Goal: Task Accomplishment & Management: Manage account settings

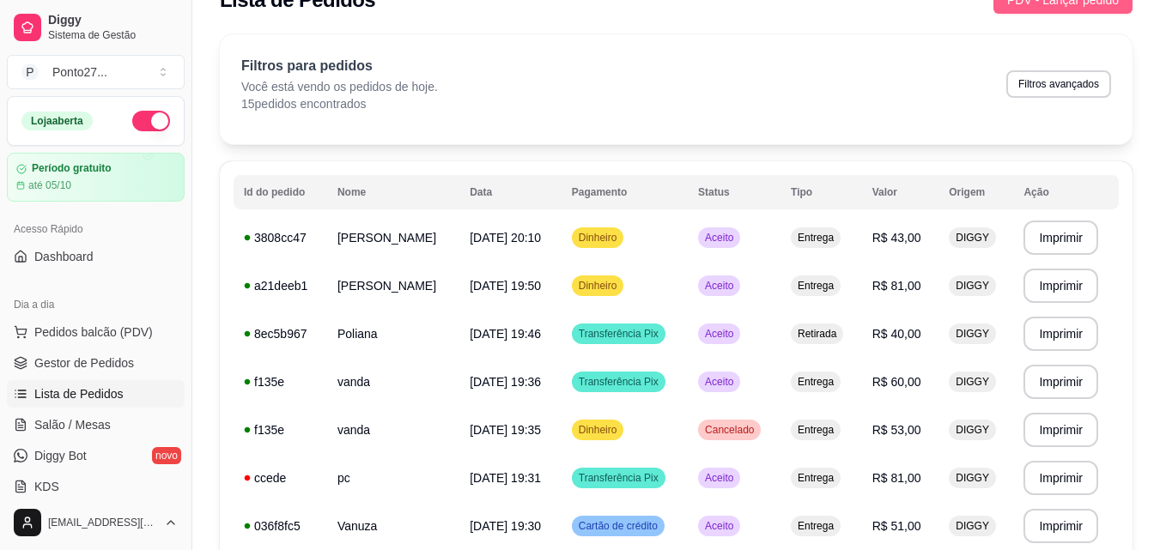
click at [1091, 12] on button "PDV - Lançar pedido" at bounding box center [1062, -1] width 139 height 27
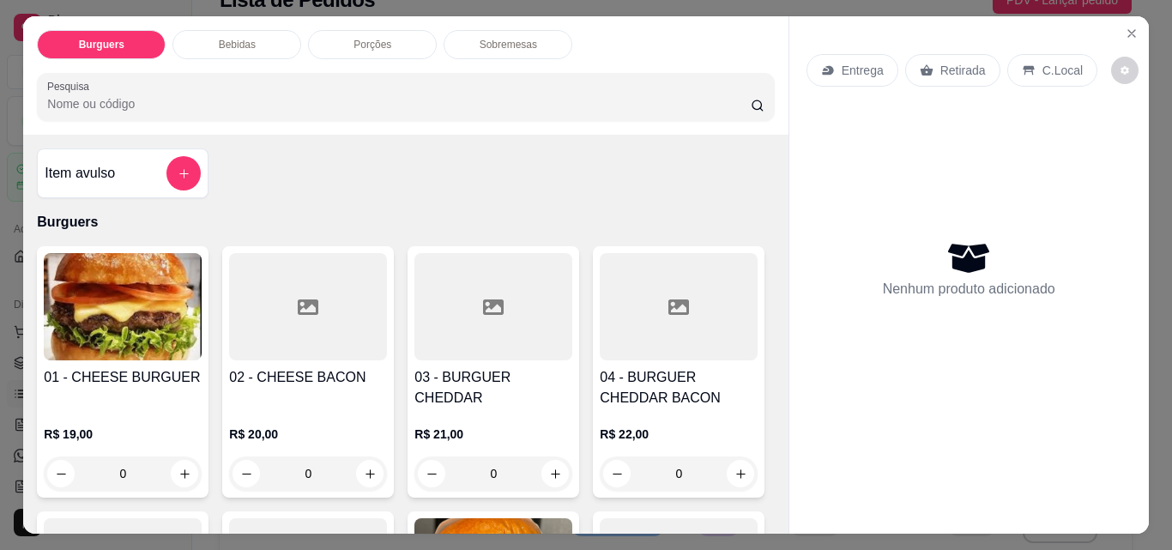
click at [861, 62] on p "Entrega" at bounding box center [863, 70] width 42 height 17
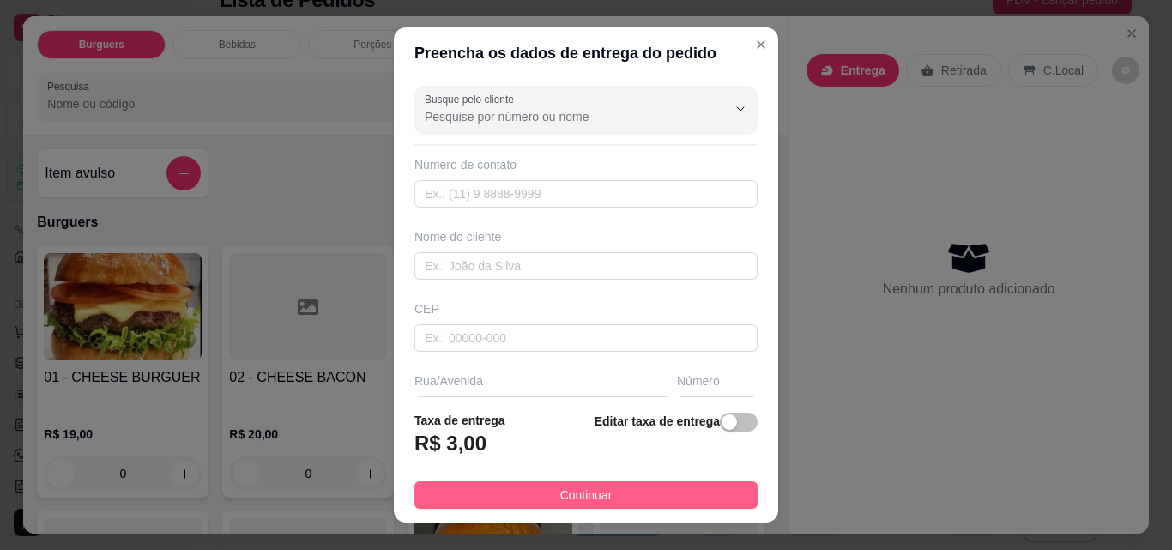
click at [562, 492] on span "Continuar" at bounding box center [586, 495] width 52 height 19
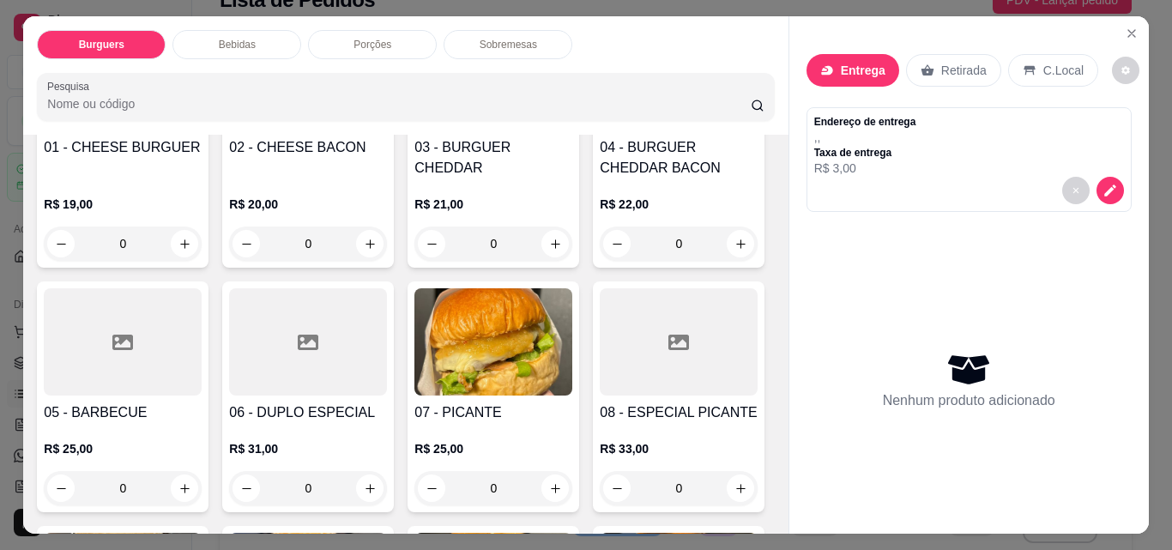
scroll to position [240, 0]
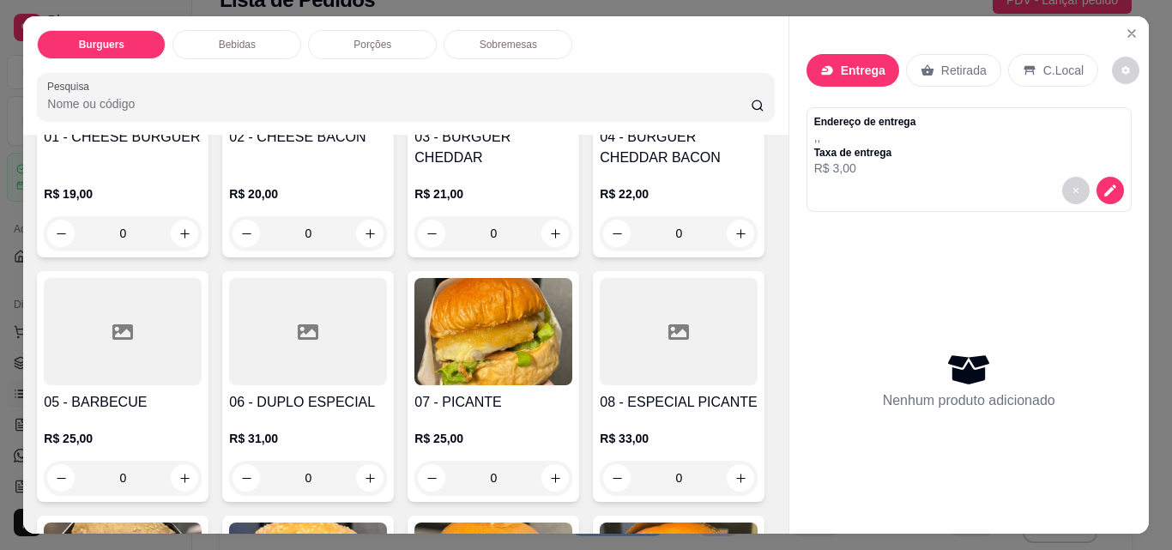
click at [600, 251] on div "0" at bounding box center [679, 233] width 158 height 34
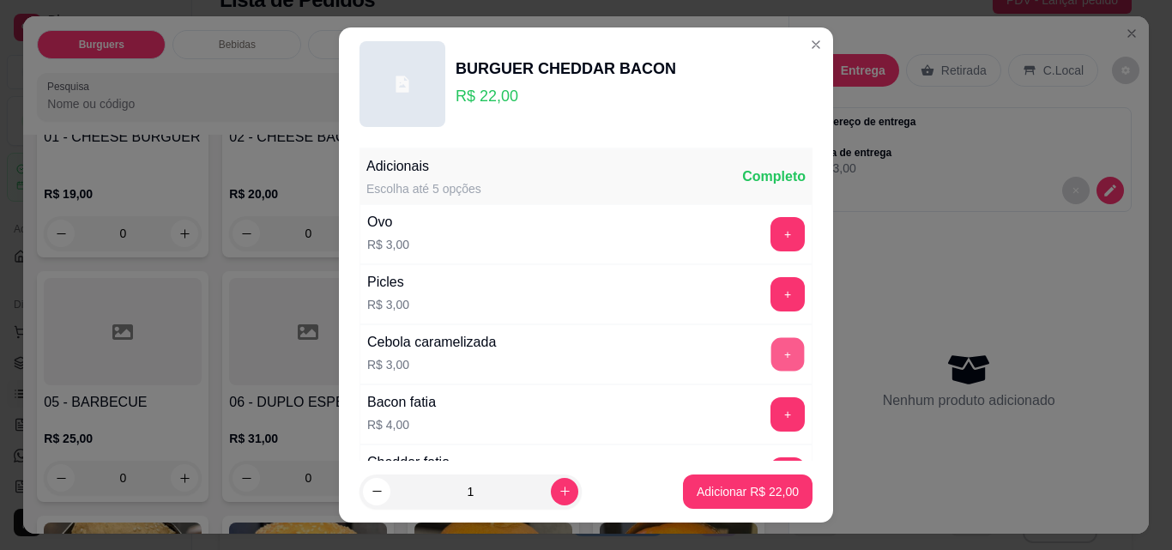
click at [772, 348] on button "+" at bounding box center [788, 354] width 33 height 33
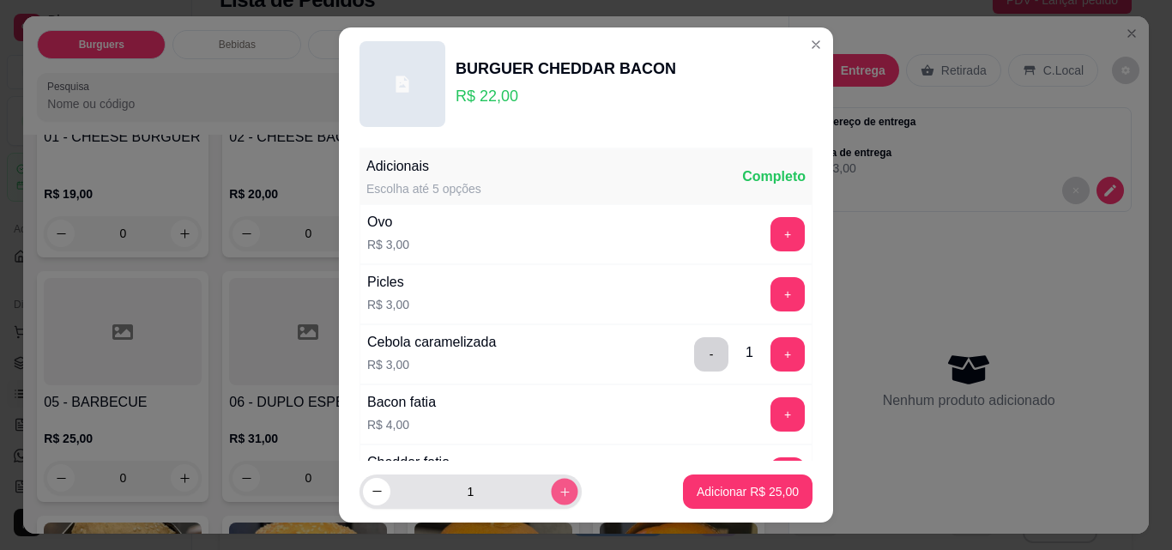
click at [559, 493] on icon "increase-product-quantity" at bounding box center [565, 492] width 13 height 13
type input "2"
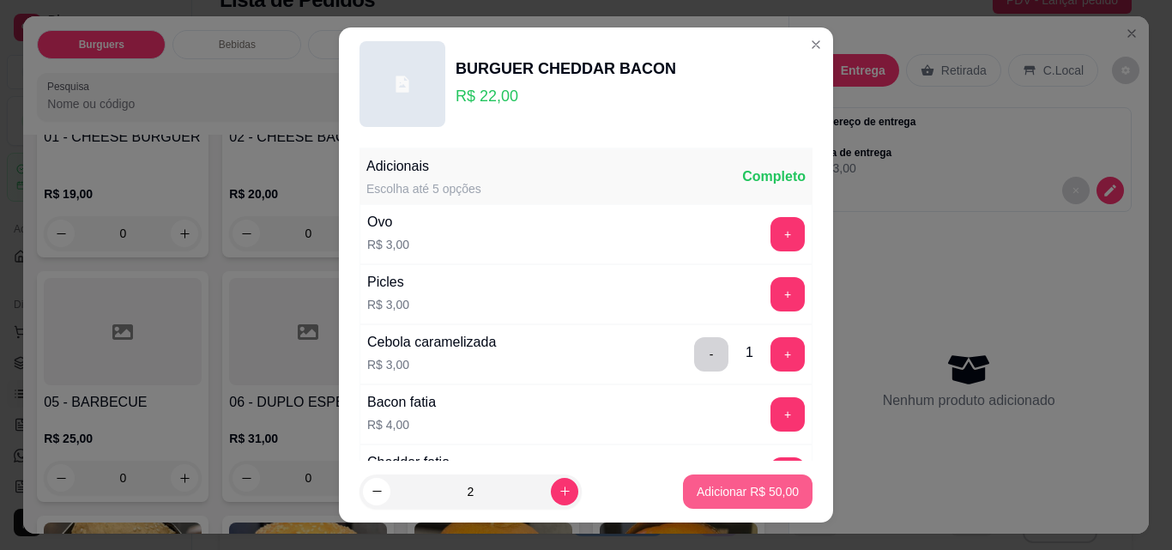
click at [730, 495] on p "Adicionar R$ 50,00" at bounding box center [748, 491] width 102 height 17
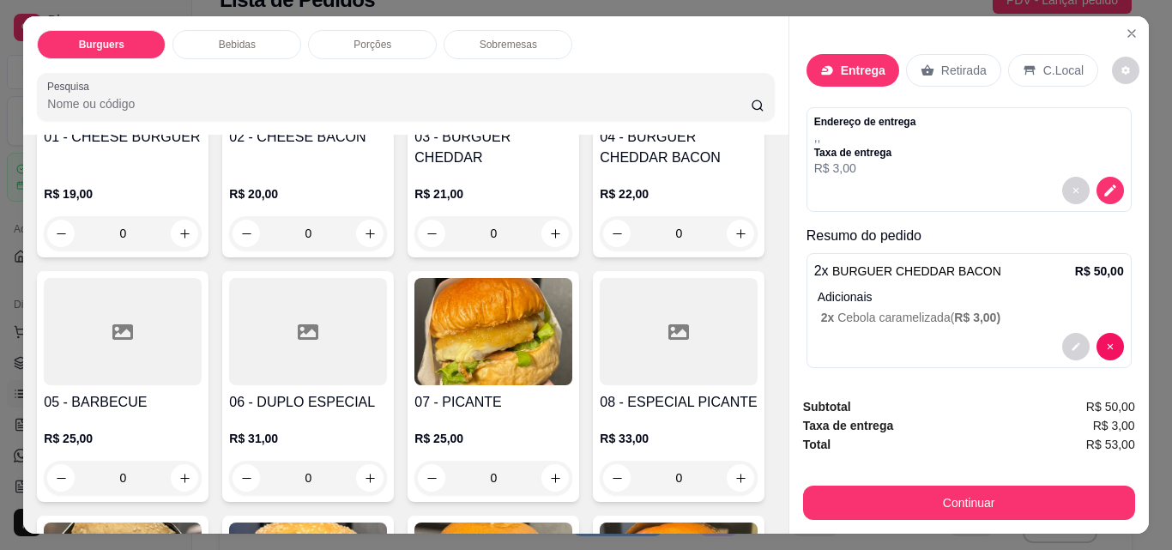
click at [272, 35] on div "Bebidas" at bounding box center [237, 44] width 129 height 29
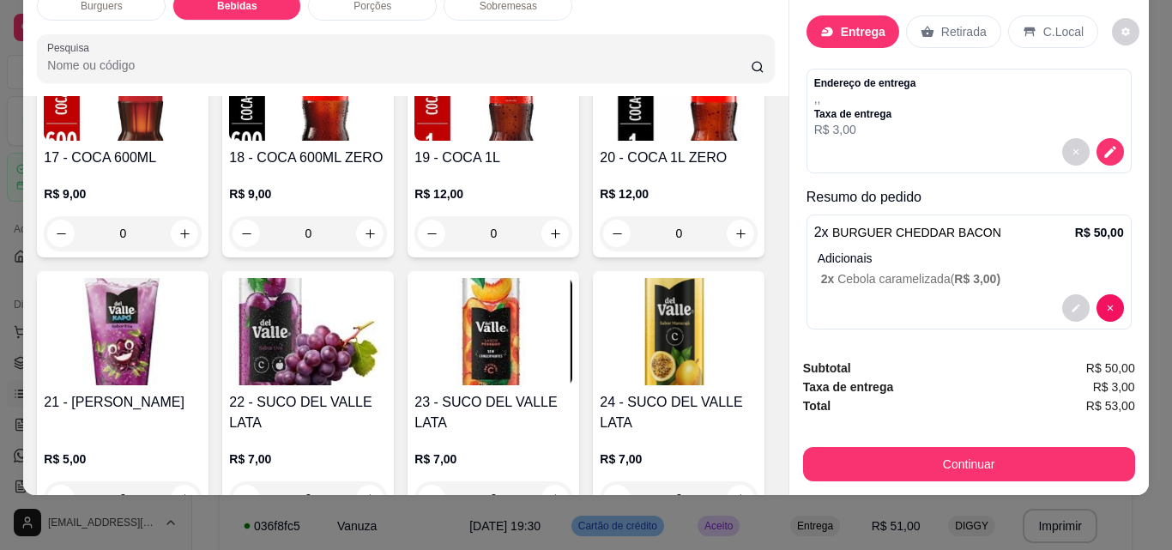
scroll to position [1282, 0]
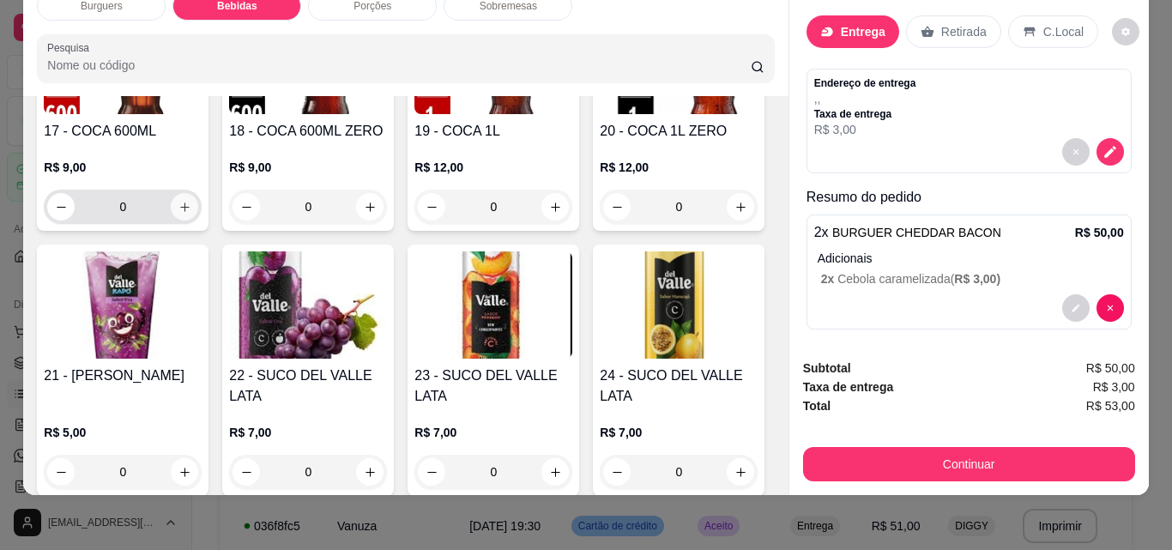
click at [198, 221] on button "increase-product-quantity" at bounding box center [184, 206] width 27 height 27
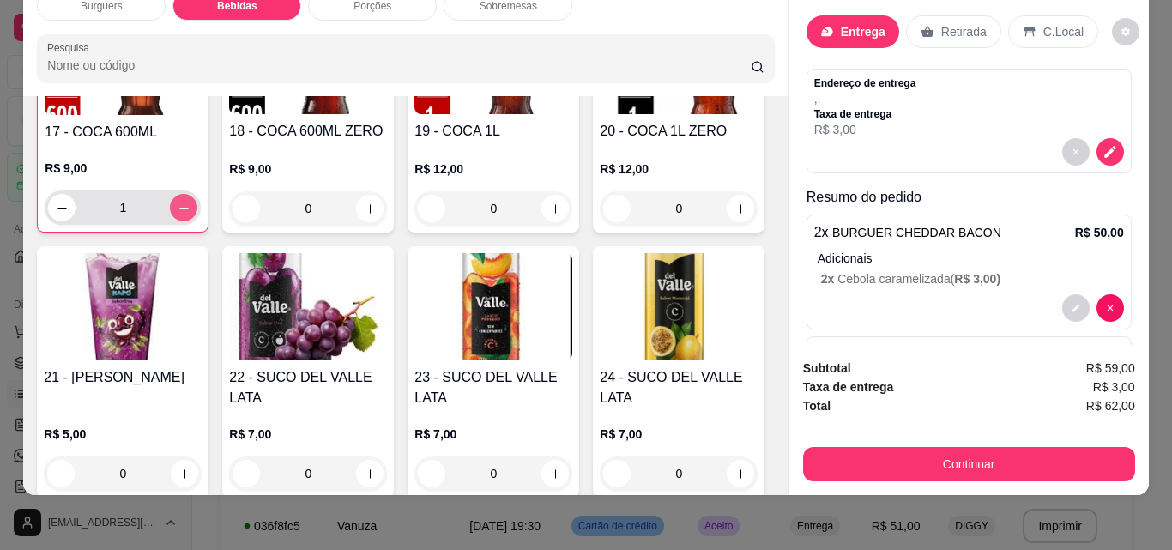
type input "1"
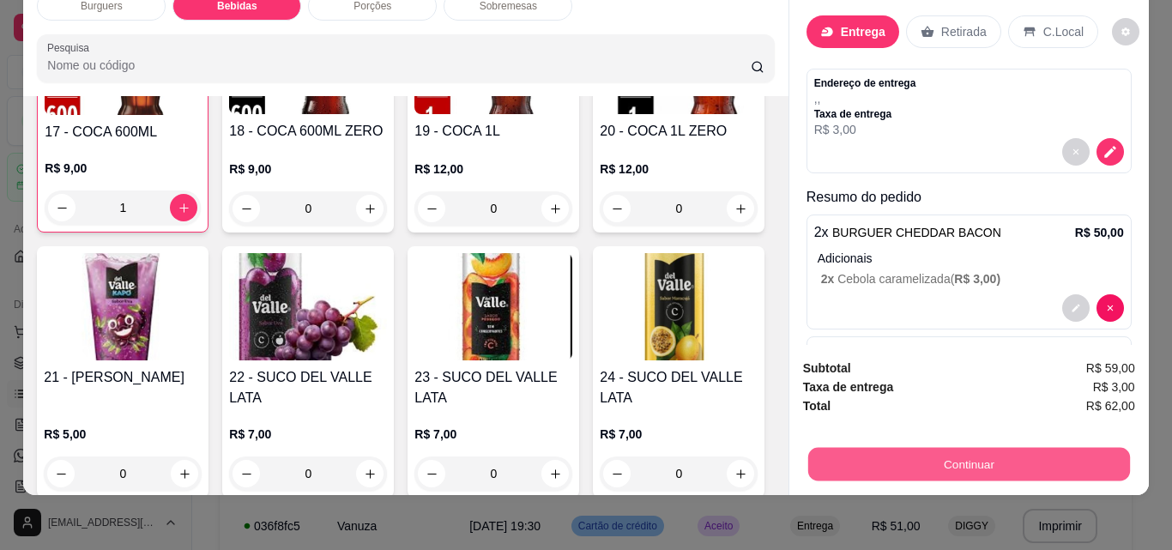
click at [1002, 447] on button "Continuar" at bounding box center [969, 463] width 322 height 33
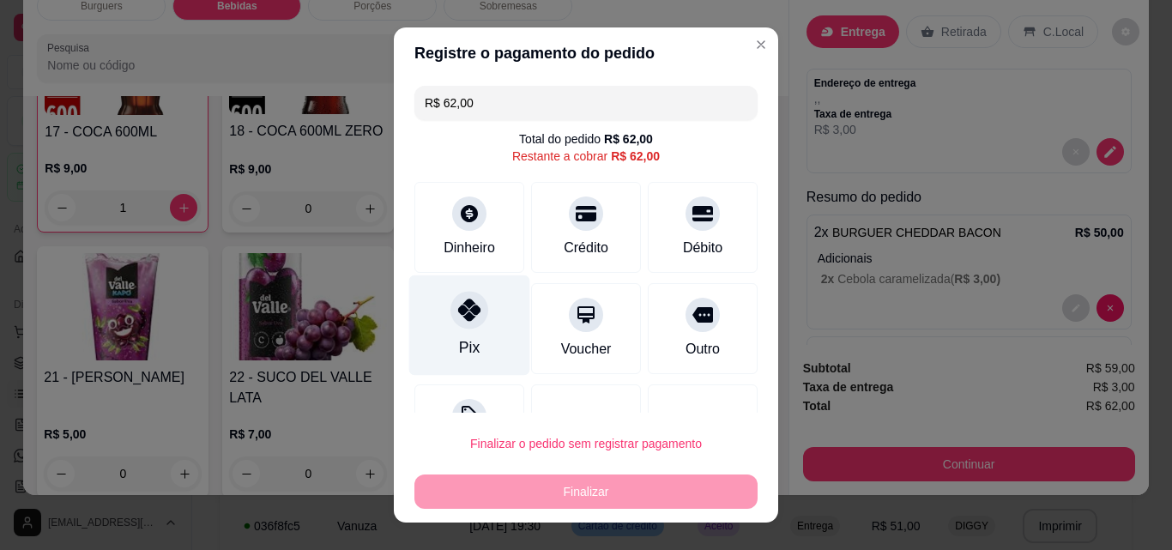
click at [466, 320] on icon at bounding box center [469, 310] width 22 height 22
type input "R$ 0,00"
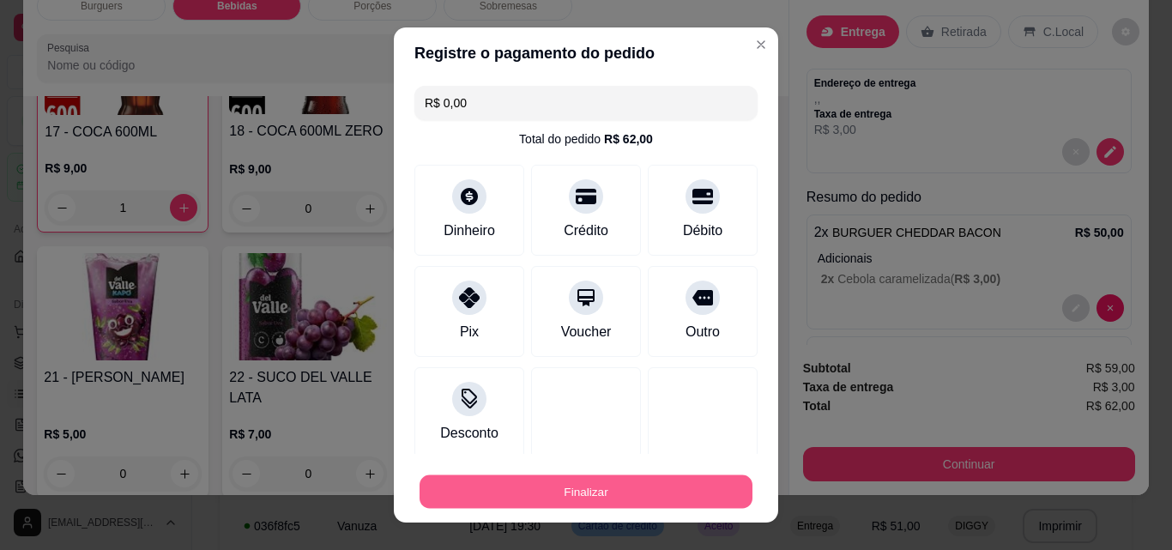
click at [615, 490] on button "Finalizar" at bounding box center [586, 491] width 333 height 33
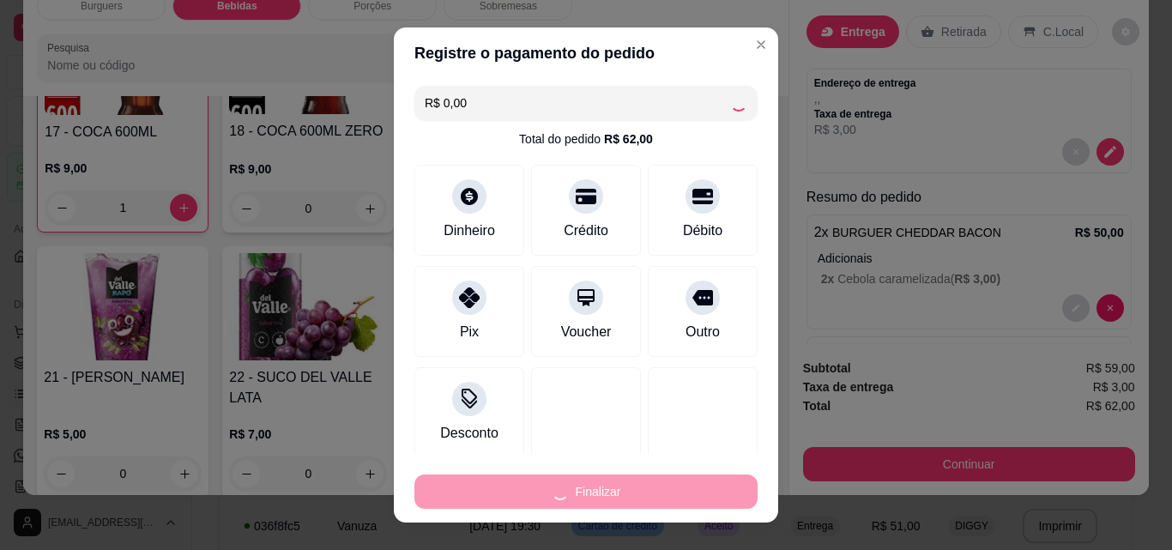
type input "0"
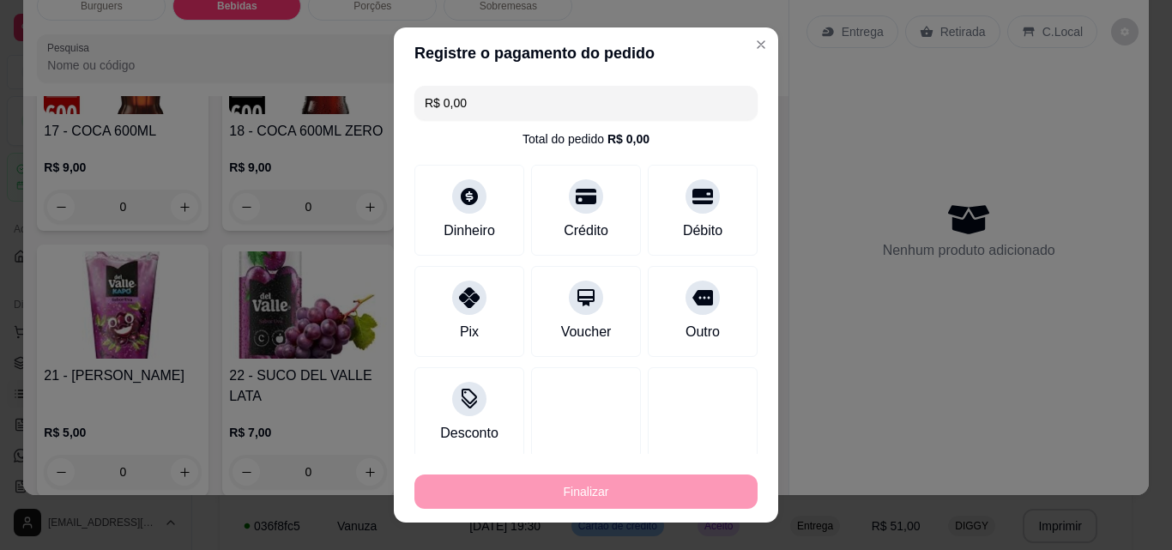
type input "-R$ 62,00"
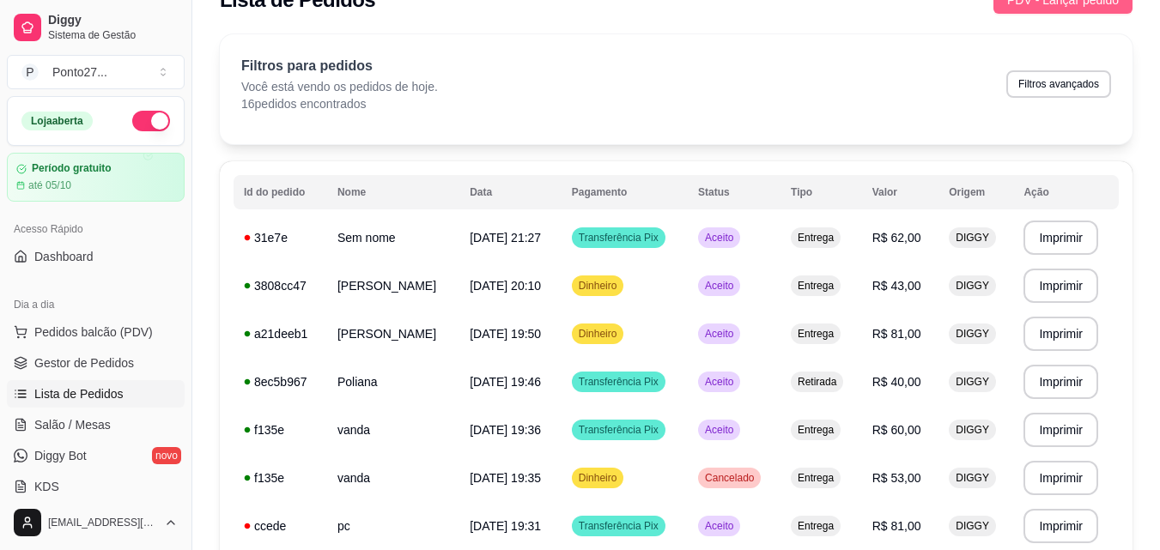
click at [1054, 2] on span "PDV - Lançar pedido" at bounding box center [1063, 0] width 112 height 19
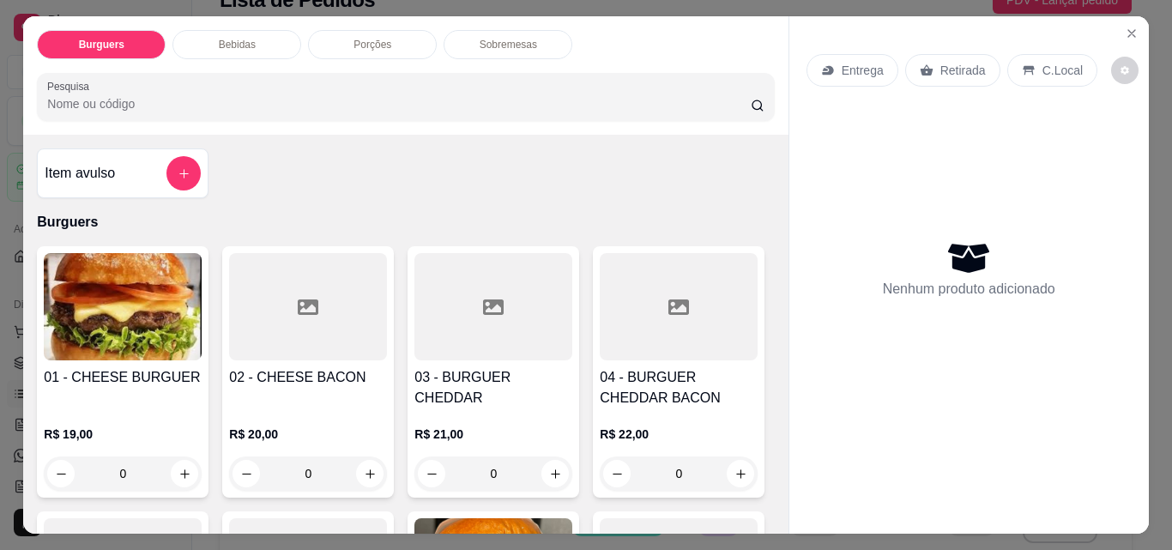
click at [854, 62] on p "Entrega" at bounding box center [863, 70] width 42 height 17
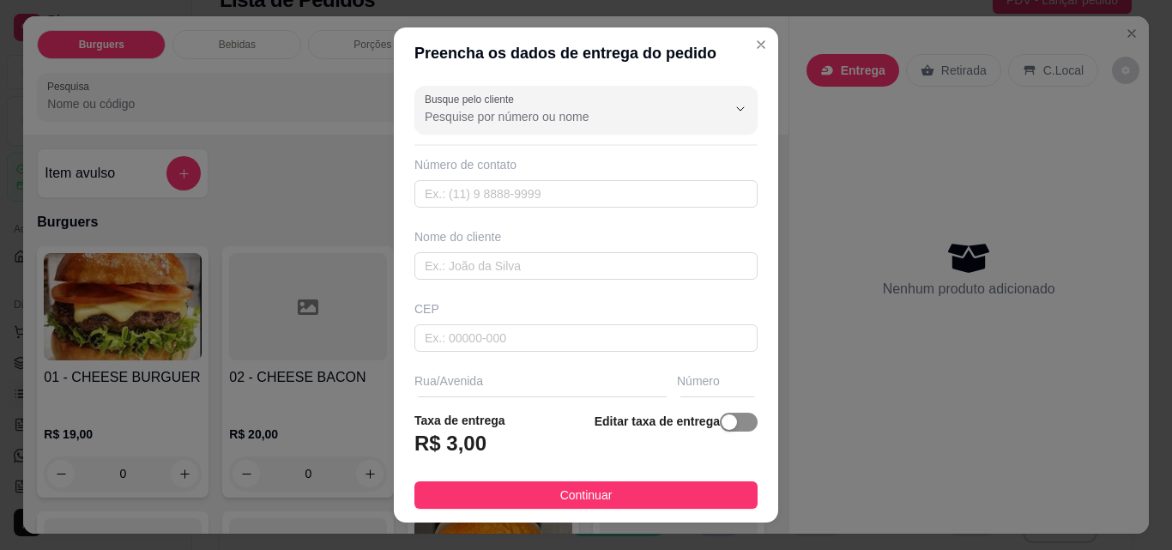
click at [722, 424] on div "button" at bounding box center [729, 422] width 15 height 15
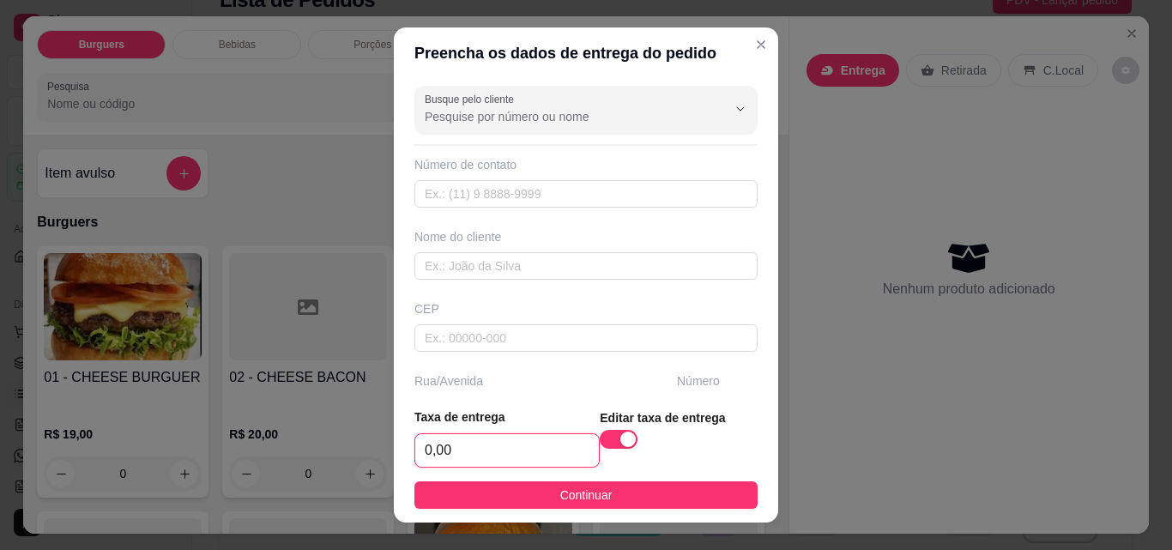
click at [462, 452] on input "0,00" at bounding box center [507, 450] width 184 height 33
type input "2,00"
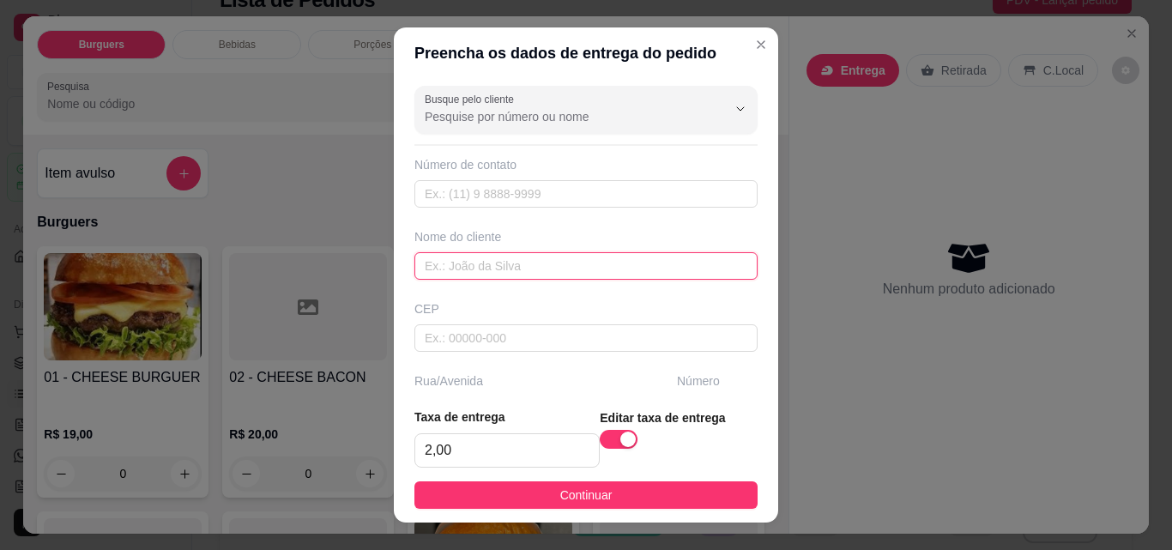
click at [614, 271] on input "text" at bounding box center [586, 265] width 343 height 27
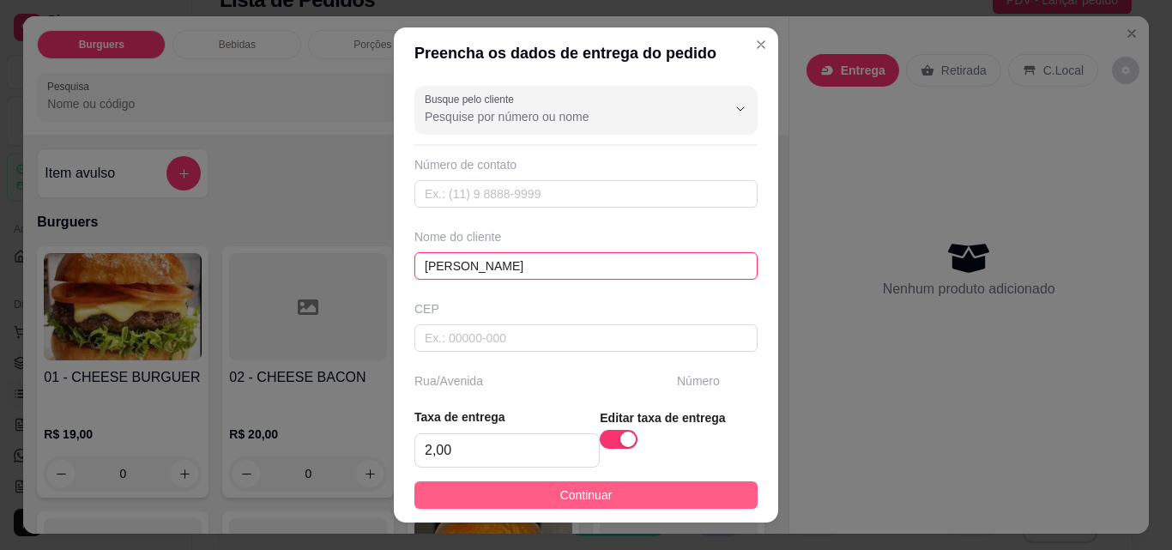
type input "[PERSON_NAME]"
click at [615, 487] on button "Continuar" at bounding box center [586, 494] width 343 height 27
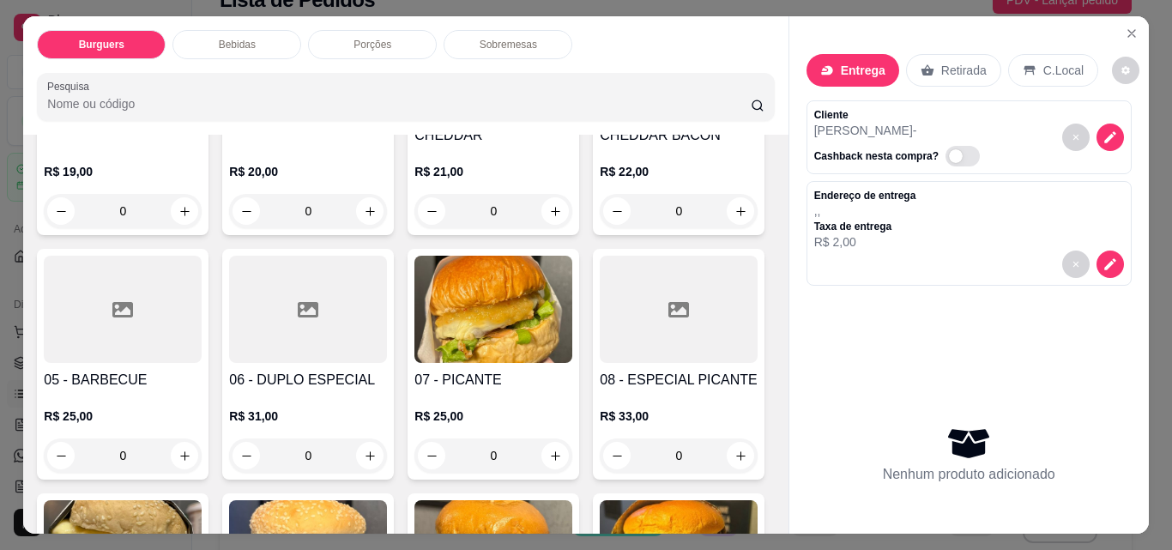
scroll to position [275, 0]
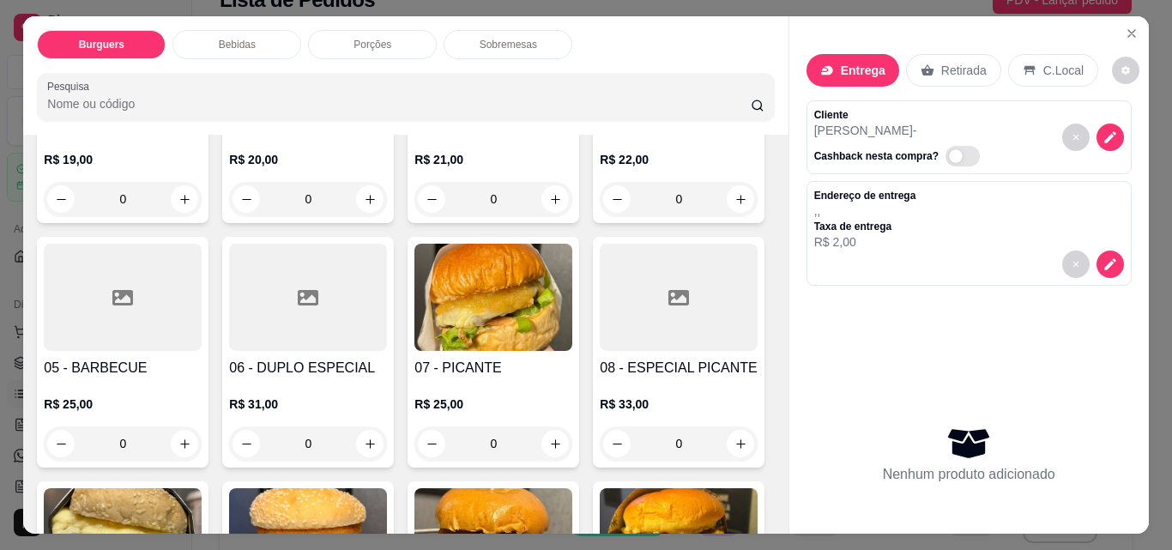
click at [387, 439] on div "0" at bounding box center [308, 444] width 158 height 34
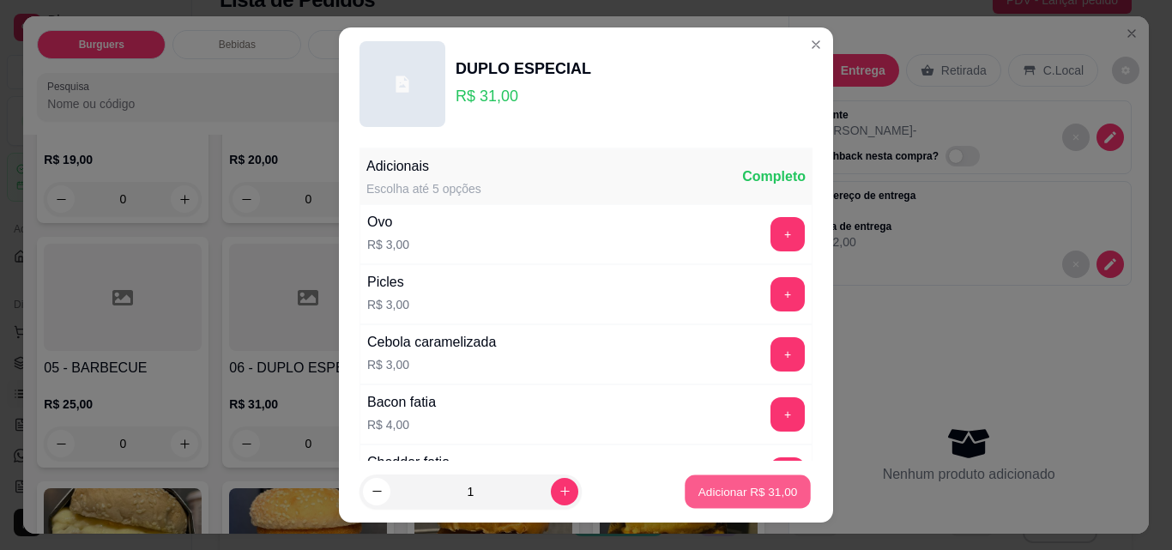
click at [731, 484] on p "Adicionar R$ 31,00" at bounding box center [749, 491] width 100 height 16
type input "1"
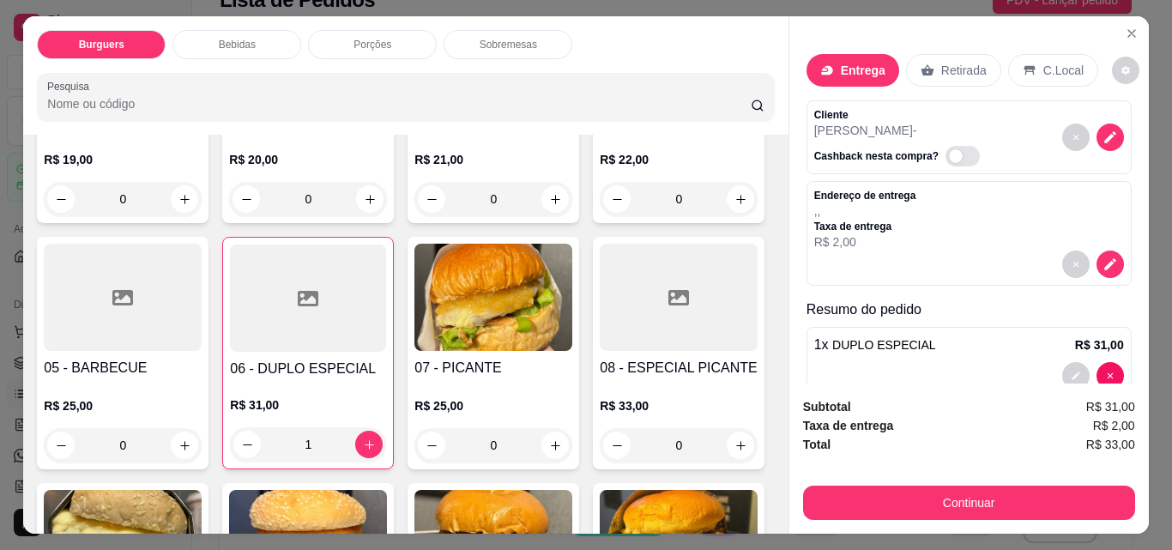
click at [240, 42] on p "Bebidas" at bounding box center [237, 45] width 37 height 14
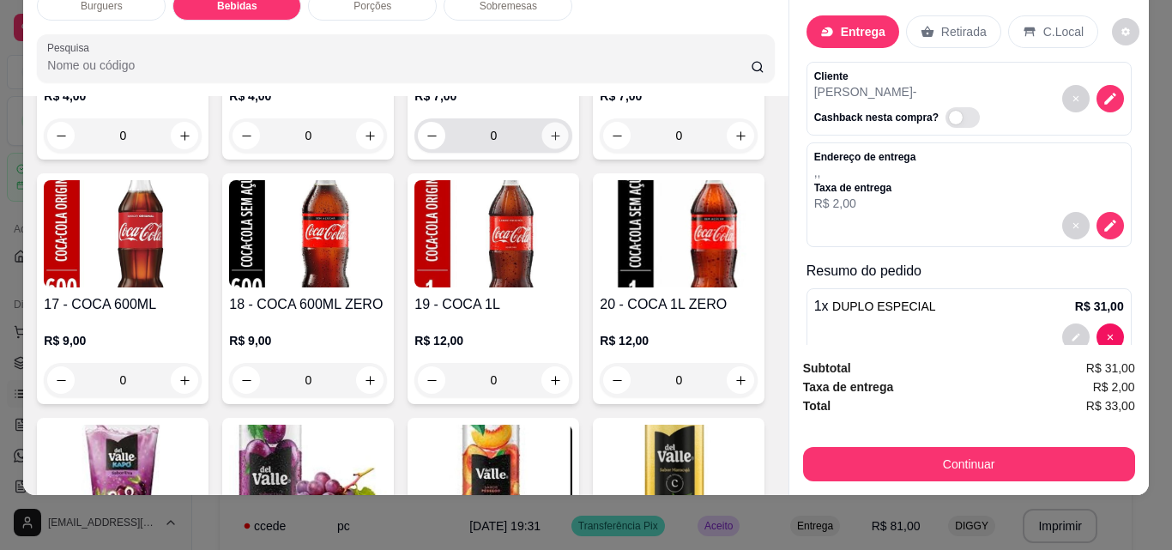
click at [556, 149] on button "increase-product-quantity" at bounding box center [555, 136] width 27 height 27
type input "1"
click at [414, 1] on div "Porções" at bounding box center [372, 5] width 129 height 29
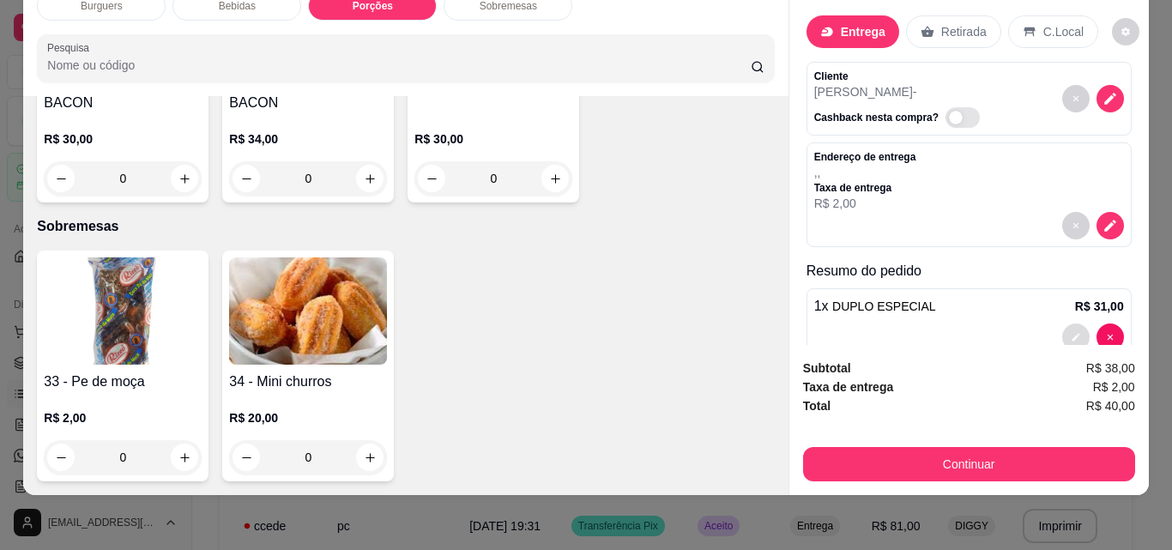
click at [1063, 324] on button "decrease-product-quantity" at bounding box center [1076, 337] width 27 height 27
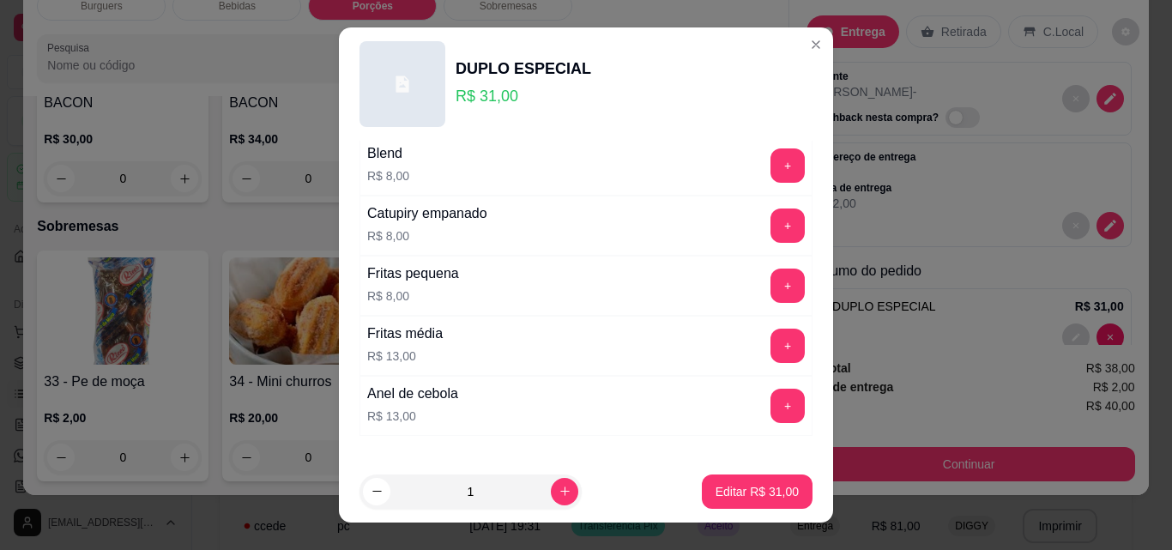
scroll to position [584, 0]
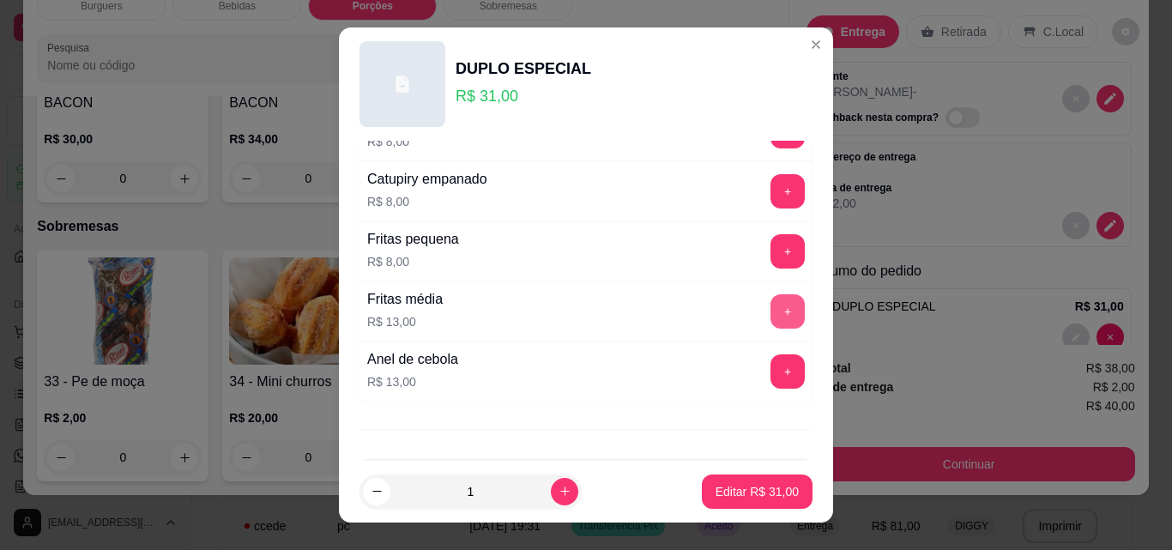
click at [771, 318] on button "+" at bounding box center [788, 311] width 34 height 34
click at [738, 492] on p "Editar R$ 44,00" at bounding box center [757, 491] width 81 height 16
type input "0"
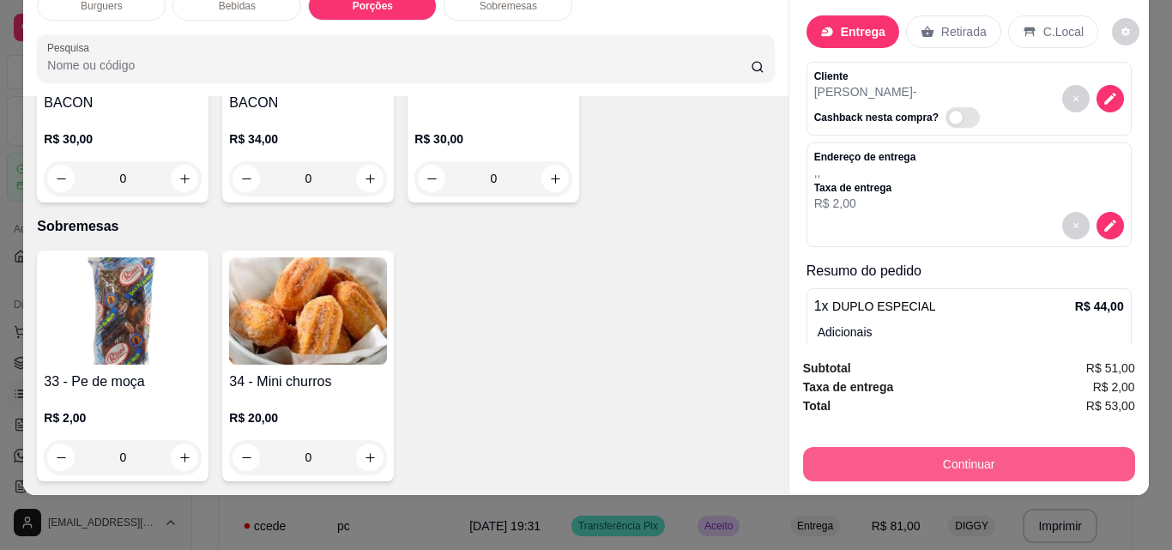
click at [943, 453] on button "Continuar" at bounding box center [969, 464] width 332 height 34
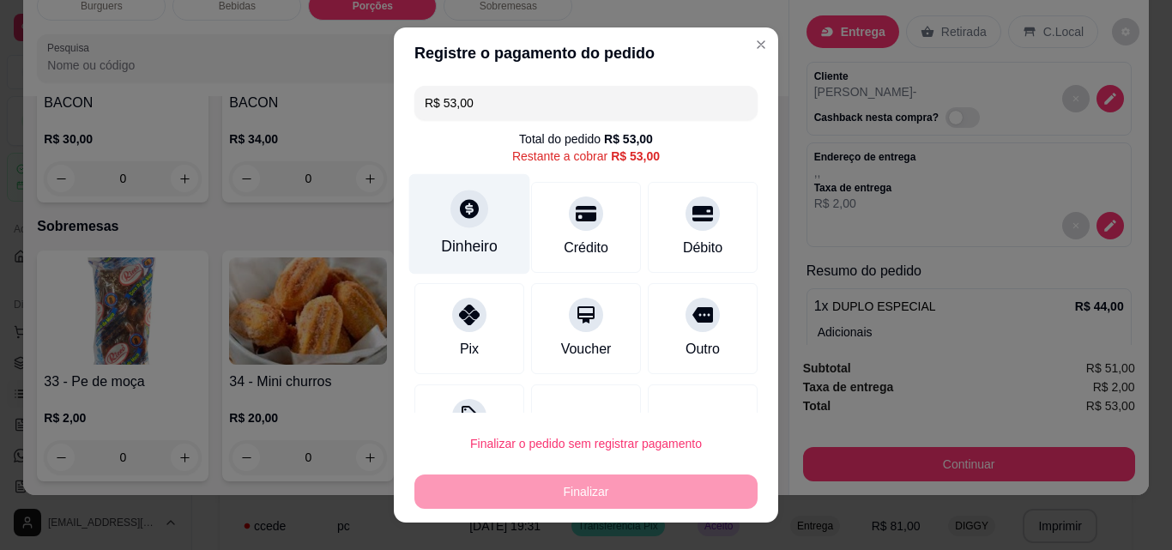
click at [476, 225] on div "Dinheiro" at bounding box center [469, 224] width 121 height 100
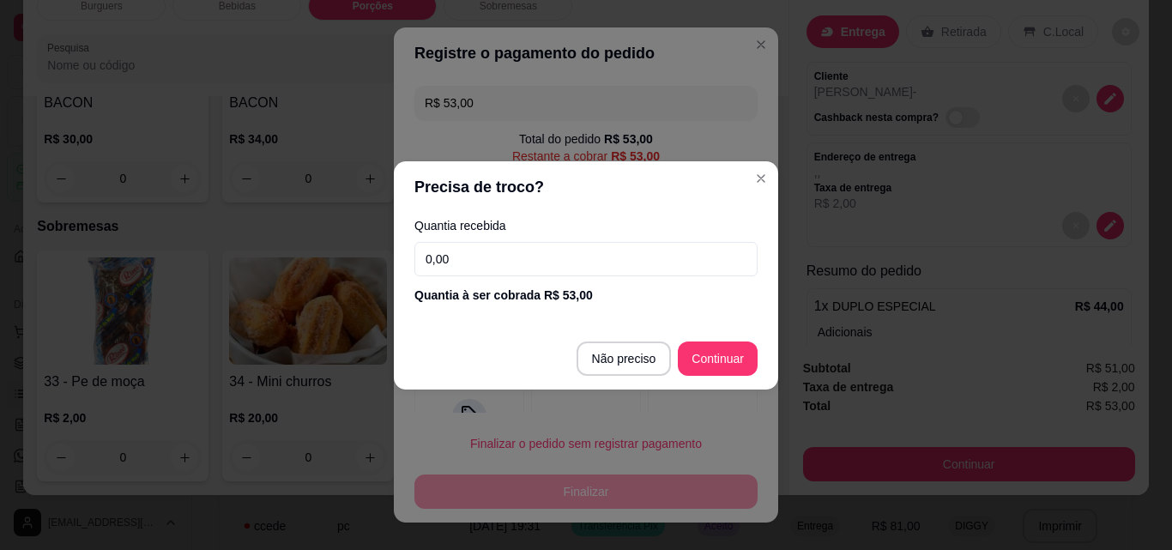
click at [504, 262] on input "0,00" at bounding box center [586, 259] width 343 height 34
type input "50,00"
type input "R$ 0,00"
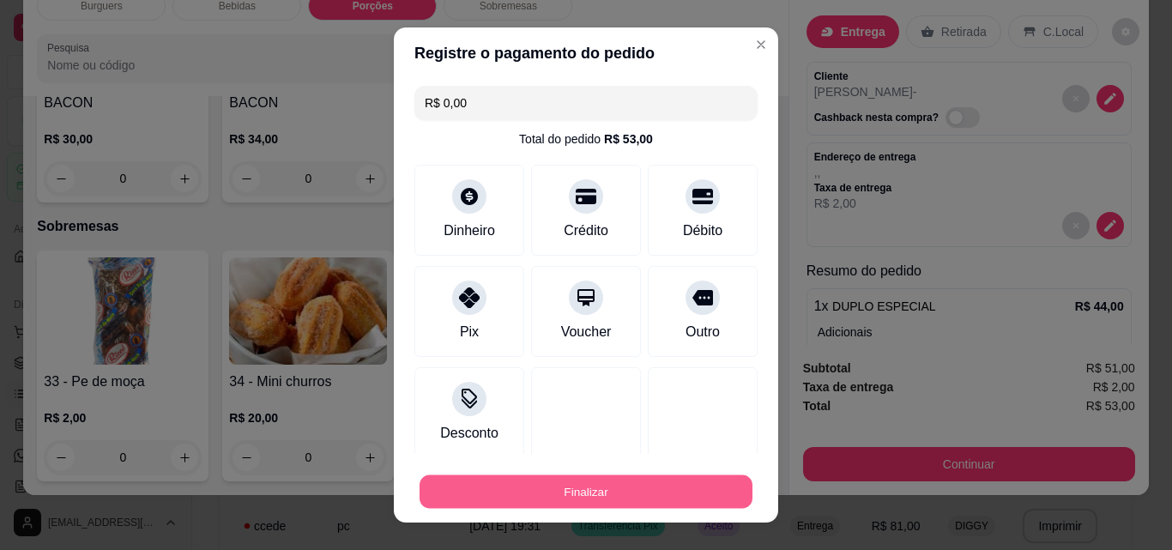
click at [584, 497] on button "Finalizar" at bounding box center [586, 491] width 333 height 33
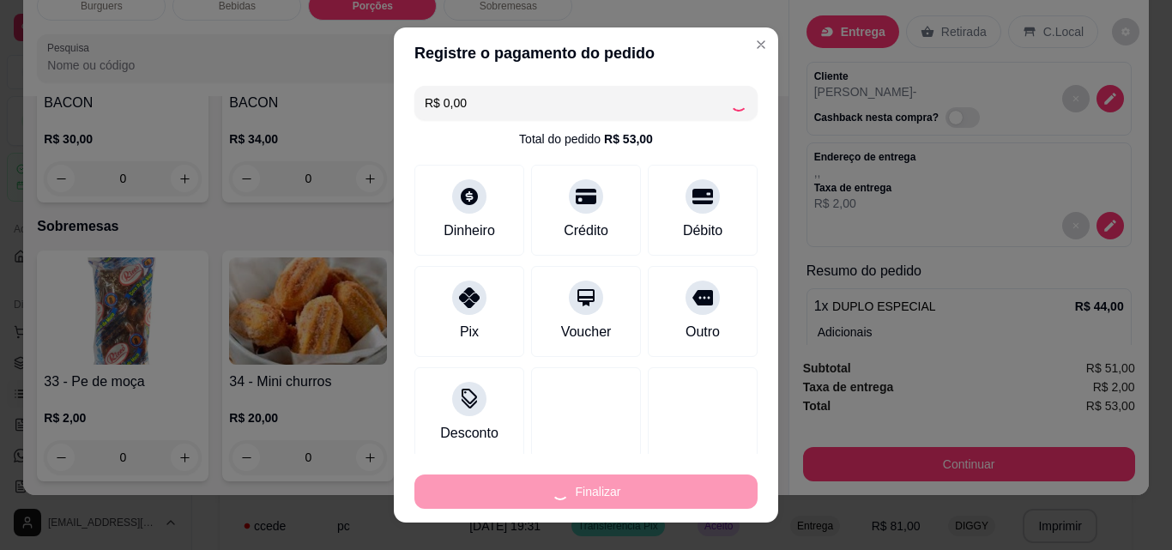
type input "0"
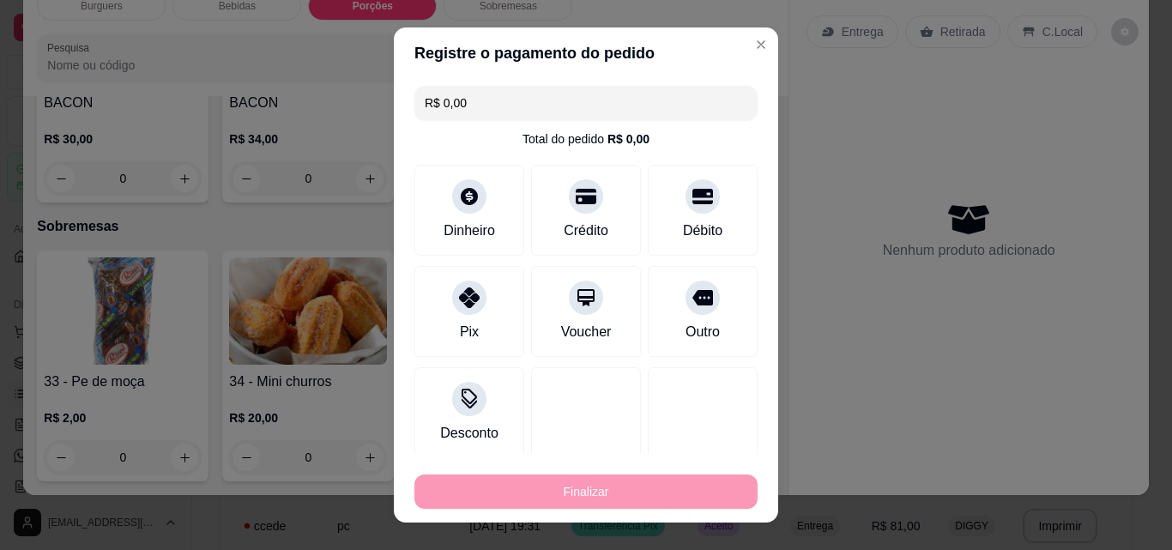
type input "-R$ 53,00"
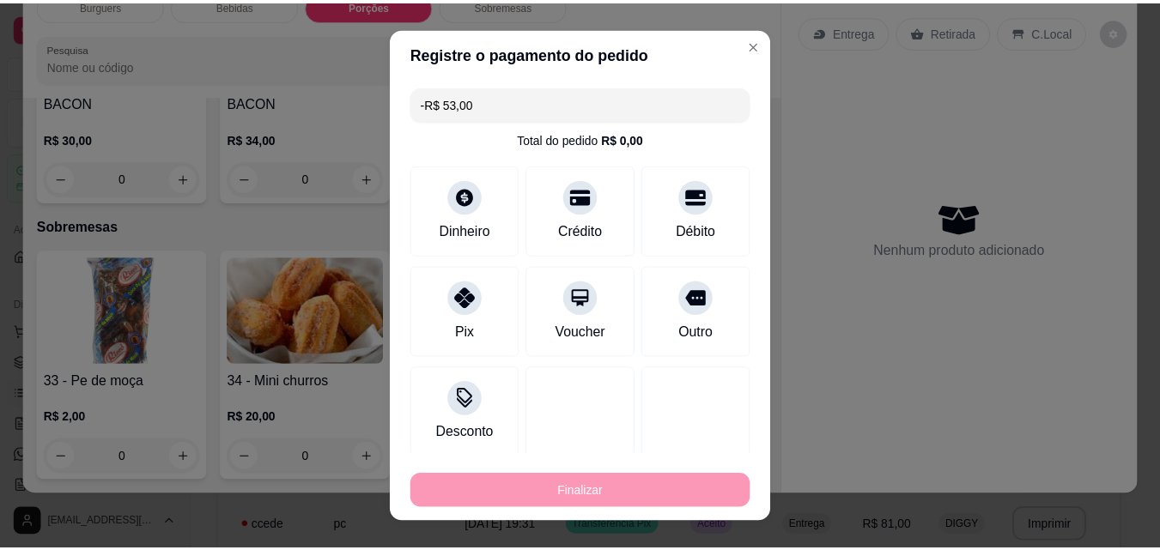
scroll to position [2165, 0]
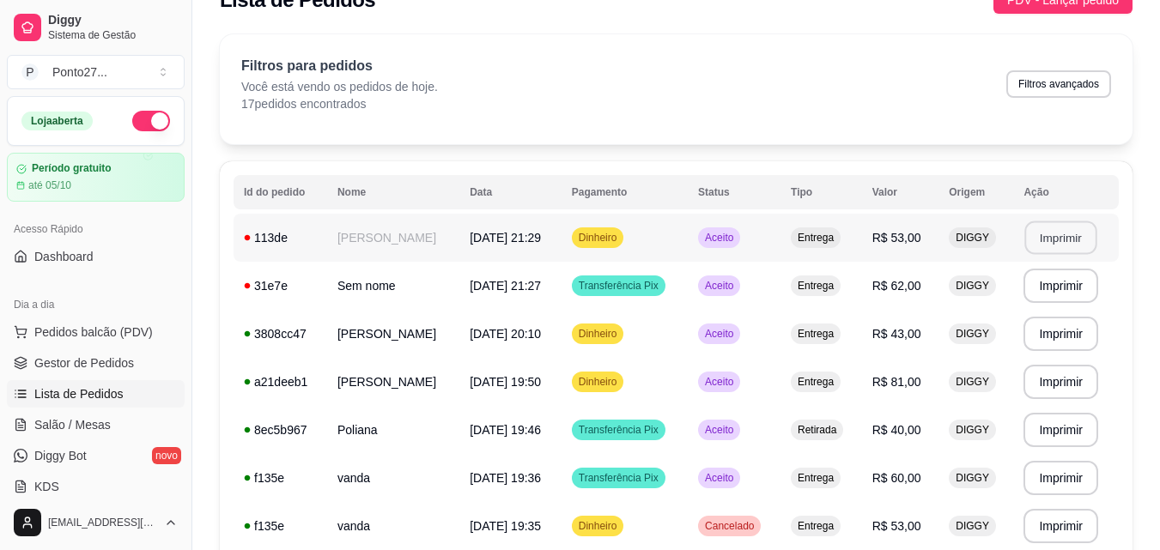
click at [1086, 232] on button "Imprimir" at bounding box center [1061, 237] width 72 height 33
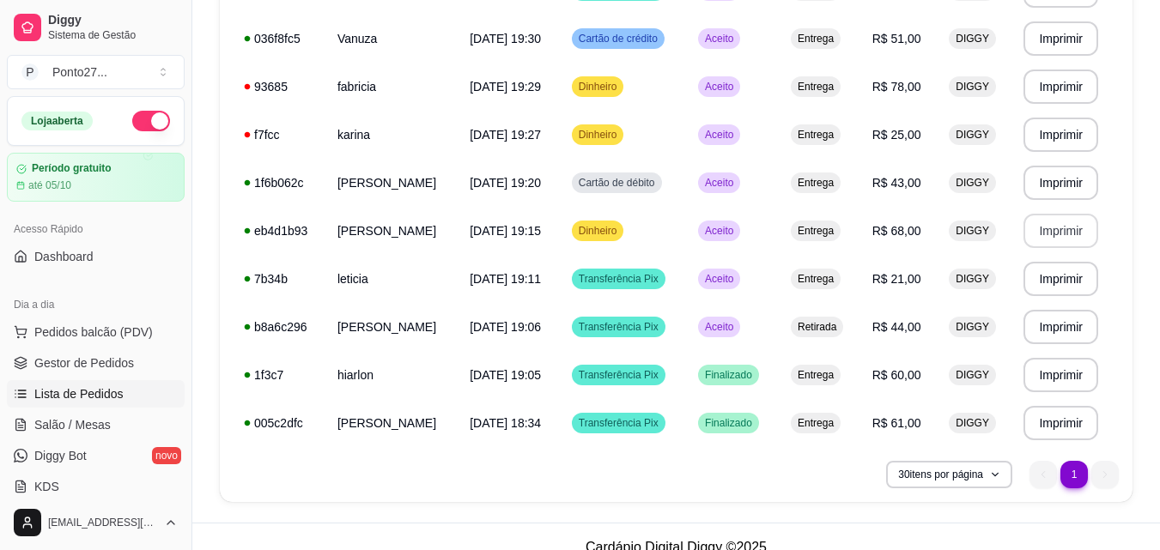
scroll to position [639, 0]
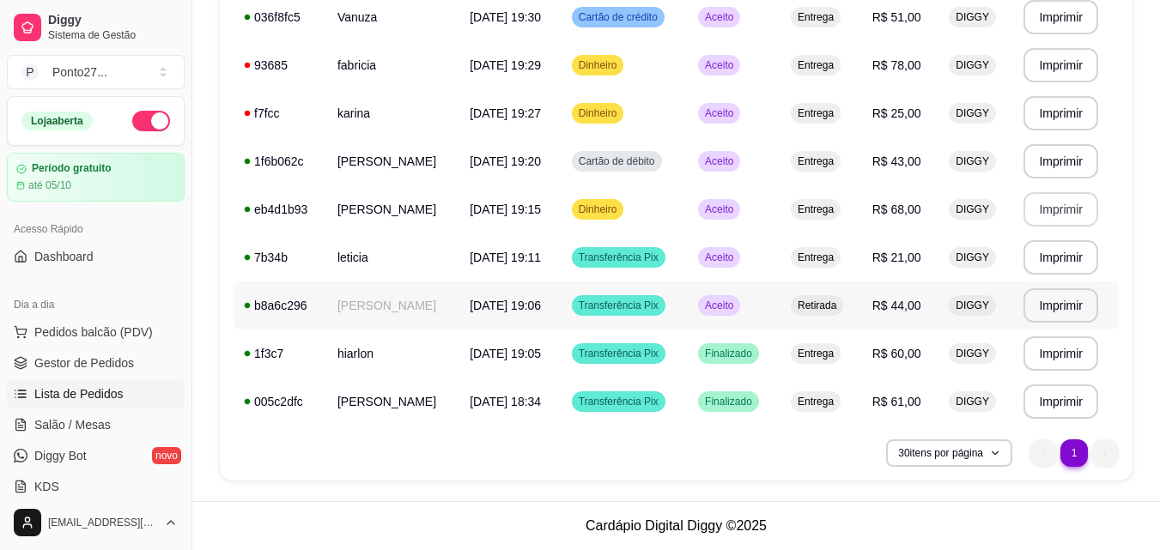
click at [766, 318] on td "Aceito" at bounding box center [733, 306] width 93 height 48
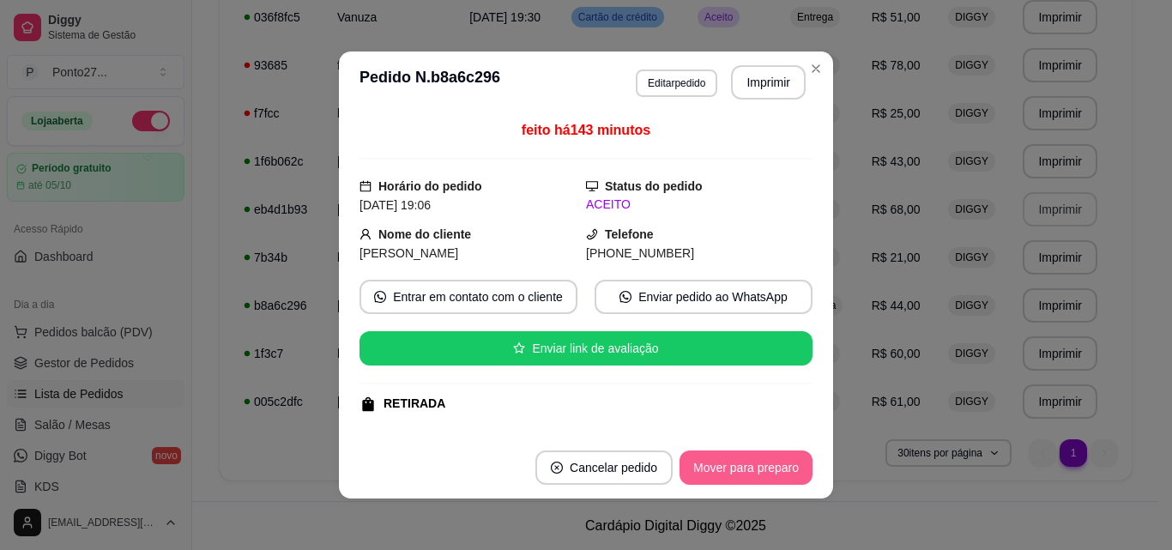
click at [707, 469] on button "Mover para preparo" at bounding box center [746, 468] width 133 height 34
click at [707, 469] on button "Mover para retirada disponível" at bounding box center [718, 467] width 184 height 33
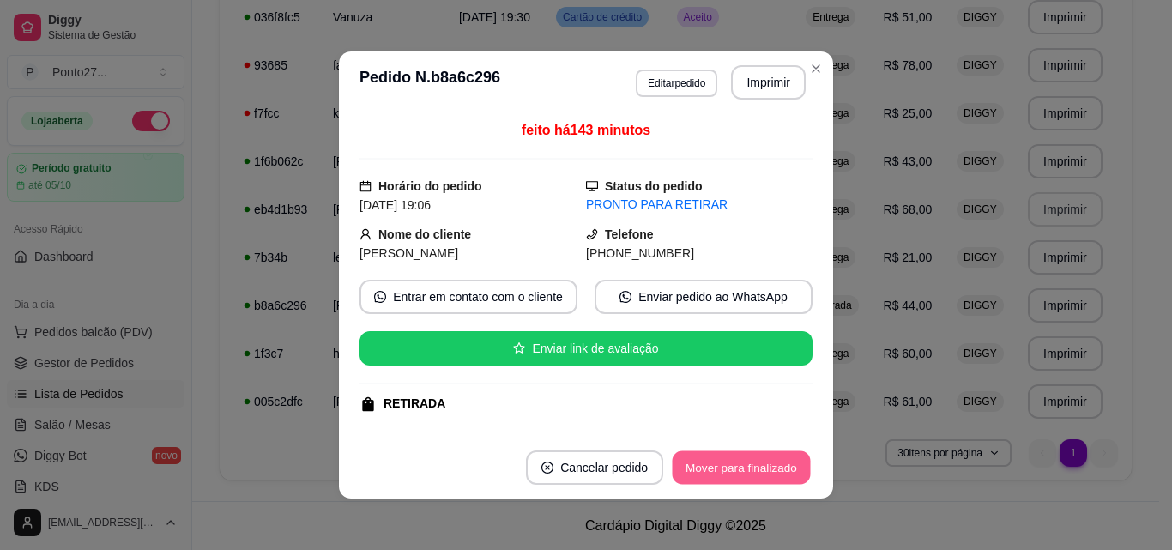
click at [733, 465] on button "Mover para finalizado" at bounding box center [742, 467] width 138 height 33
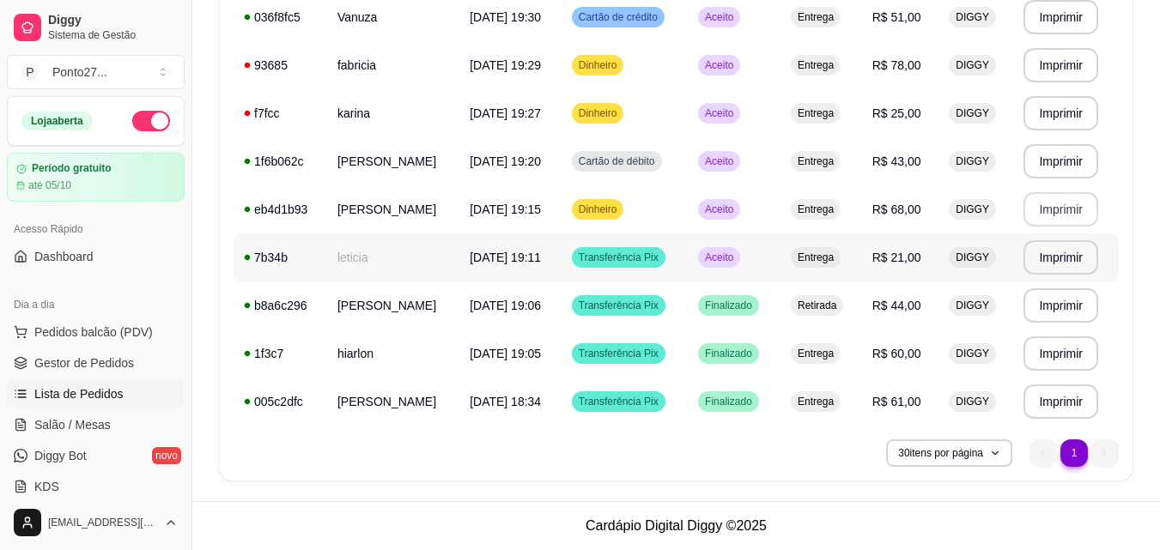
click at [736, 257] on span "Aceito" at bounding box center [718, 258] width 35 height 14
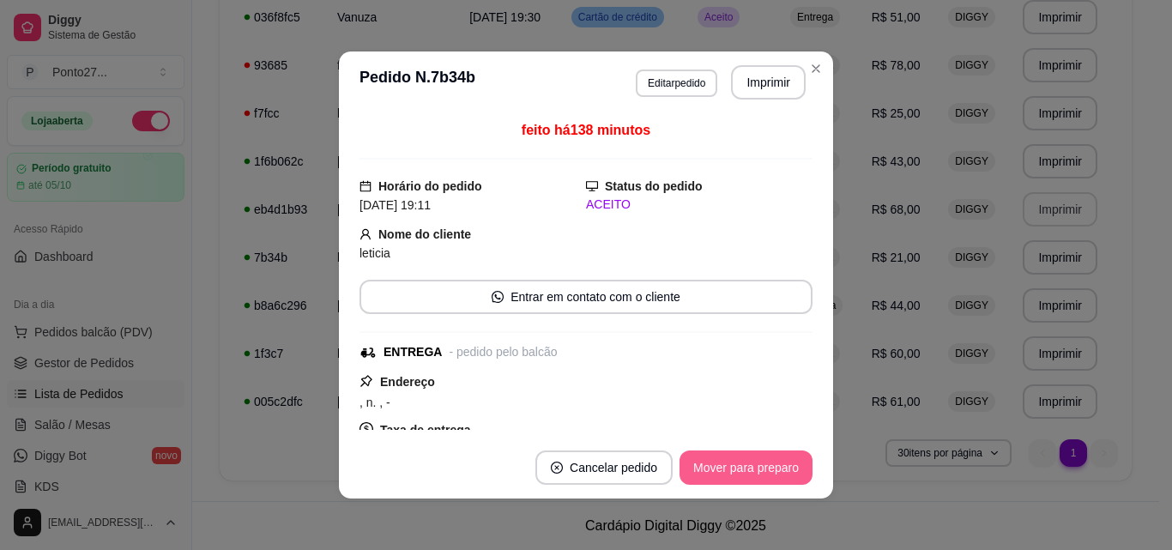
click at [739, 459] on button "Mover para preparo" at bounding box center [746, 468] width 133 height 34
click at [738, 459] on button "Mover para entrega" at bounding box center [747, 468] width 132 height 34
click at [738, 459] on button "Mover para finalizado" at bounding box center [742, 467] width 138 height 33
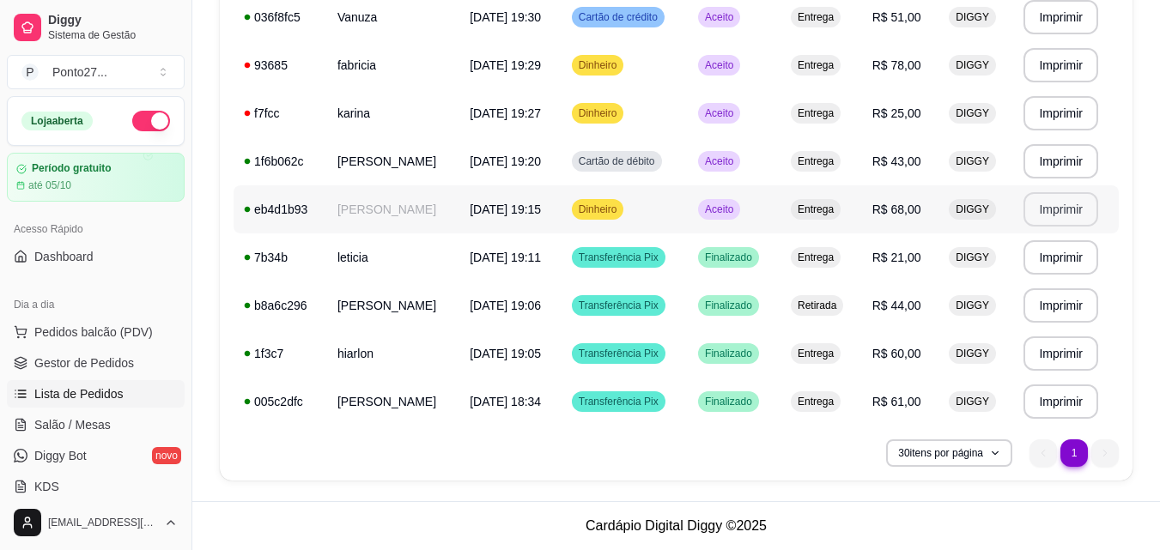
click at [736, 204] on span "Aceito" at bounding box center [718, 210] width 35 height 14
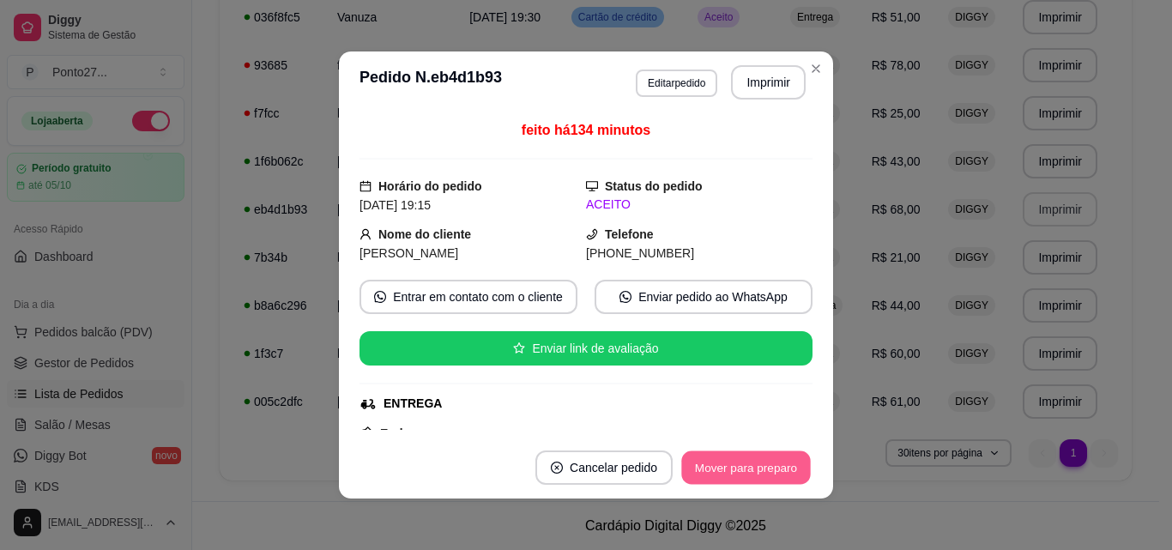
click at [749, 467] on button "Mover para preparo" at bounding box center [745, 467] width 129 height 33
click at [749, 469] on button "Mover para entrega" at bounding box center [747, 468] width 132 height 34
click at [749, 469] on button "Mover para finalizado" at bounding box center [742, 467] width 138 height 33
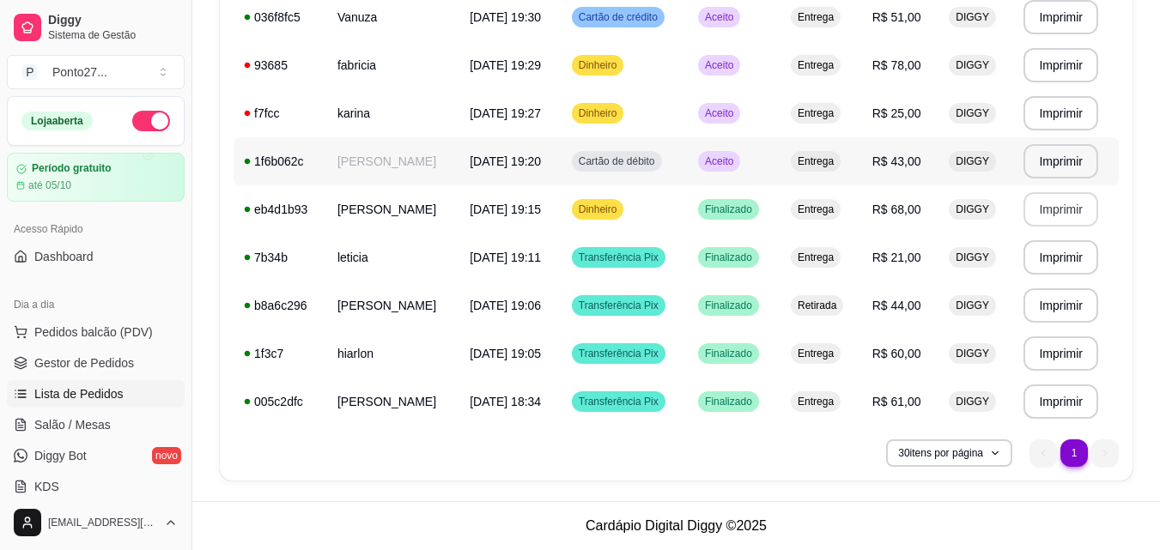
click at [736, 167] on span "Aceito" at bounding box center [718, 161] width 35 height 14
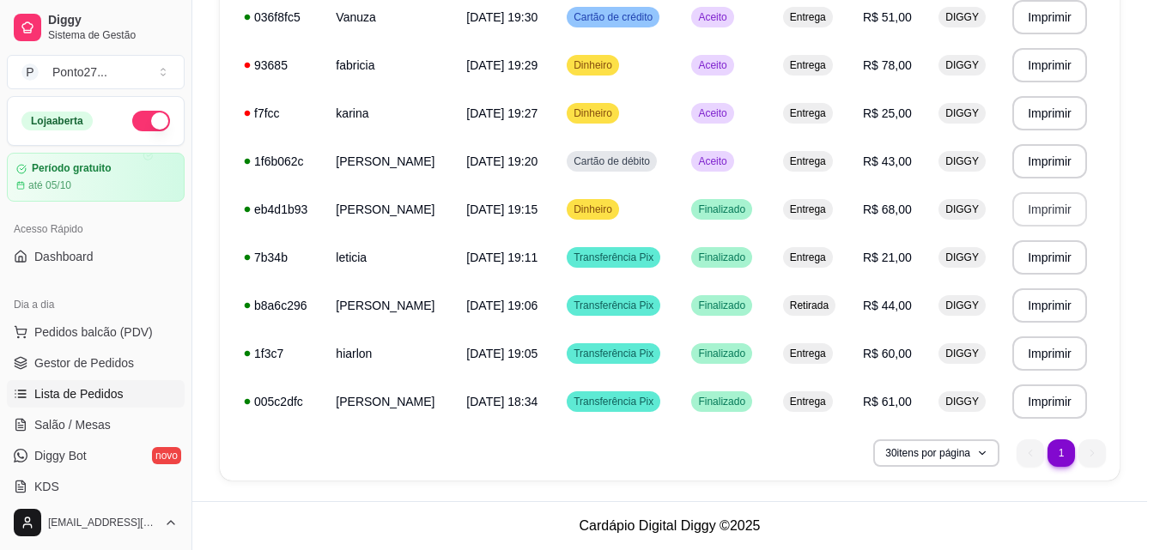
click at [775, 167] on div "feito há 129 minutos Horário do pedido [DATE] 19:20 Status do pedido ACEITO Nom…" at bounding box center [579, 275] width 462 height 316
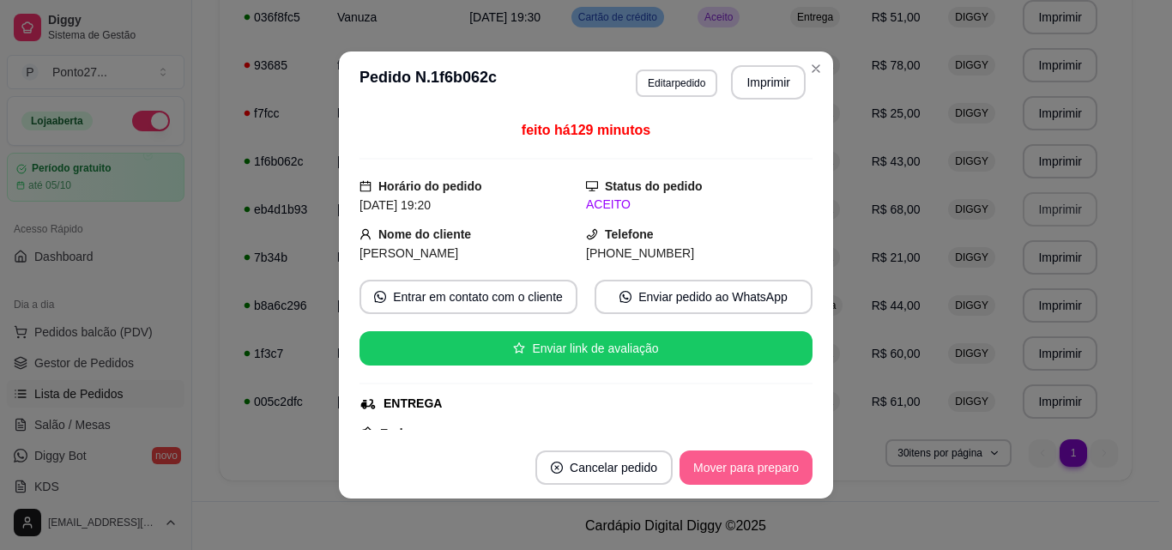
click at [742, 468] on button "Mover para preparo" at bounding box center [746, 468] width 133 height 34
click at [742, 468] on button "Mover para entrega" at bounding box center [746, 467] width 129 height 33
click at [742, 468] on button "Mover para finalizado" at bounding box center [741, 468] width 142 height 34
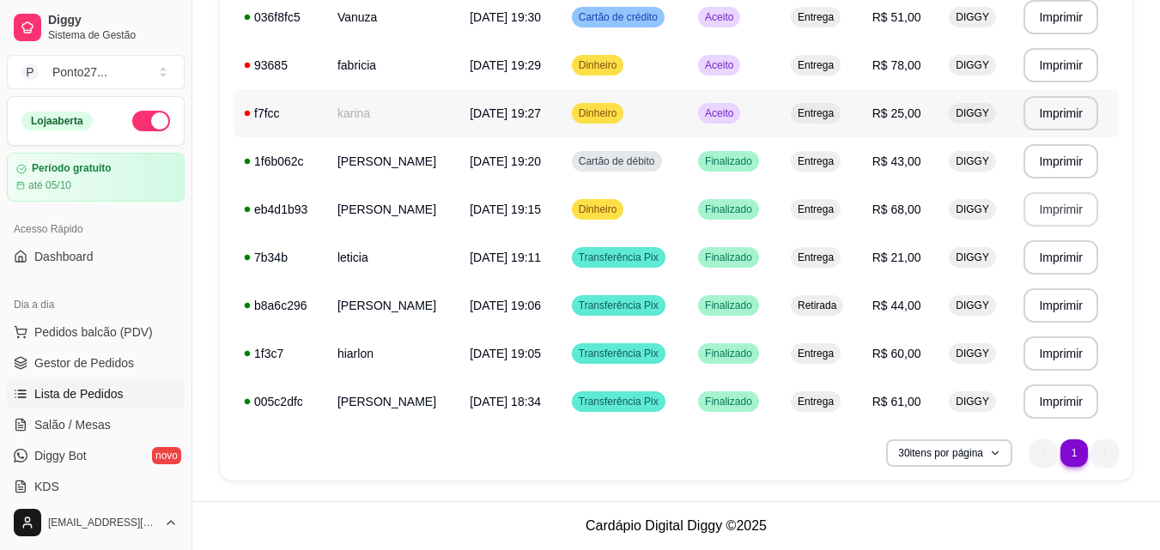
click at [736, 109] on span "Aceito" at bounding box center [718, 113] width 35 height 14
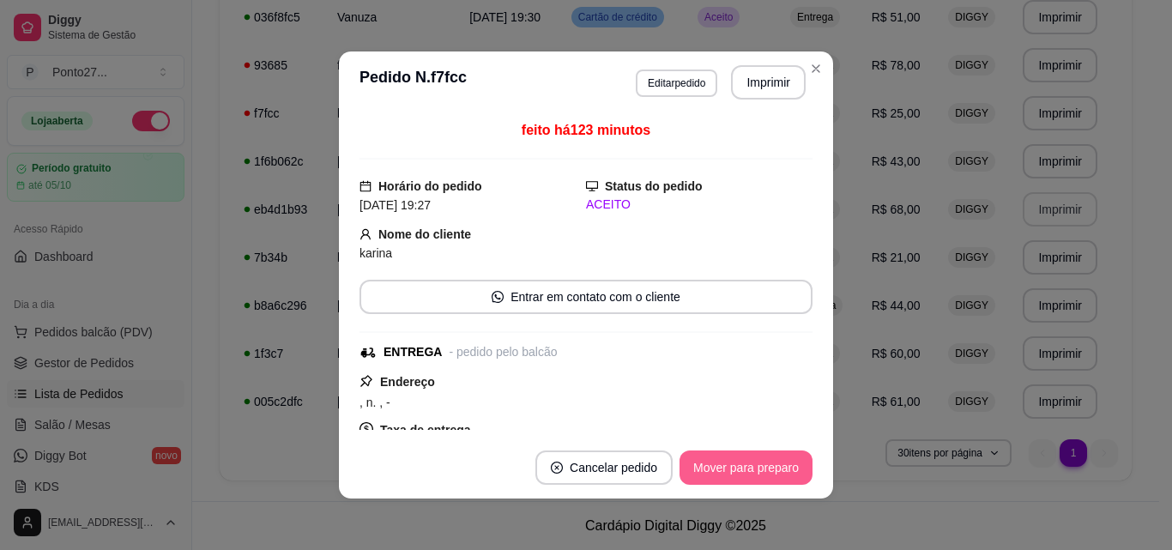
click at [717, 455] on button "Mover para preparo" at bounding box center [746, 468] width 133 height 34
click at [717, 455] on div "Mover para preparo" at bounding box center [734, 468] width 157 height 34
click at [718, 455] on button "Mover para entrega" at bounding box center [747, 468] width 132 height 34
click at [718, 454] on button "Mover para finalizado" at bounding box center [741, 468] width 142 height 34
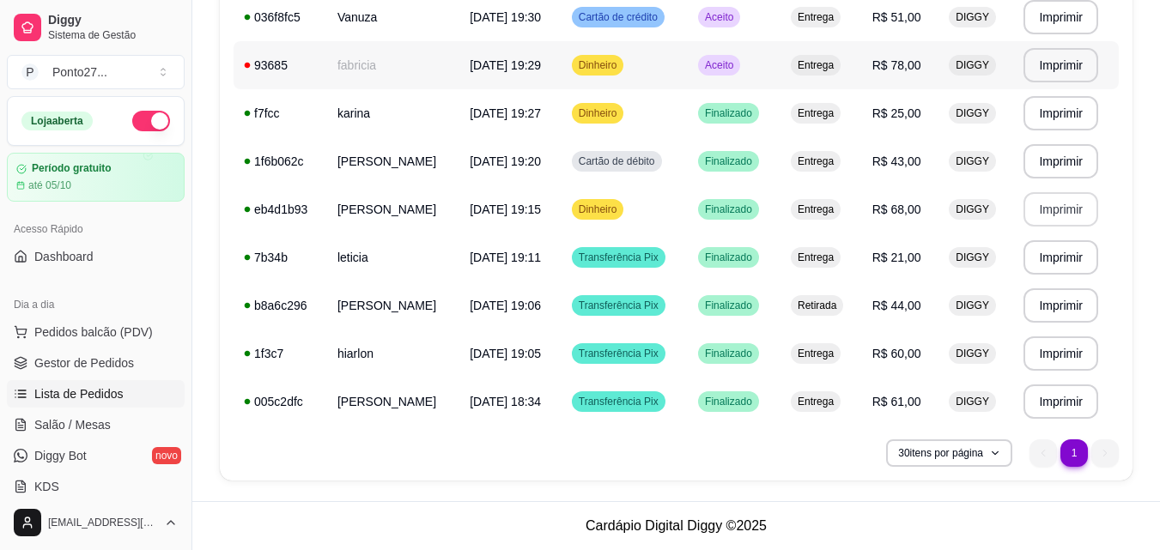
click at [736, 59] on span "Aceito" at bounding box center [718, 65] width 35 height 14
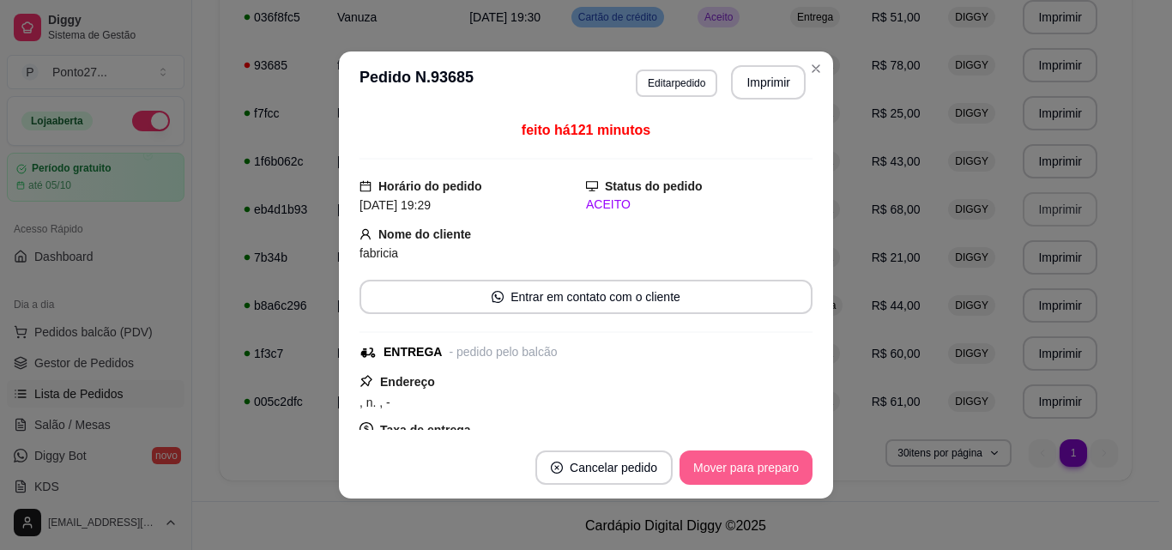
click at [742, 466] on button "Mover para preparo" at bounding box center [746, 468] width 133 height 34
click at [743, 466] on button "Mover para entrega" at bounding box center [746, 467] width 129 height 33
click at [743, 466] on button "Mover para finalizado" at bounding box center [741, 468] width 142 height 34
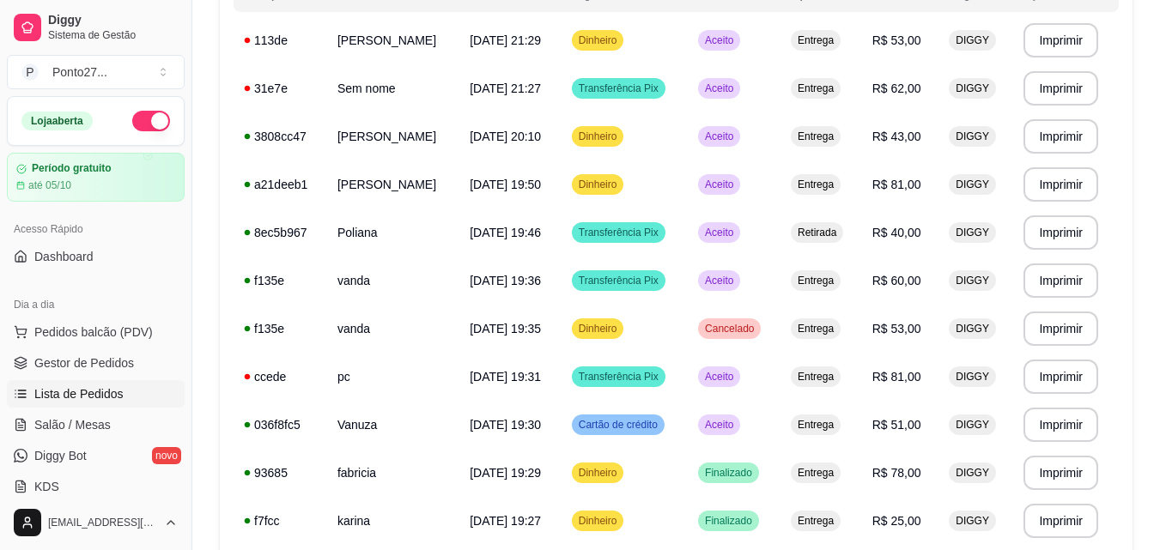
scroll to position [193, 0]
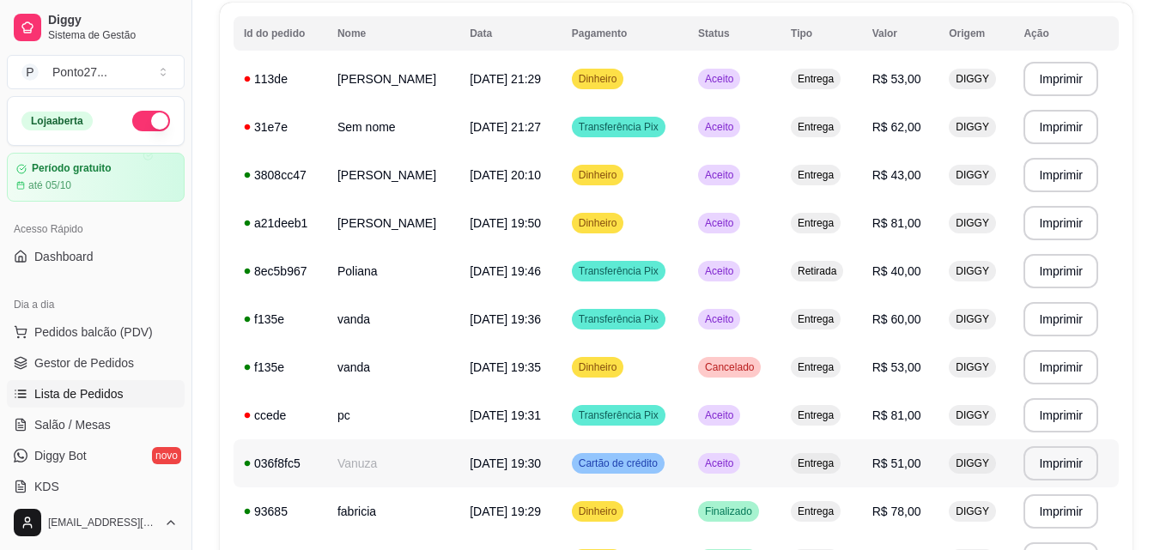
click at [736, 458] on span "Aceito" at bounding box center [718, 464] width 35 height 14
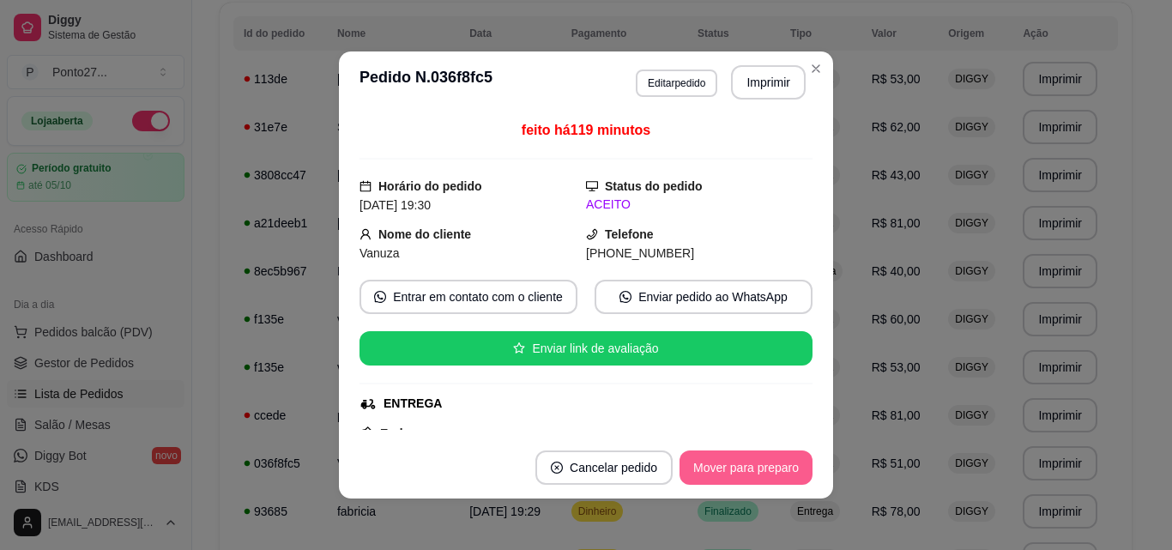
click at [756, 462] on button "Mover para preparo" at bounding box center [746, 468] width 133 height 34
click at [756, 462] on button "Mover para entrega" at bounding box center [747, 468] width 132 height 34
click at [756, 461] on button "Mover para finalizado" at bounding box center [742, 467] width 138 height 33
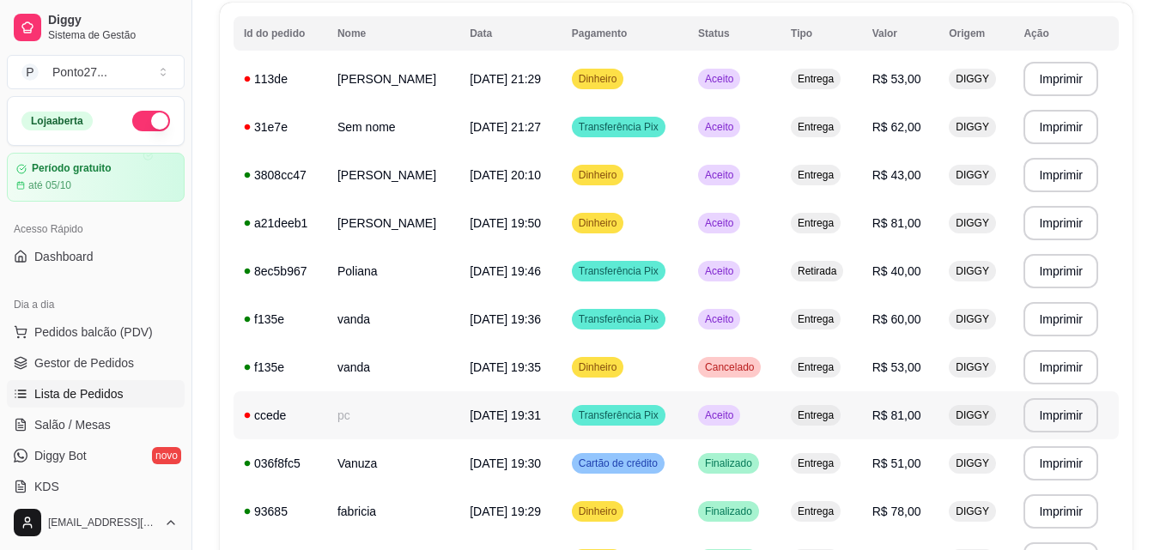
click at [740, 422] on div "Aceito" at bounding box center [719, 415] width 42 height 21
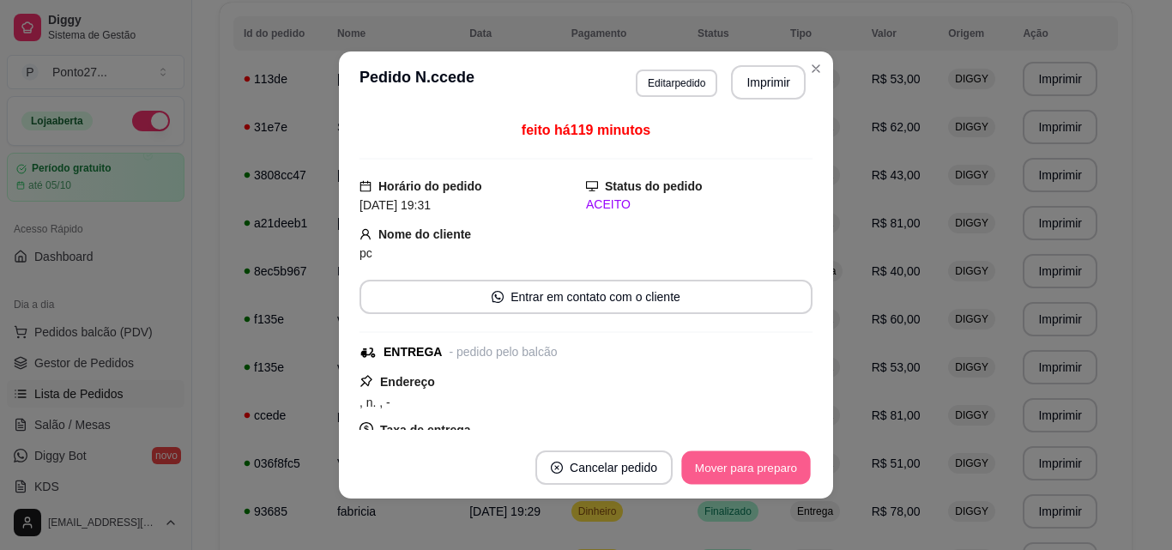
click at [750, 462] on button "Mover para preparo" at bounding box center [745, 467] width 129 height 33
click at [750, 462] on button "Mover para entrega" at bounding box center [746, 467] width 129 height 33
click at [750, 462] on button "Mover para finalizado" at bounding box center [741, 468] width 142 height 34
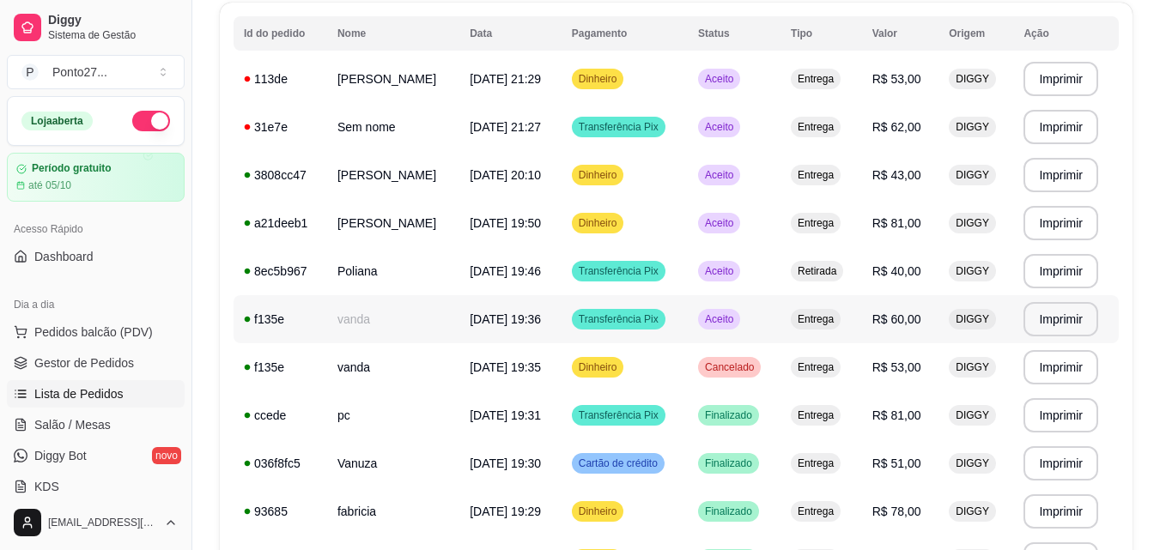
click at [740, 310] on div "Aceito" at bounding box center [719, 319] width 42 height 21
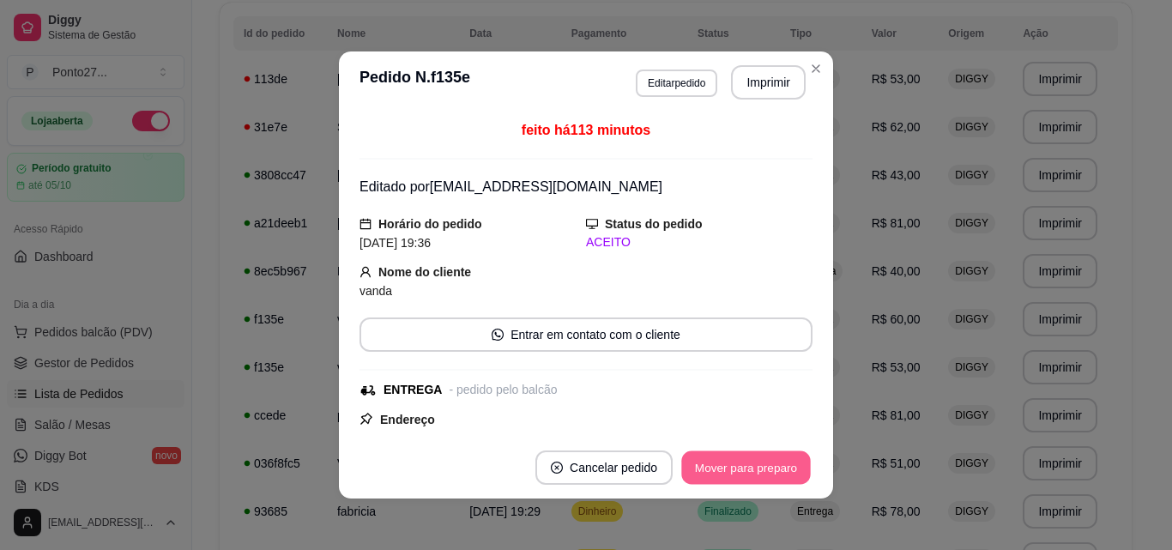
click at [737, 480] on button "Mover para preparo" at bounding box center [745, 467] width 129 height 33
click at [737, 480] on button "Mover para entrega" at bounding box center [746, 467] width 129 height 33
click at [737, 480] on button "Mover para finalizado" at bounding box center [741, 468] width 142 height 34
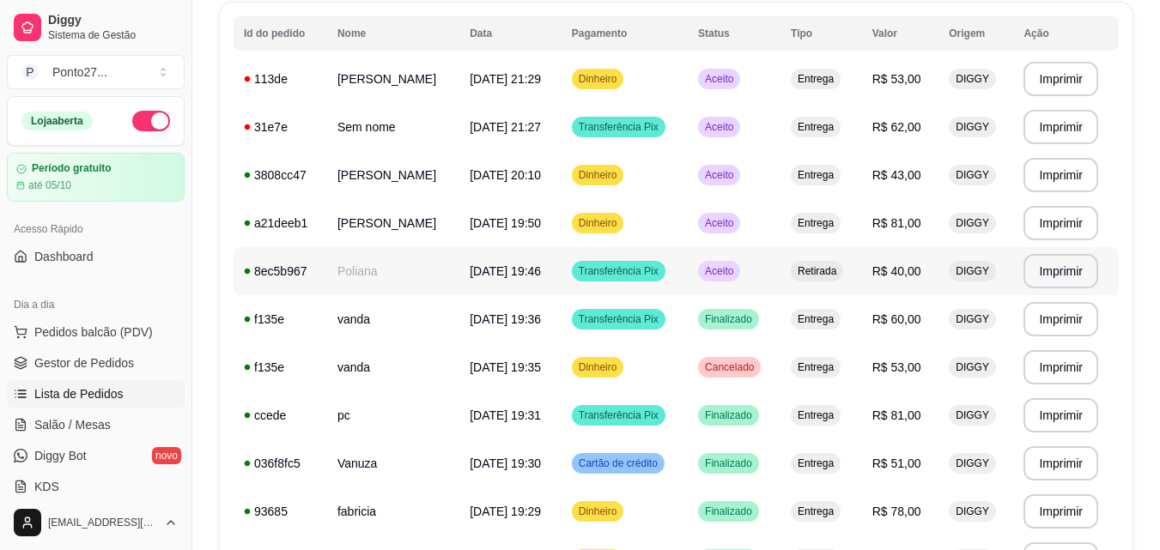
click at [780, 257] on td "Aceito" at bounding box center [733, 271] width 93 height 48
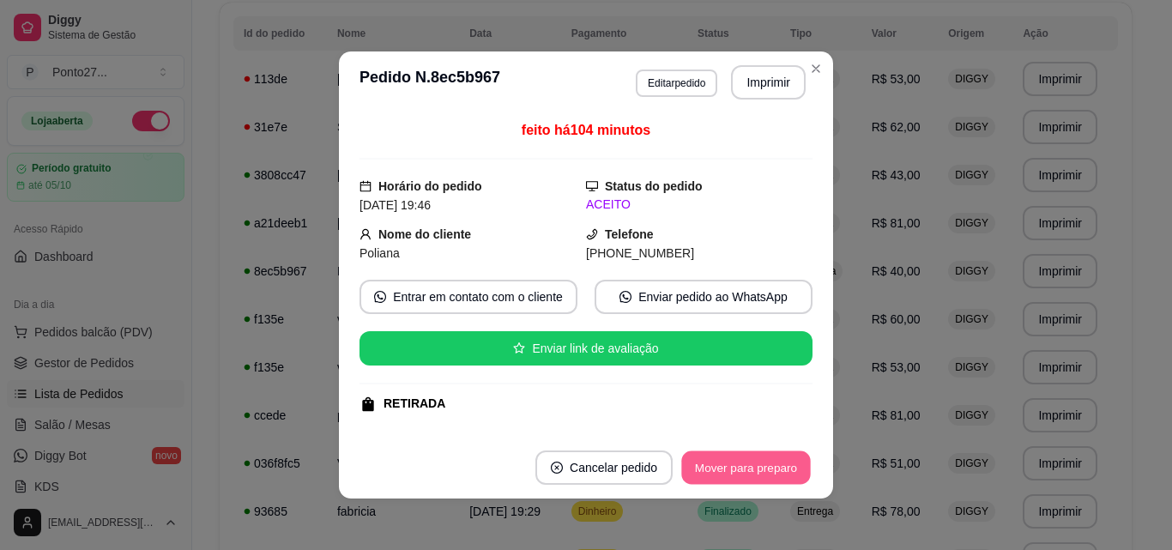
click at [728, 462] on button "Mover para preparo" at bounding box center [745, 467] width 129 height 33
click at [728, 462] on button "Mover para retirada disponível" at bounding box center [718, 467] width 184 height 33
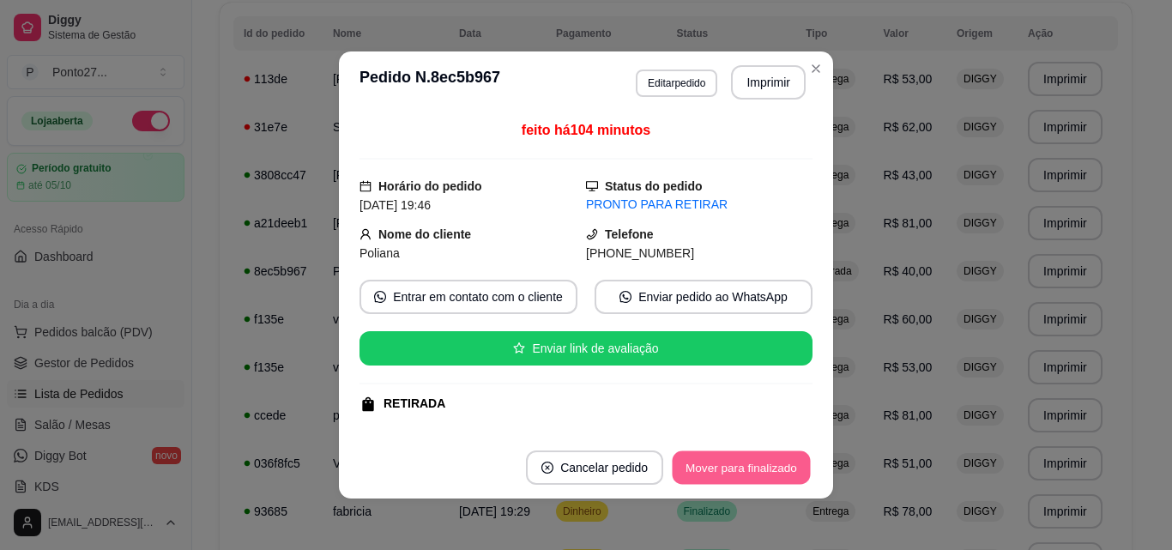
click at [728, 462] on button "Mover para finalizado" at bounding box center [742, 467] width 138 height 33
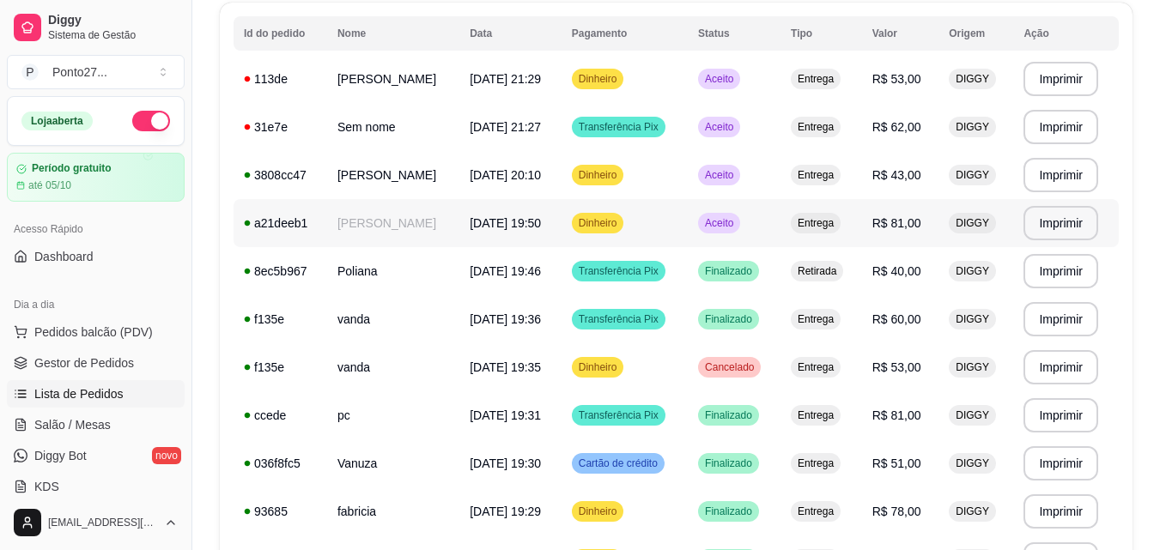
click at [740, 214] on div "Aceito" at bounding box center [719, 223] width 42 height 21
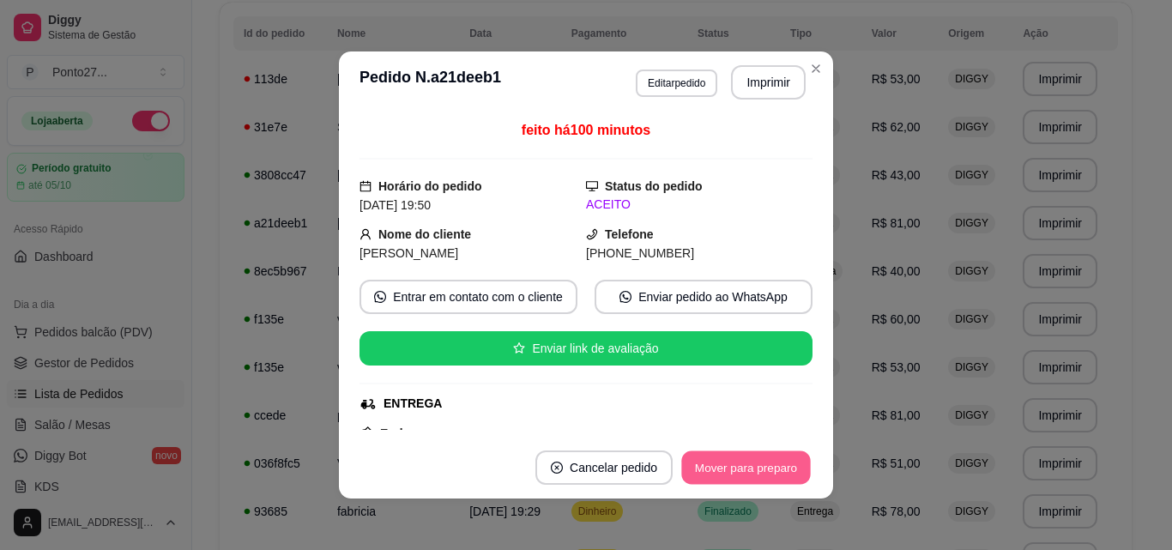
click at [727, 453] on button "Mover para preparo" at bounding box center [745, 467] width 129 height 33
click at [727, 453] on button "Mover para entrega" at bounding box center [746, 467] width 129 height 33
click at [727, 453] on button "Mover para finalizado" at bounding box center [741, 468] width 142 height 34
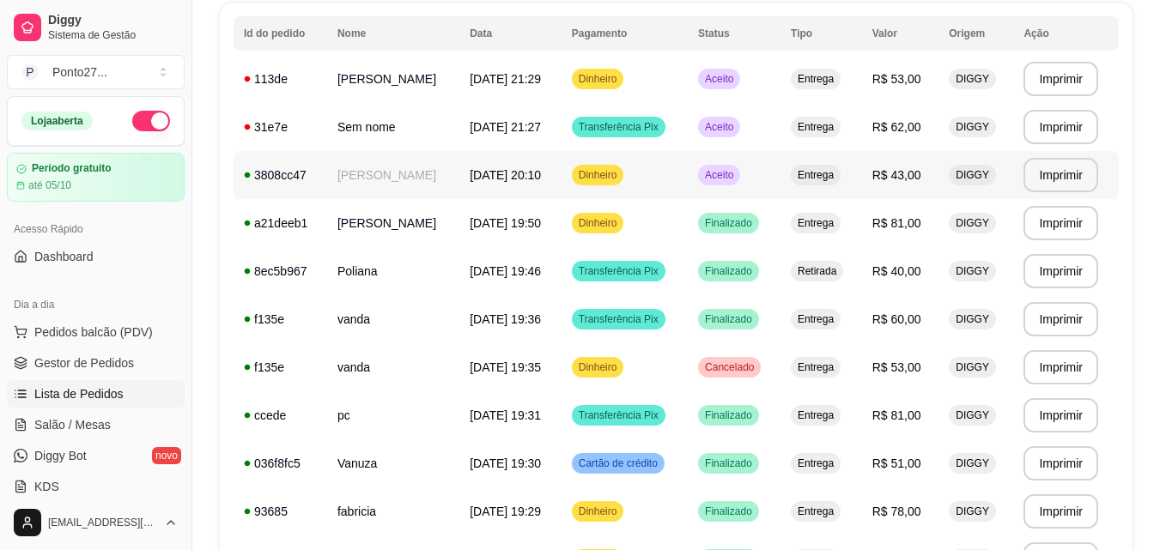
click at [736, 178] on span "Aceito" at bounding box center [718, 175] width 35 height 14
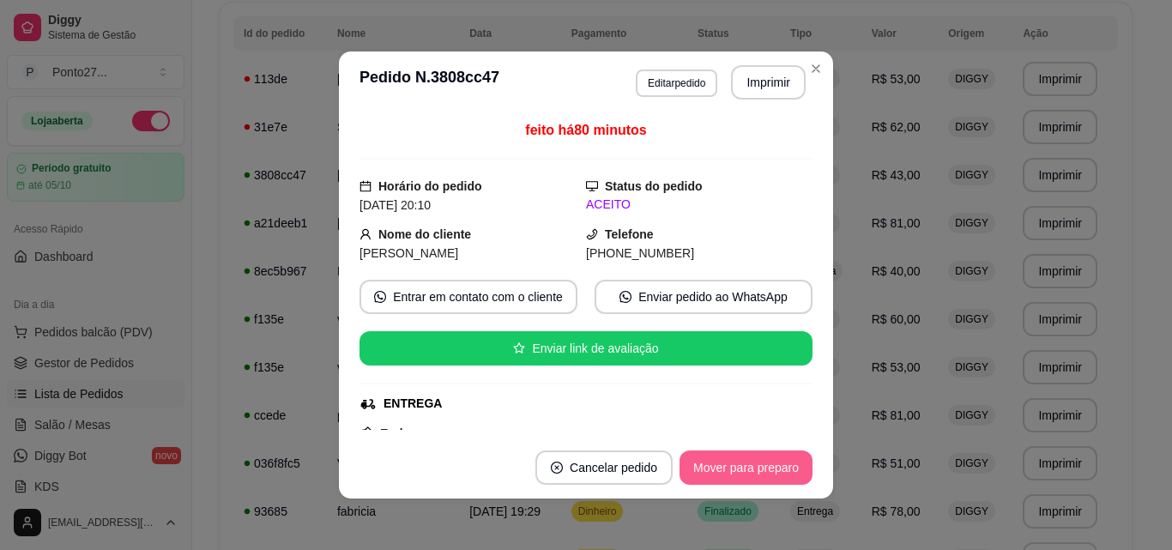
click at [756, 464] on button "Mover para preparo" at bounding box center [746, 468] width 133 height 34
click at [754, 465] on button "Mover para entrega" at bounding box center [746, 467] width 129 height 33
click at [754, 465] on button "Mover para finalizado" at bounding box center [741, 468] width 142 height 34
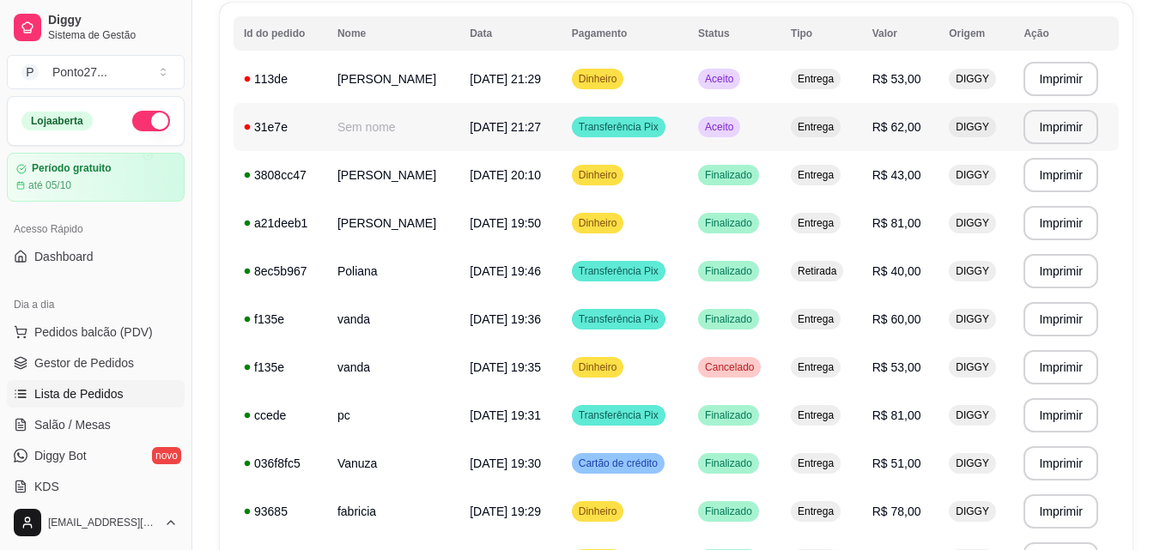
click at [736, 128] on span "Aceito" at bounding box center [718, 127] width 35 height 14
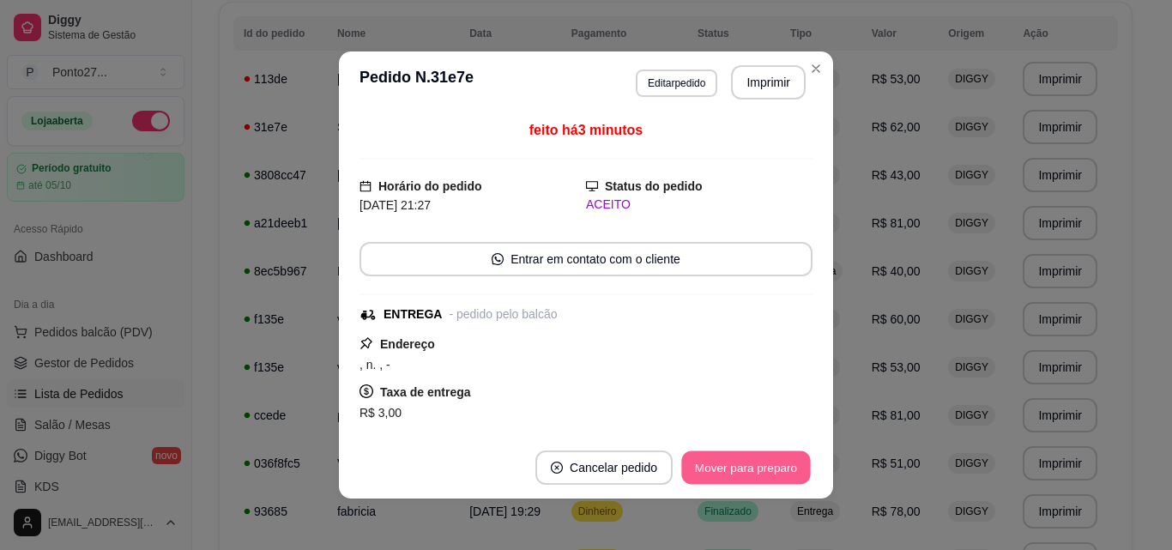
click at [745, 455] on button "Mover para preparo" at bounding box center [745, 467] width 129 height 33
click at [745, 455] on button "Mover para entrega" at bounding box center [747, 468] width 132 height 34
click at [745, 455] on button "Mover para finalizado" at bounding box center [742, 467] width 138 height 33
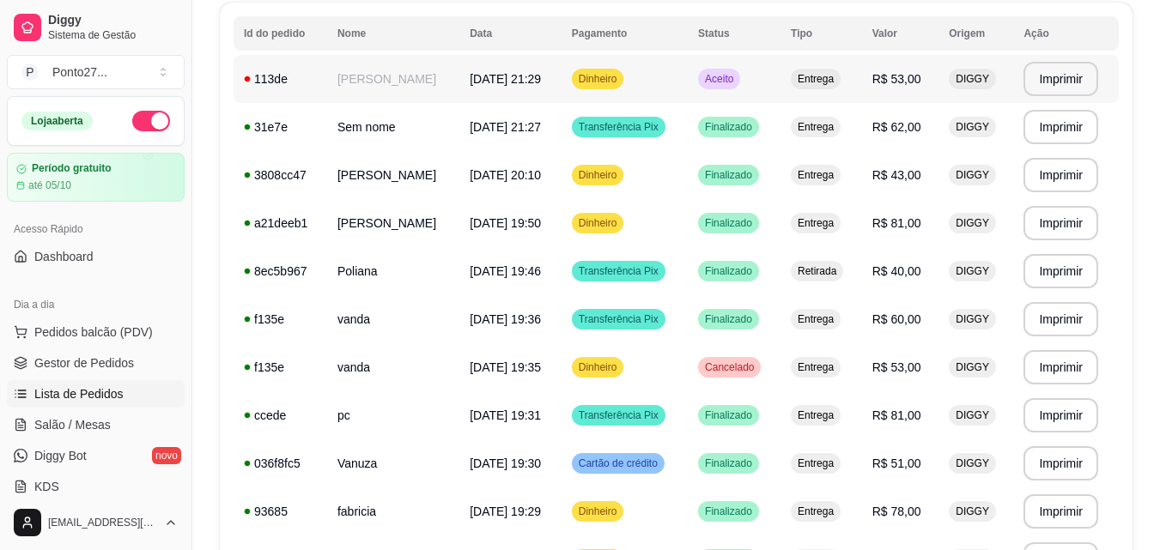
click at [736, 76] on span "Aceito" at bounding box center [718, 79] width 35 height 14
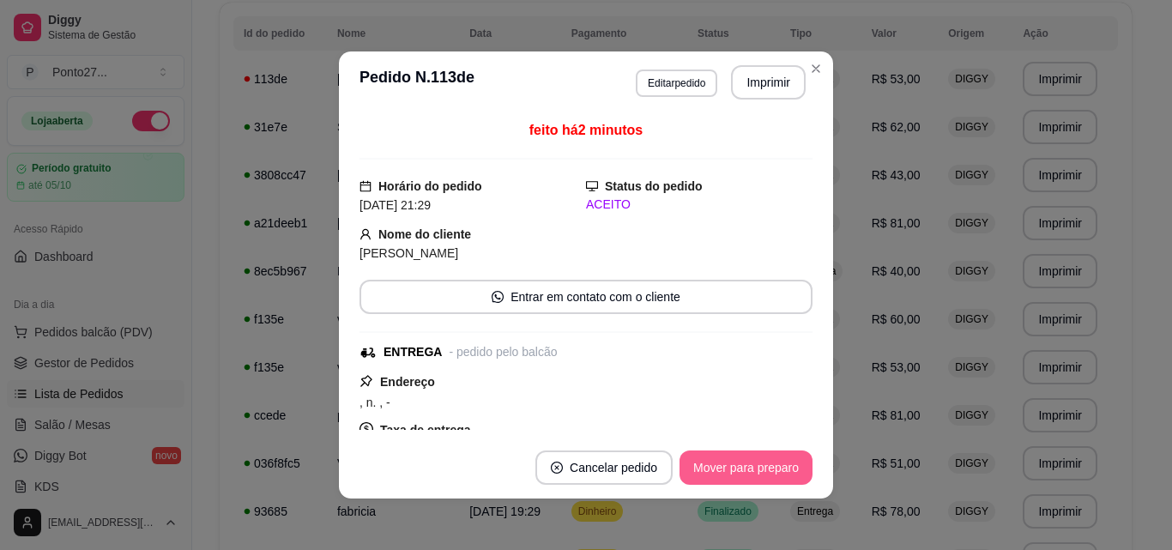
click at [750, 465] on button "Mover para preparo" at bounding box center [746, 468] width 133 height 34
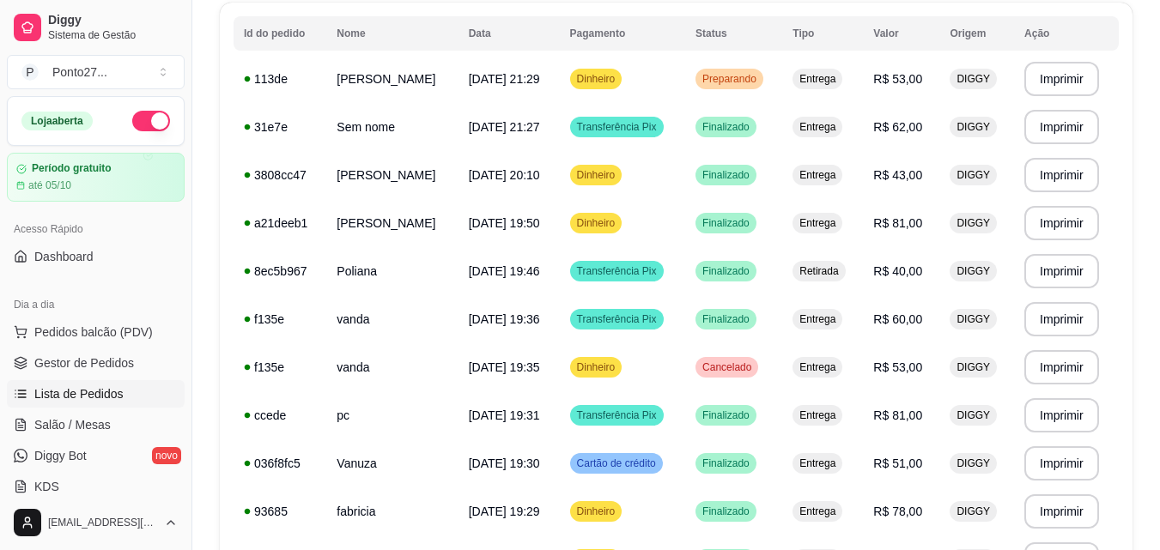
click at [151, 118] on button "button" at bounding box center [151, 121] width 38 height 21
click at [86, 359] on span "Gestor de Pedidos" at bounding box center [84, 362] width 100 height 17
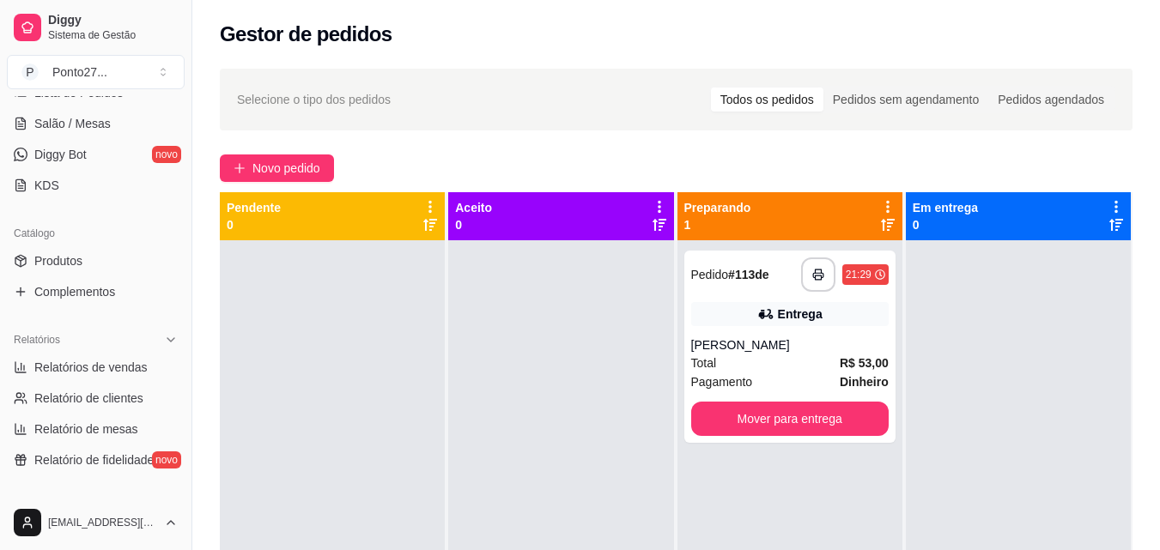
scroll to position [343, 0]
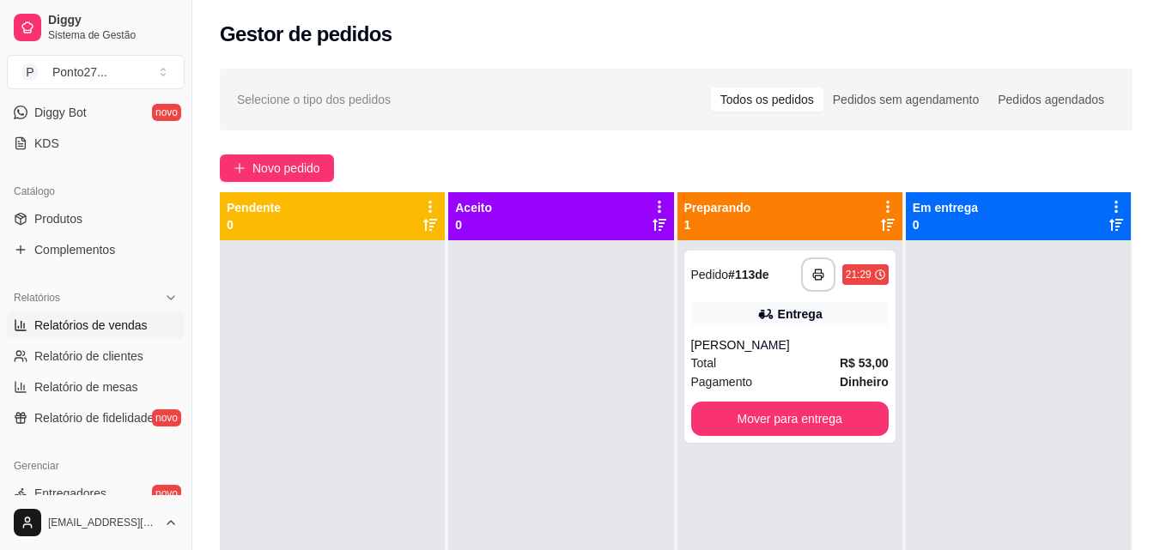
click at [71, 322] on span "Relatórios de vendas" at bounding box center [90, 325] width 113 height 17
select select "ALL"
select select "0"
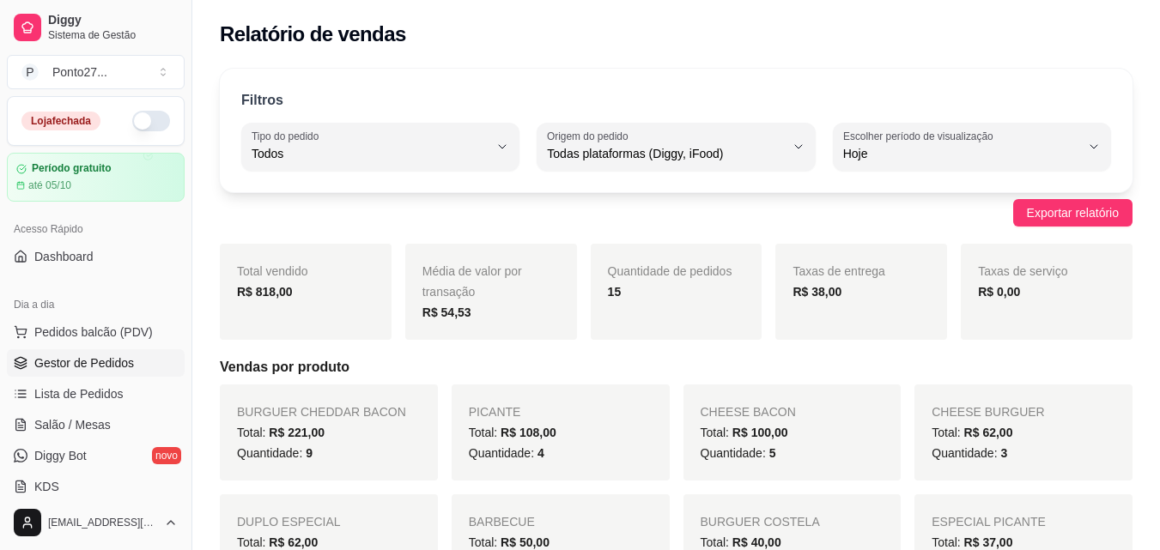
click at [77, 357] on span "Gestor de Pedidos" at bounding box center [84, 362] width 100 height 17
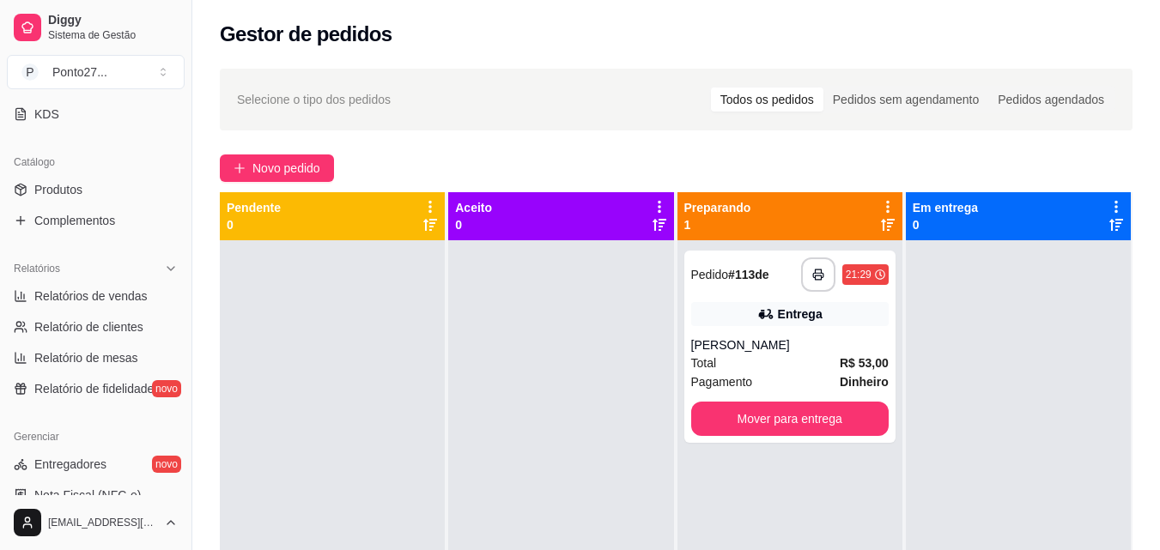
scroll to position [378, 0]
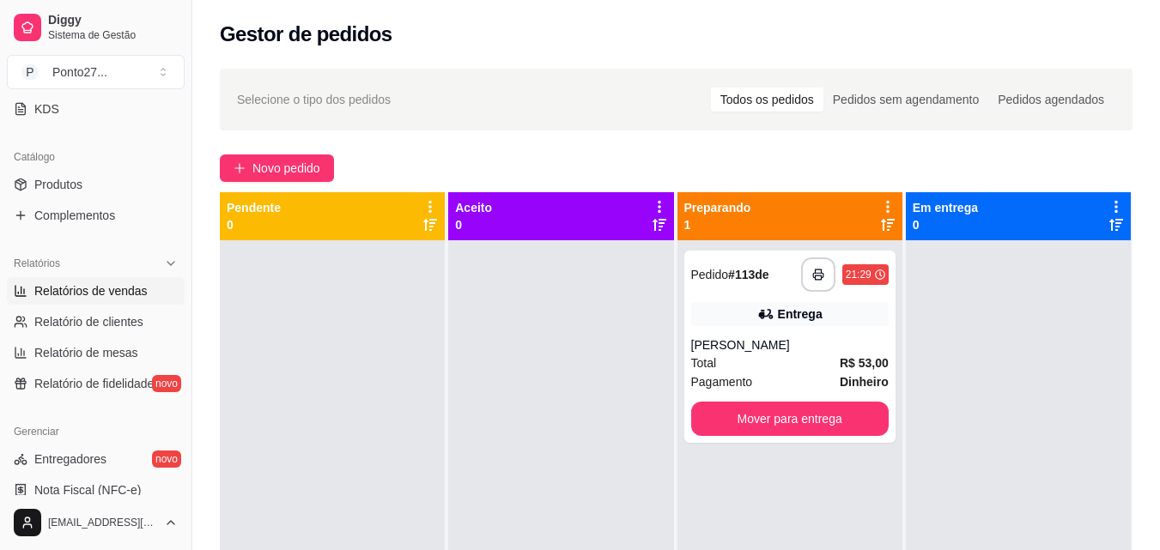
click at [120, 294] on span "Relatórios de vendas" at bounding box center [90, 290] width 113 height 17
select select "ALL"
select select "0"
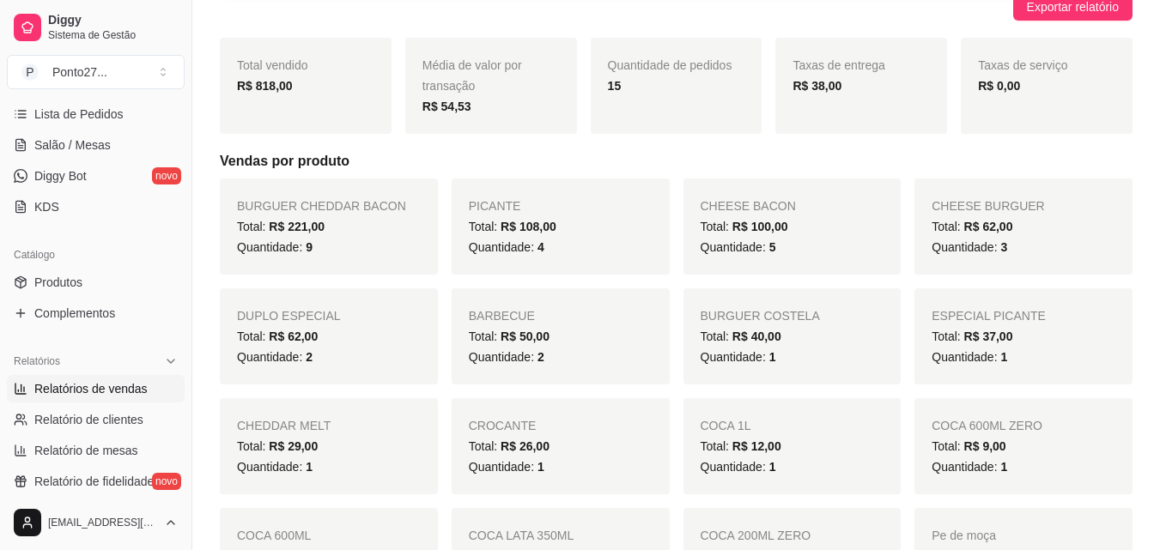
scroll to position [275, 0]
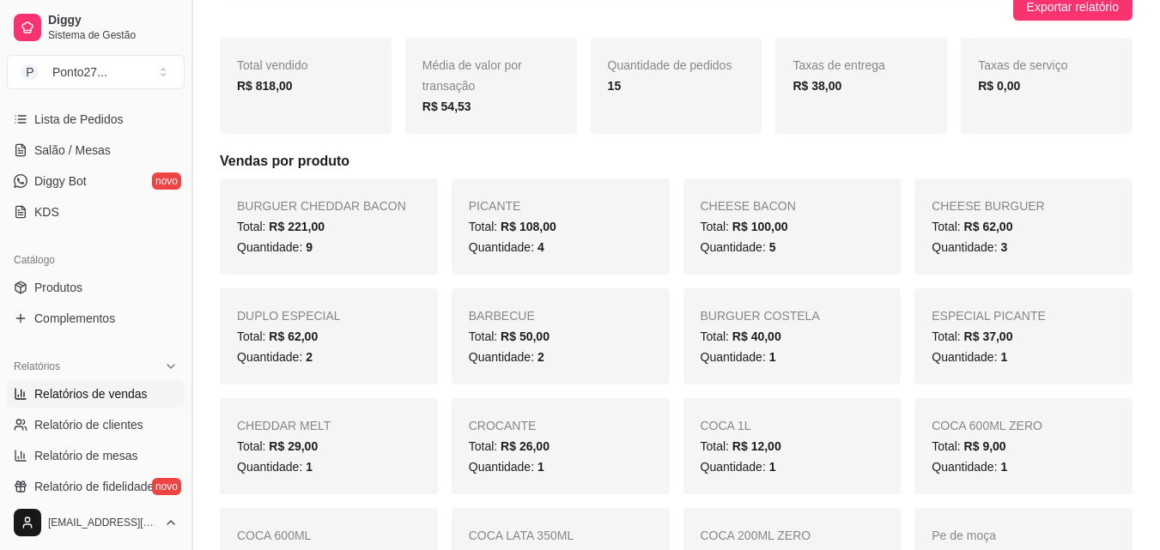
click at [185, 105] on button "Toggle Sidebar" at bounding box center [192, 275] width 14 height 550
click at [220, 105] on div "Total vendido R$ 818,00" at bounding box center [306, 86] width 172 height 96
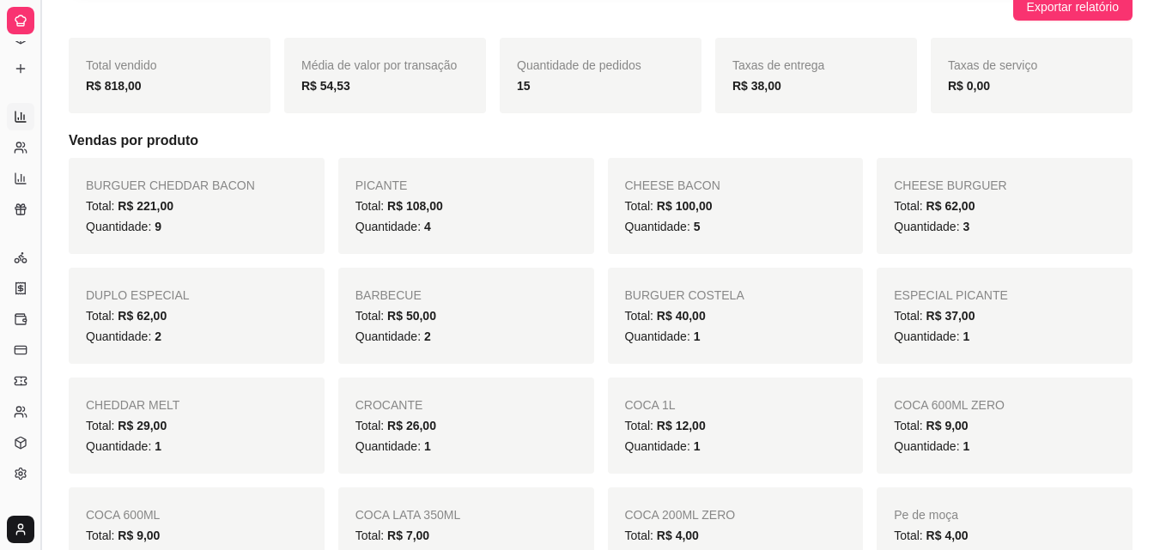
scroll to position [117, 0]
click at [185, 105] on div "Total vendido R$ 818,00" at bounding box center [170, 76] width 202 height 76
click at [40, 143] on button "Toggle Sidebar" at bounding box center [40, 275] width 14 height 550
click at [33, 143] on ul "Pedidos balcão (PDV) Gestor de Pedidos Lista de Pedidos Salão / Mesas Diggy Bot…" at bounding box center [20, 70] width 27 height 182
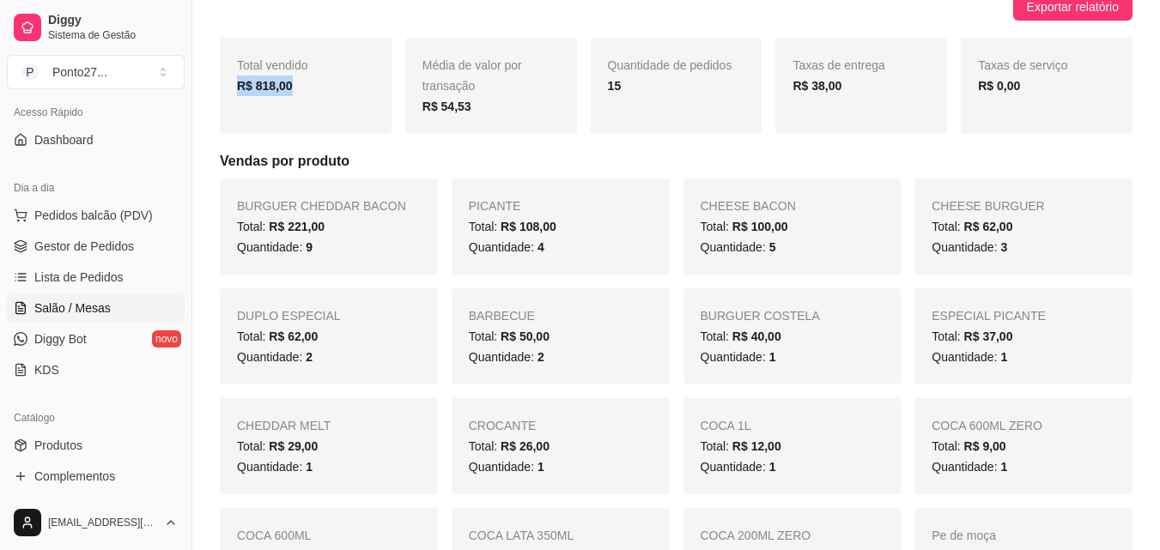
scroll to position [0, 0]
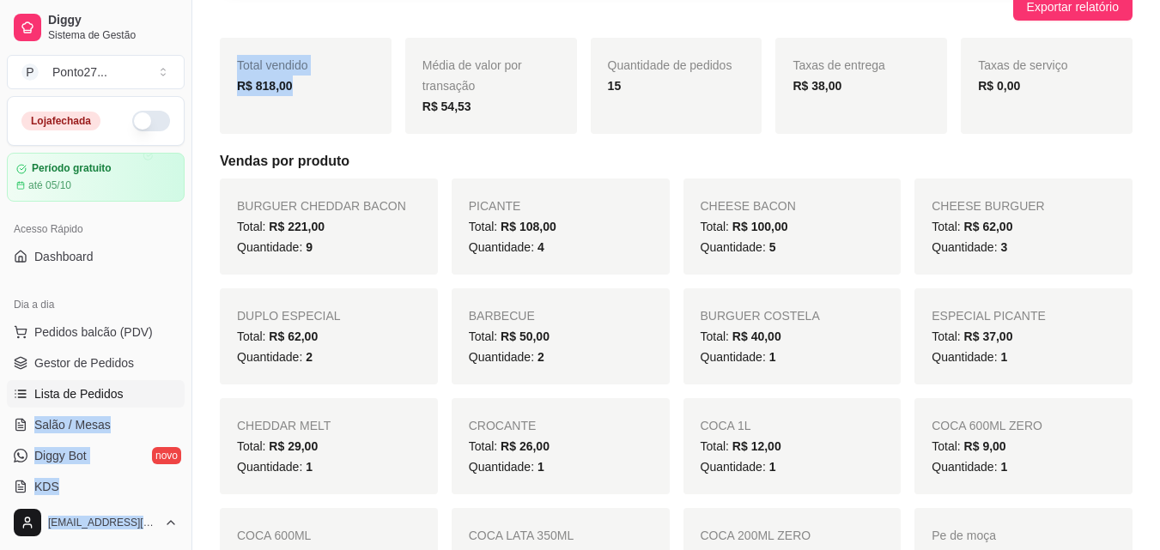
click at [88, 384] on link "Lista de Pedidos" at bounding box center [96, 393] width 178 height 27
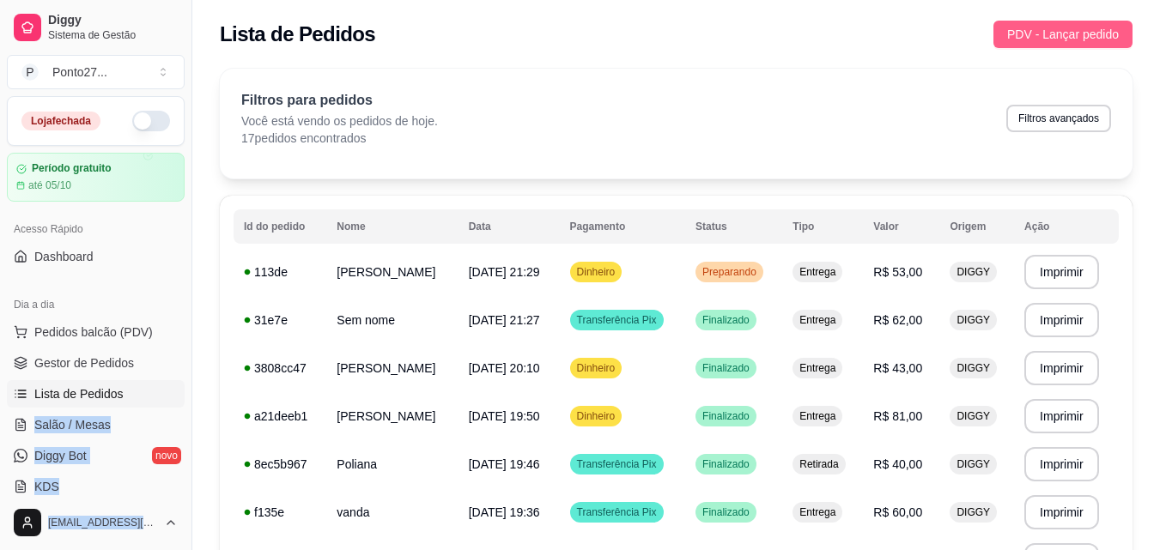
click at [1014, 27] on span "PDV - Lançar pedido" at bounding box center [1063, 34] width 112 height 19
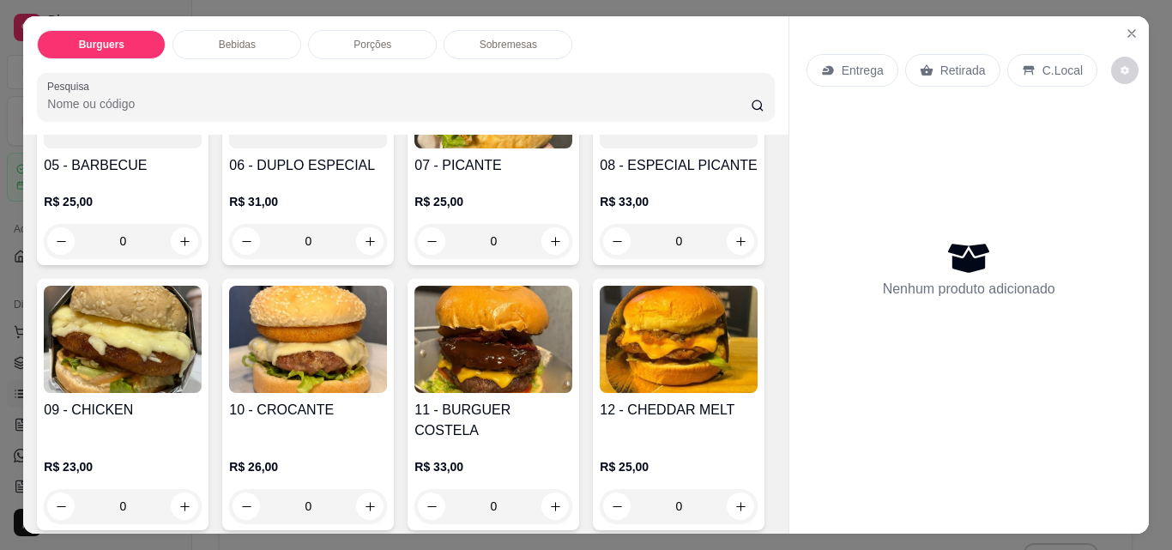
scroll to position [481, 0]
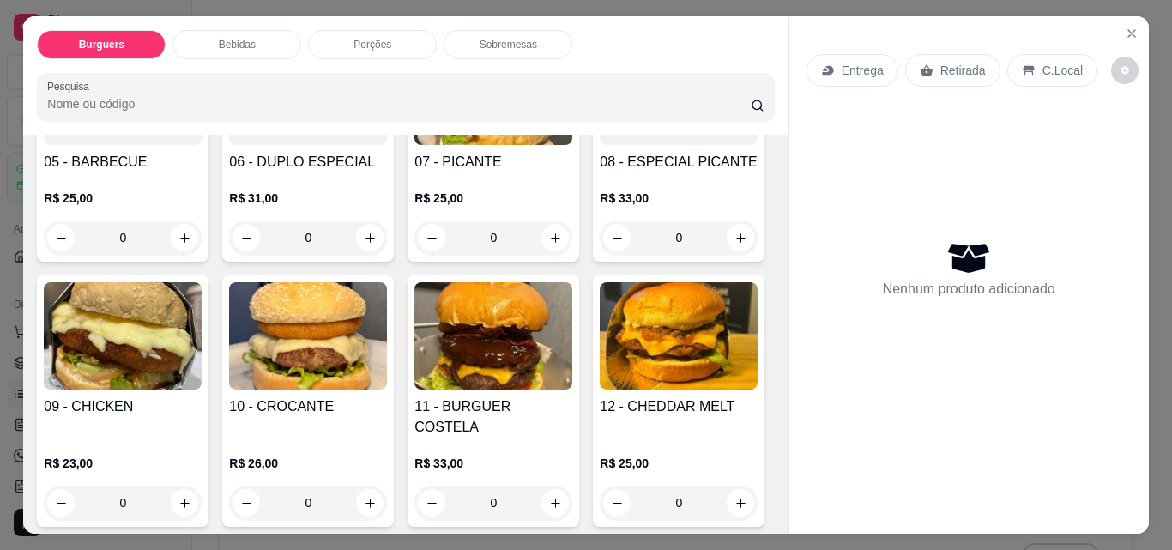
click at [415, 255] on div "0" at bounding box center [494, 238] width 158 height 34
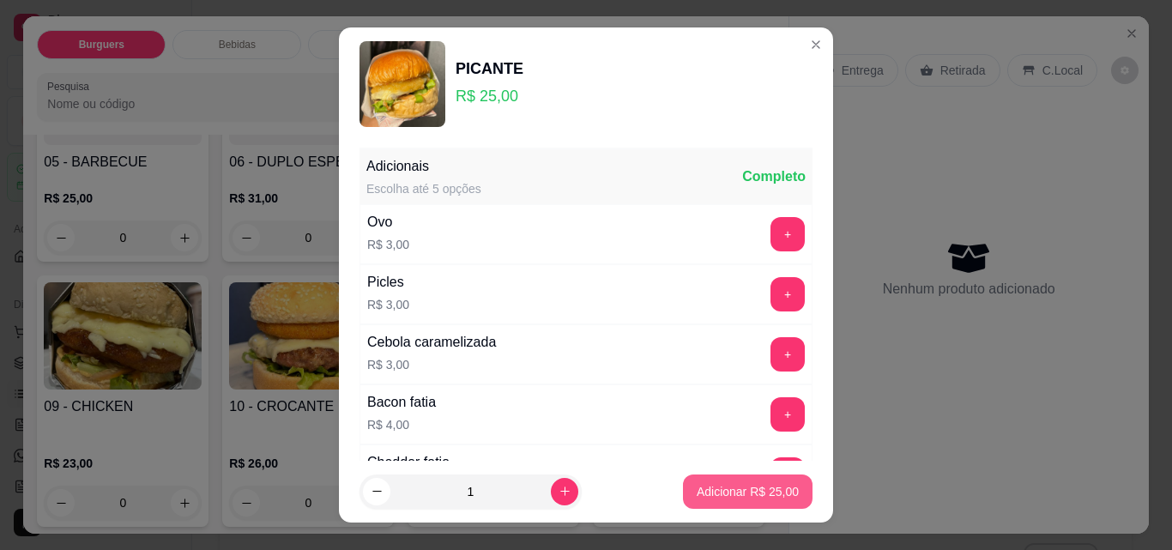
click at [760, 481] on button "Adicionar R$ 25,00" at bounding box center [748, 492] width 130 height 34
type input "1"
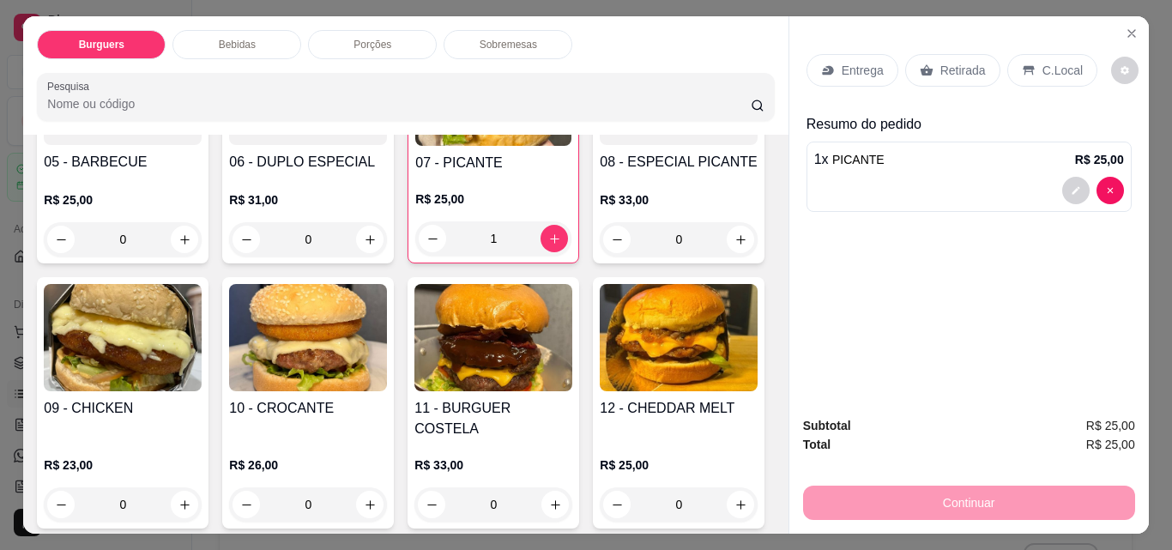
click at [865, 62] on p "Entrega" at bounding box center [863, 70] width 42 height 17
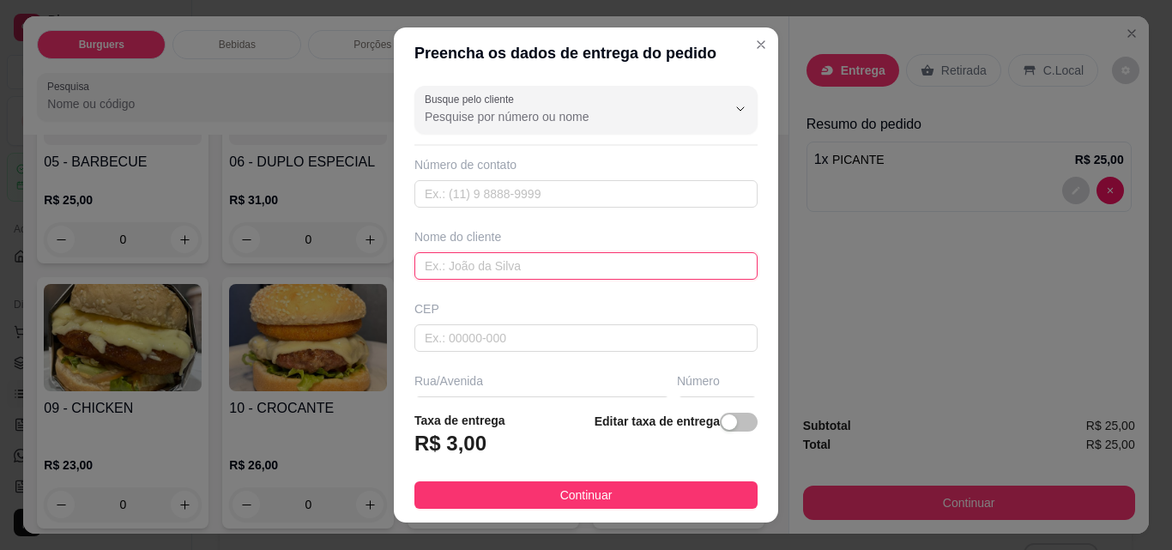
click at [549, 253] on input "text" at bounding box center [586, 265] width 343 height 27
type input "gih"
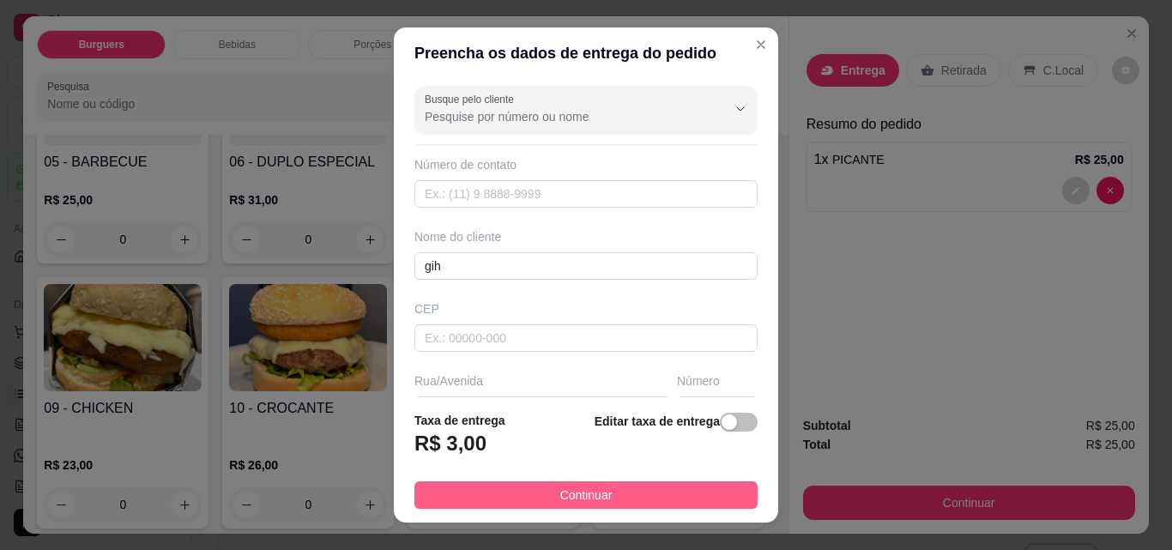
click at [563, 490] on span "Continuar" at bounding box center [586, 495] width 52 height 19
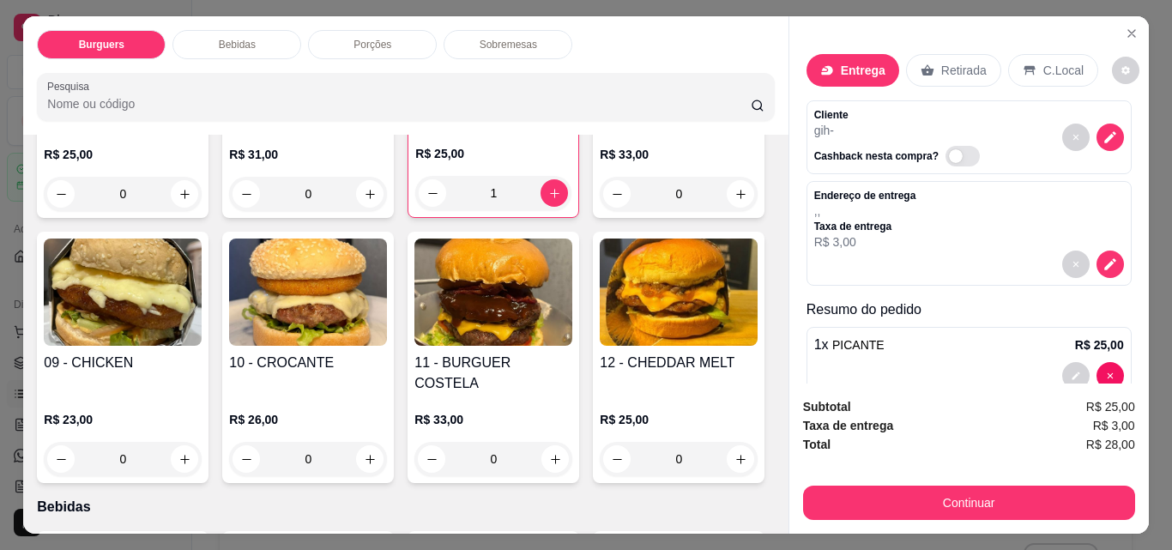
scroll to position [549, 0]
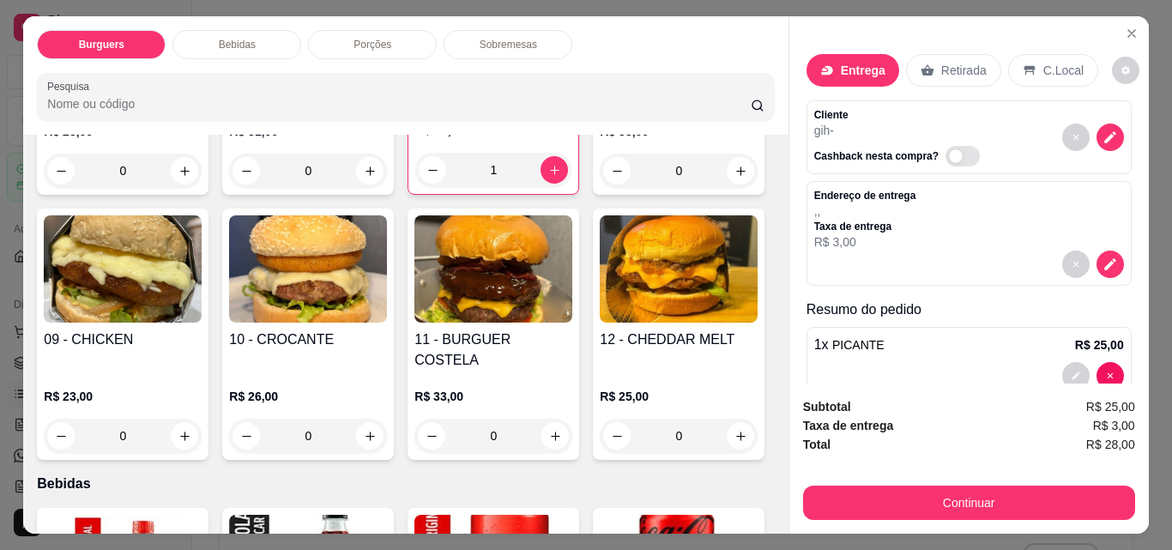
click at [219, 38] on p "Bebidas" at bounding box center [237, 45] width 37 height 14
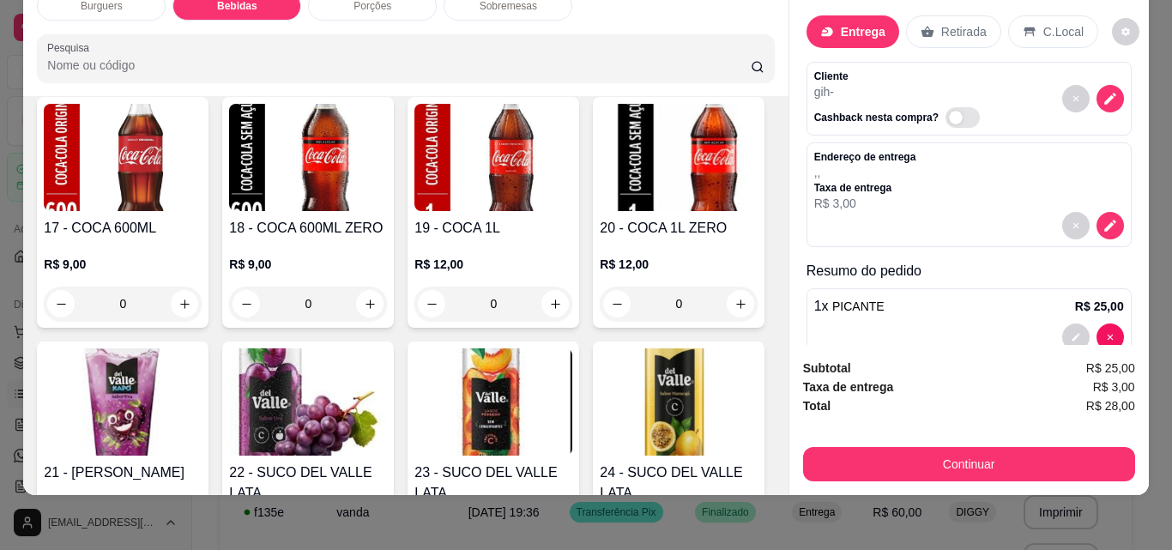
scroll to position [1215, 0]
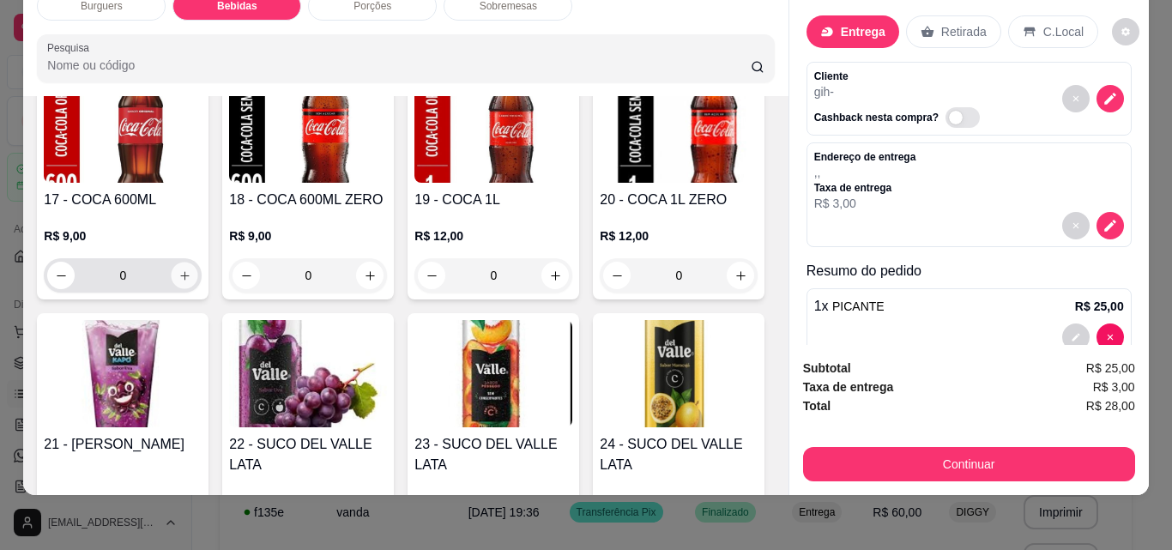
click at [198, 289] on button "increase-product-quantity" at bounding box center [185, 276] width 27 height 27
type input "1"
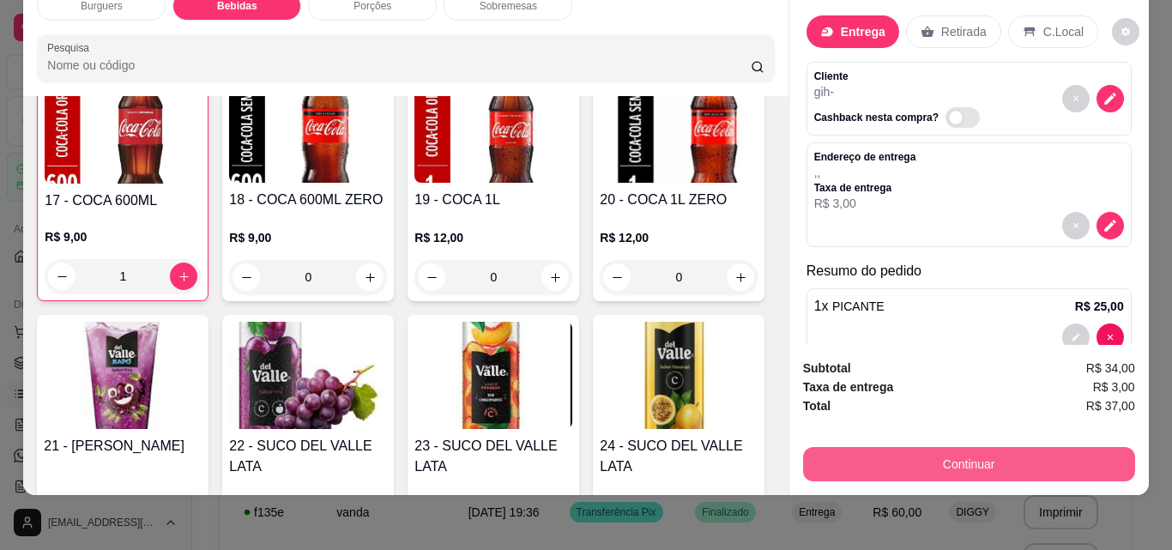
click at [928, 454] on button "Continuar" at bounding box center [969, 464] width 332 height 34
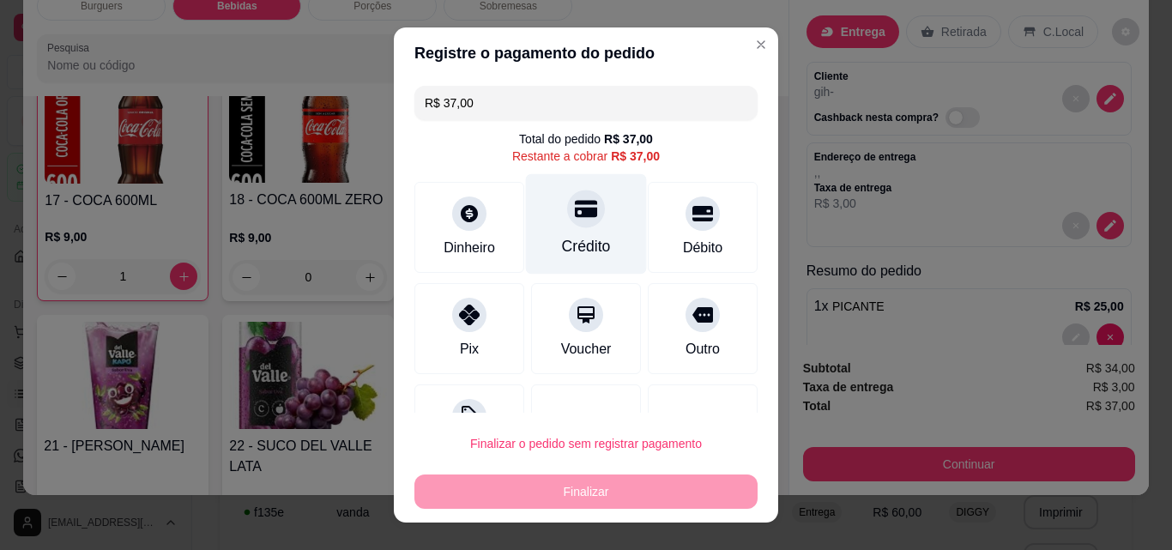
click at [588, 227] on div "Crédito" at bounding box center [586, 224] width 121 height 100
type input "R$ 0,00"
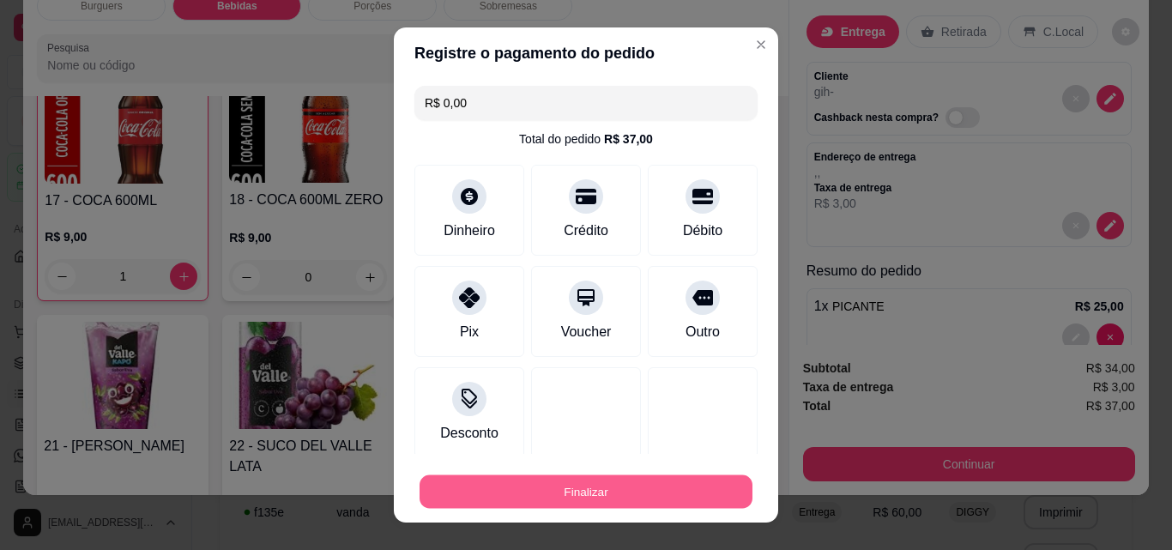
click at [555, 480] on button "Finalizar" at bounding box center [586, 491] width 333 height 33
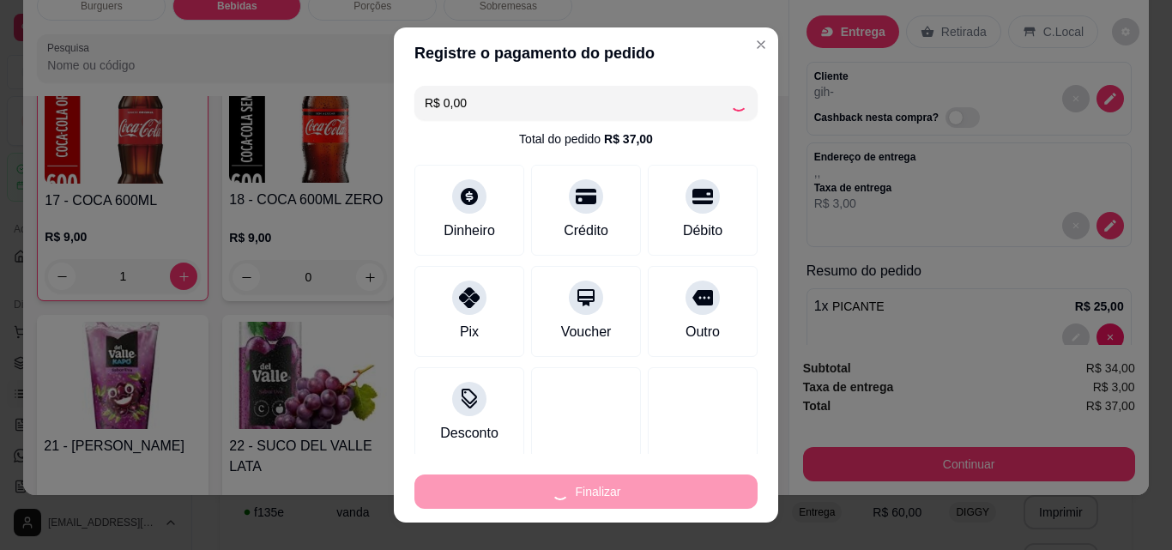
type input "0"
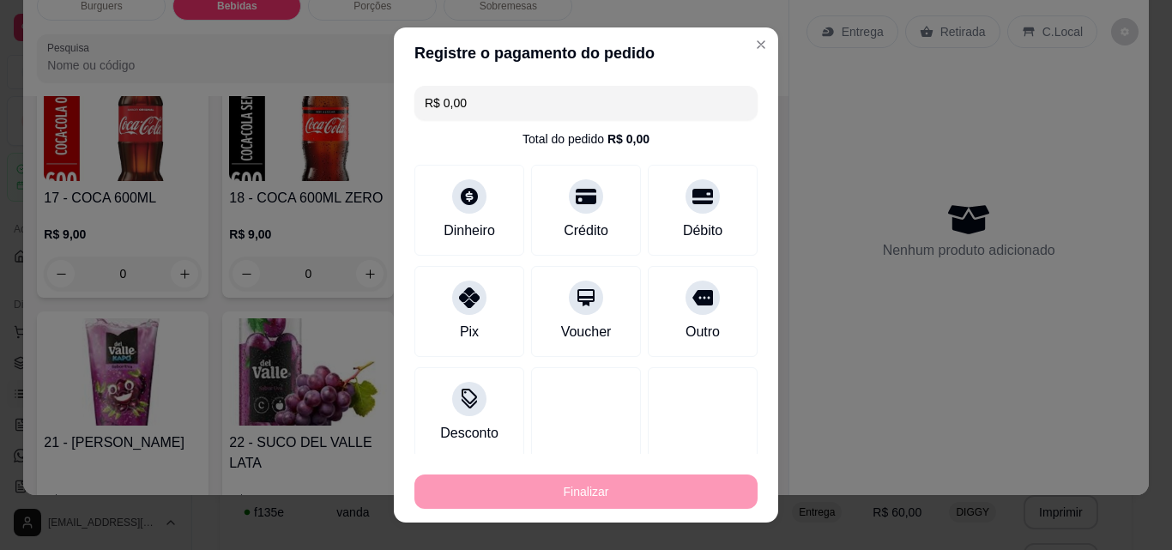
type input "-R$ 37,00"
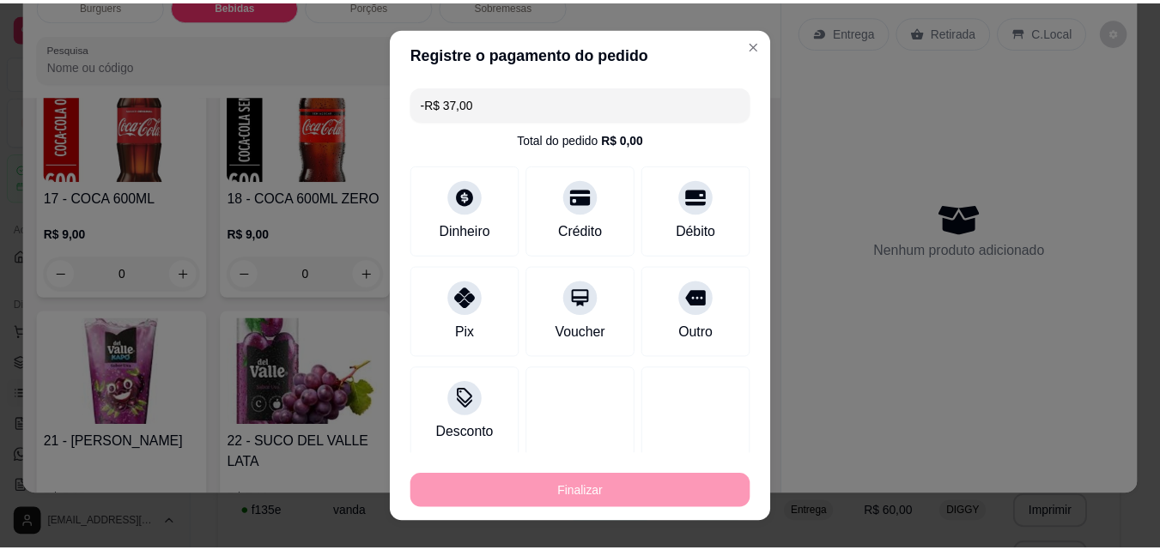
scroll to position [1214, 0]
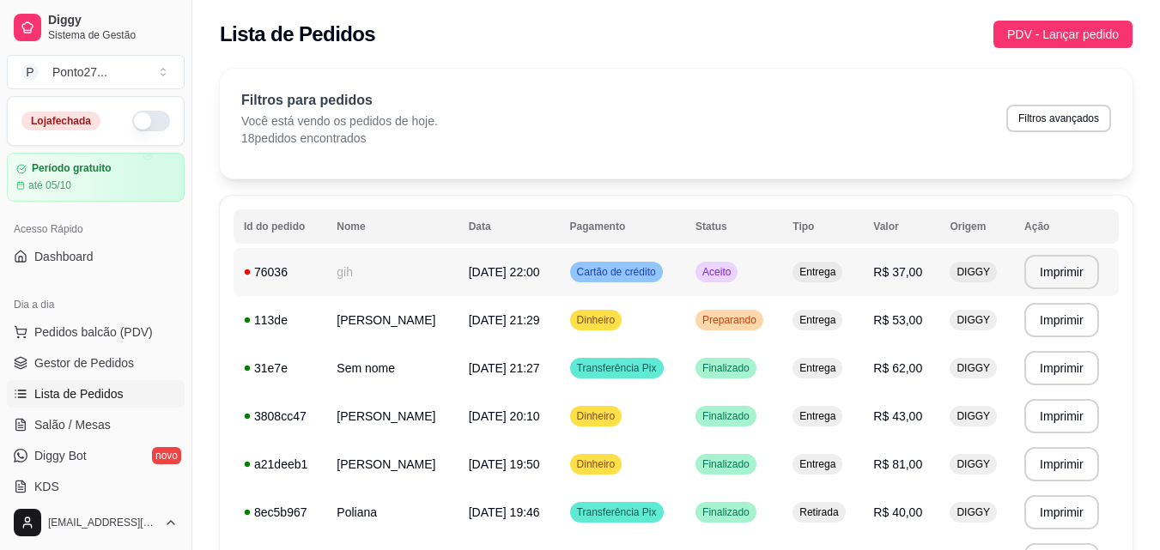
click at [734, 270] on span "Aceito" at bounding box center [716, 272] width 35 height 14
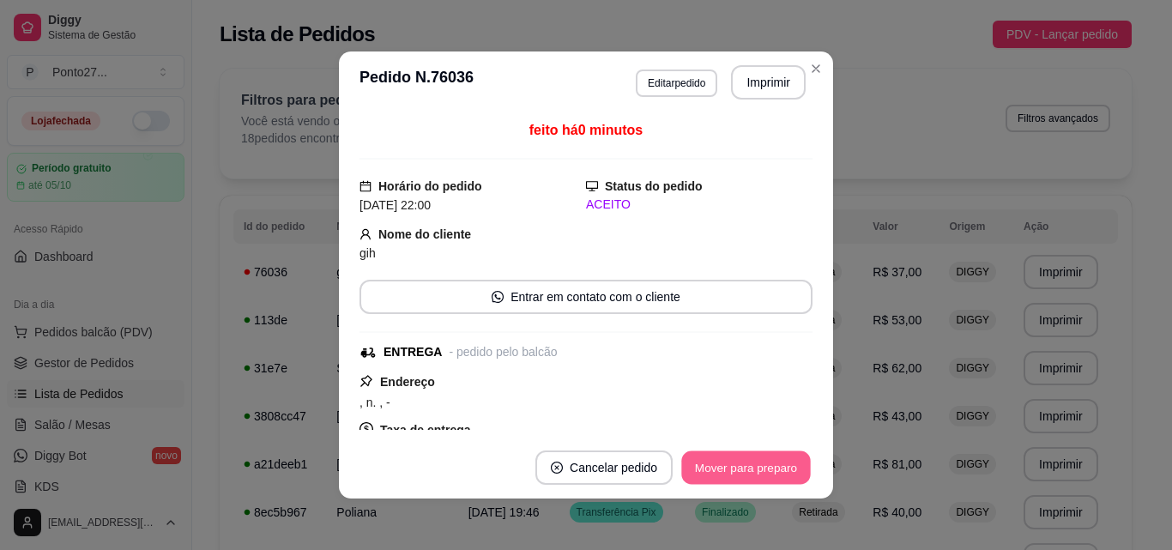
click at [790, 471] on button "Mover para preparo" at bounding box center [745, 467] width 129 height 33
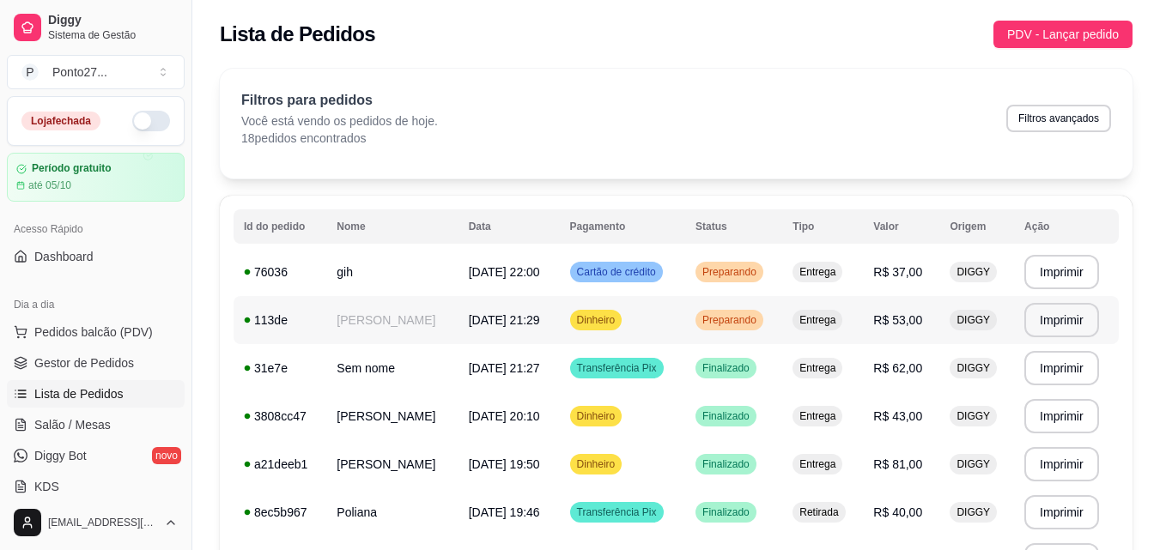
click at [760, 325] on span "Preparando" at bounding box center [729, 320] width 61 height 14
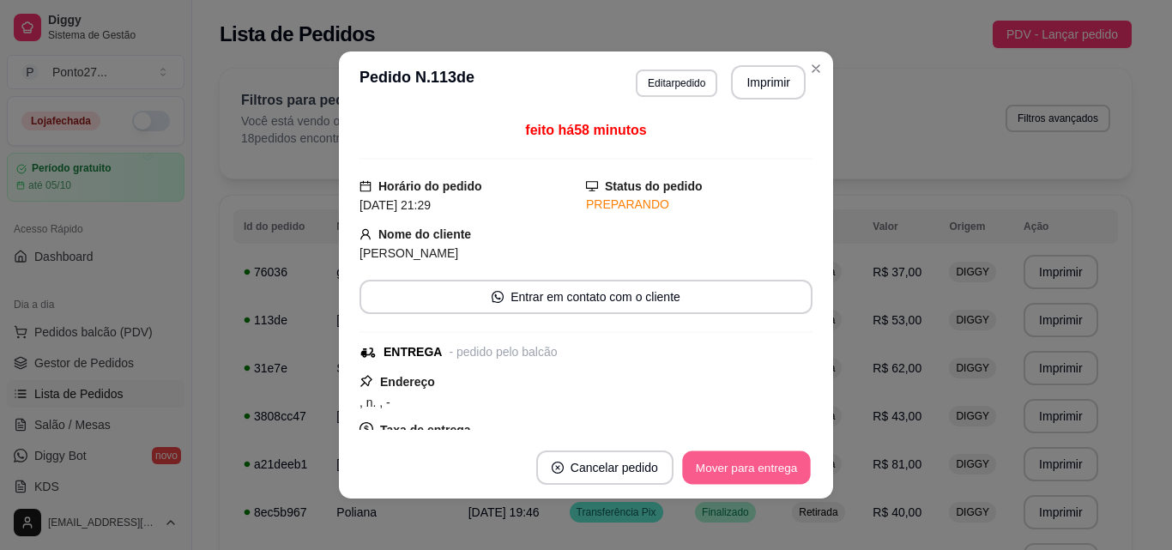
click at [739, 463] on button "Mover para entrega" at bounding box center [746, 467] width 129 height 33
click at [739, 463] on button "Mover para finalizado" at bounding box center [741, 468] width 142 height 34
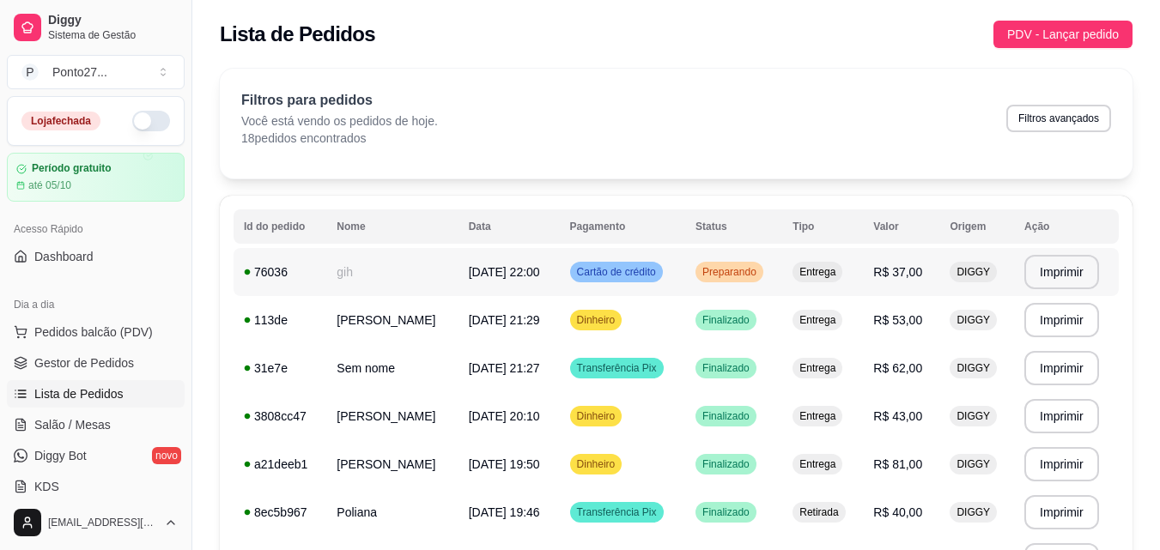
click at [760, 276] on span "Preparando" at bounding box center [729, 272] width 61 height 14
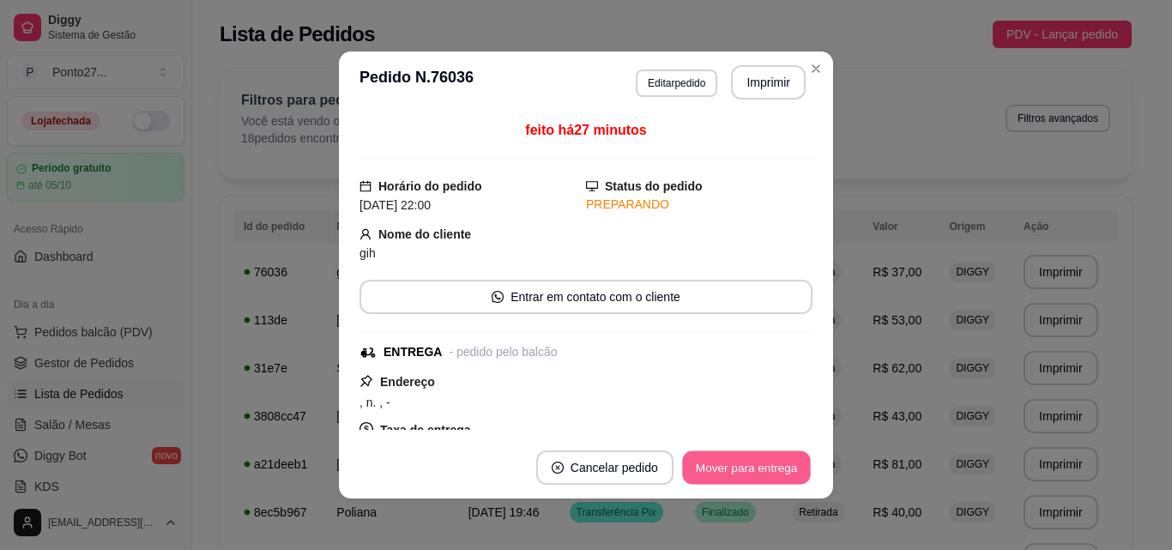
click at [748, 466] on button "Mover para entrega" at bounding box center [746, 467] width 129 height 33
click at [748, 463] on button "Mover para finalizado" at bounding box center [742, 467] width 138 height 33
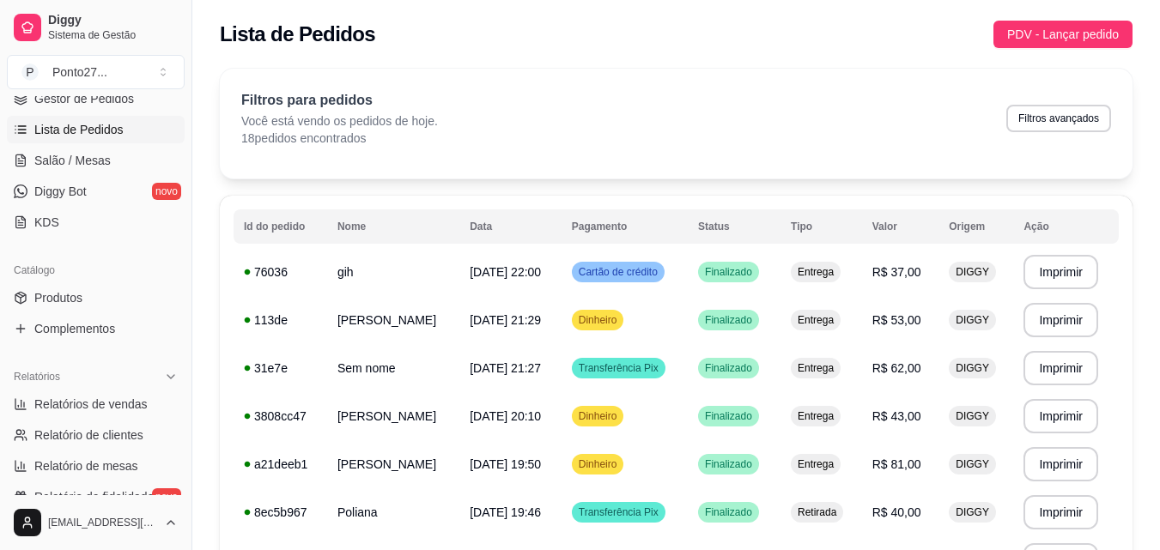
scroll to position [275, 0]
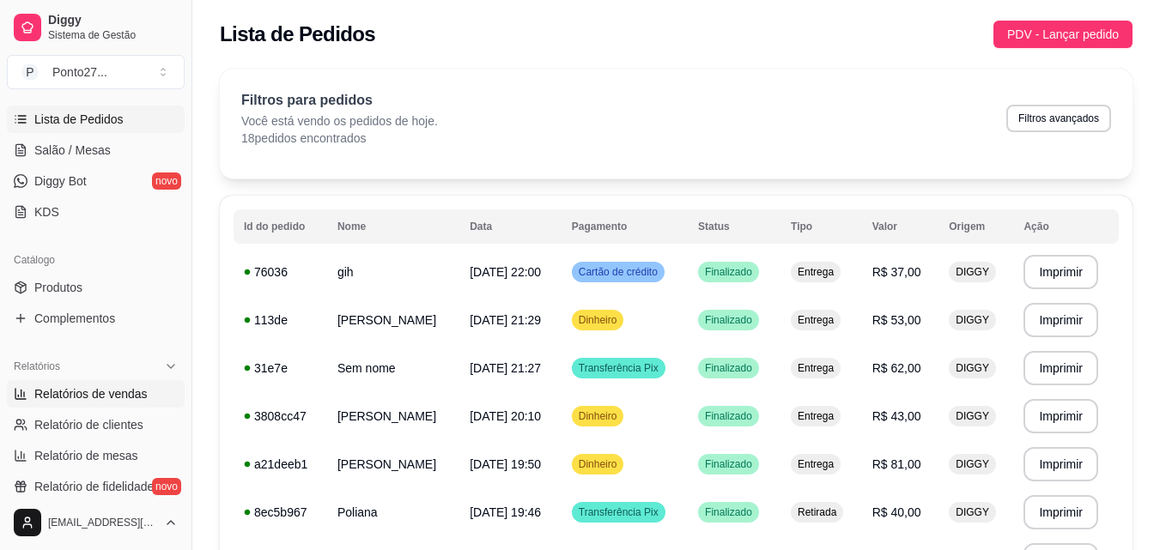
click at [97, 392] on span "Relatórios de vendas" at bounding box center [90, 393] width 113 height 17
select select "ALL"
select select "0"
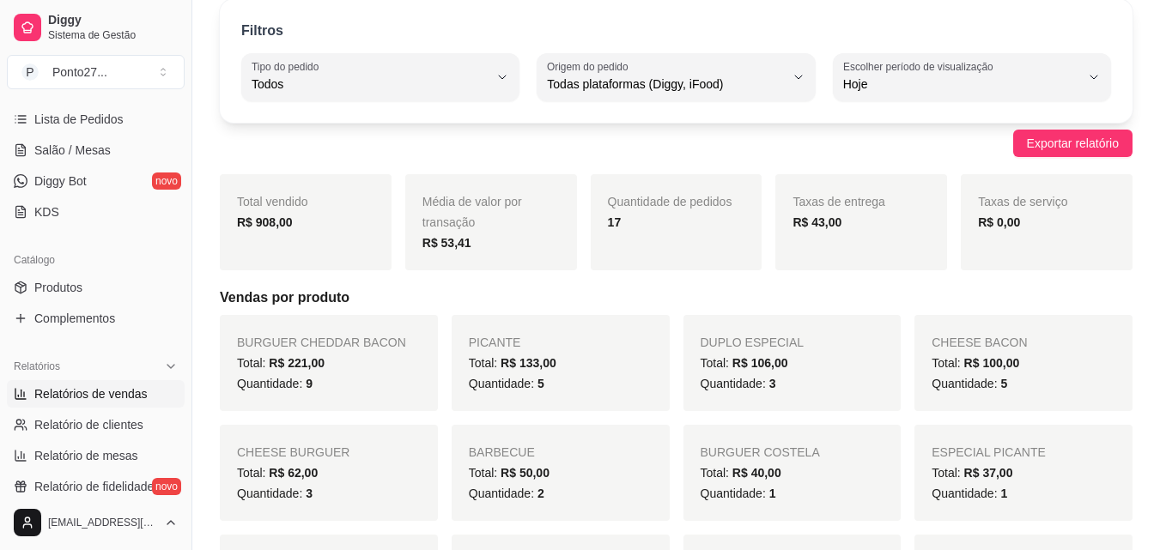
scroll to position [69, 0]
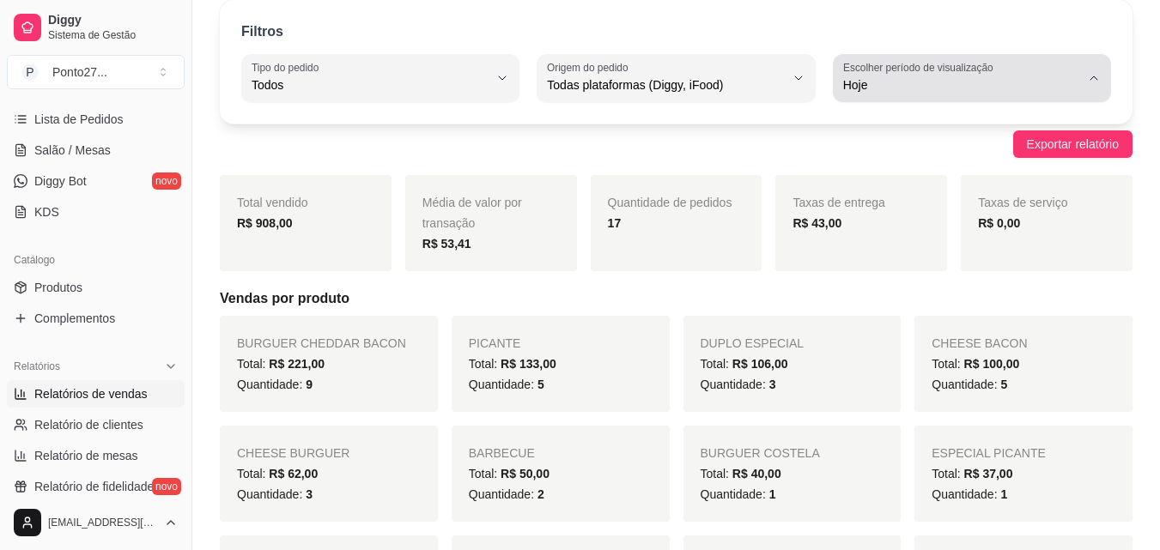
click at [1099, 88] on button "Escolher período de visualização Hoje" at bounding box center [972, 78] width 278 height 48
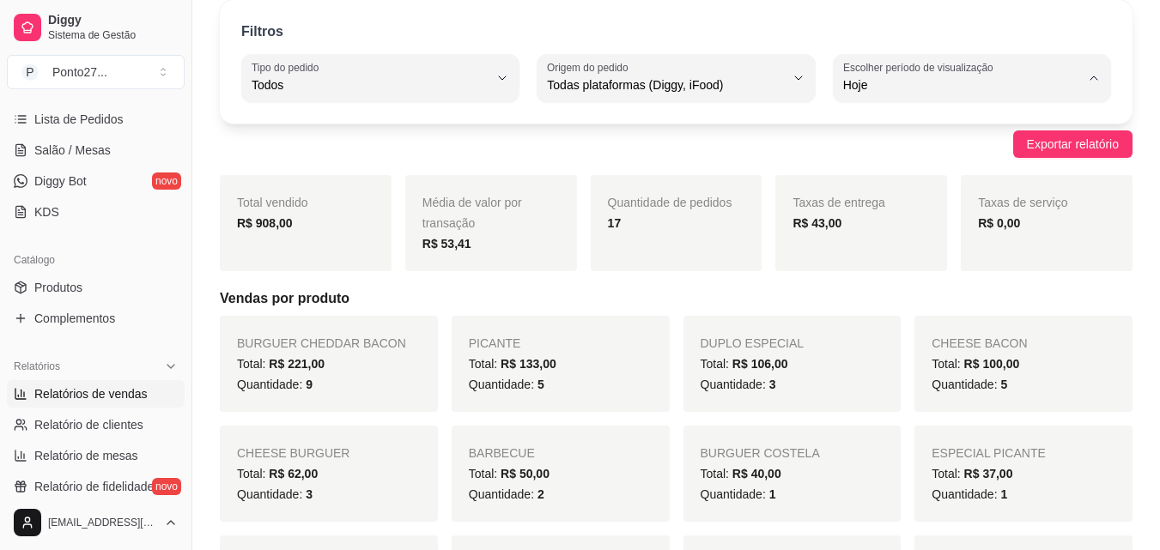
click at [890, 156] on span "Ontem" at bounding box center [963, 154] width 224 height 16
type input "1"
select select "1"
click at [406, 354] on div "Total: R$ 176,00" at bounding box center [329, 364] width 184 height 21
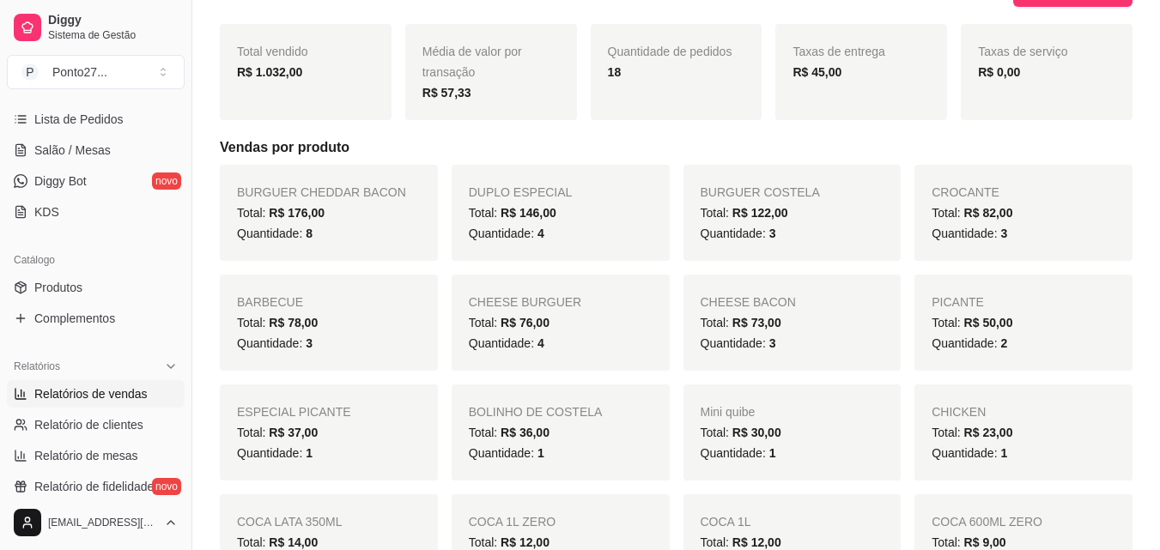
scroll to position [240, 0]
